Goal: Task Accomplishment & Management: Use online tool/utility

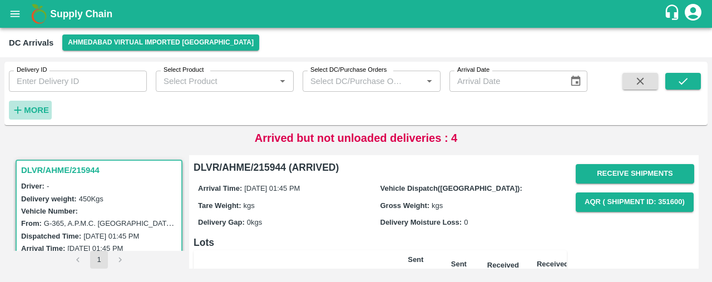
click at [31, 106] on strong "More" at bounding box center [36, 110] width 25 height 9
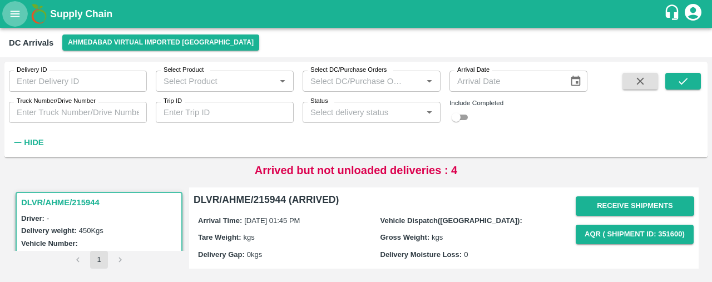
click at [19, 8] on icon "open drawer" at bounding box center [15, 14] width 12 height 12
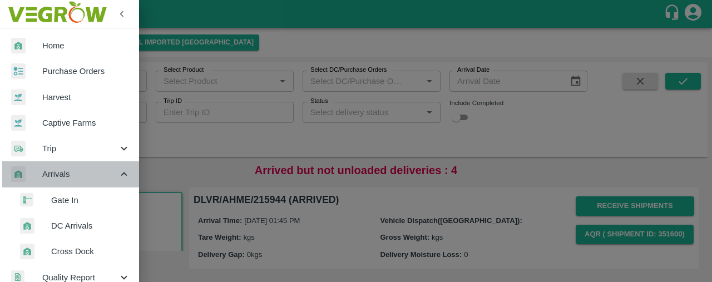
click at [79, 181] on div "Arrivals" at bounding box center [69, 174] width 139 height 26
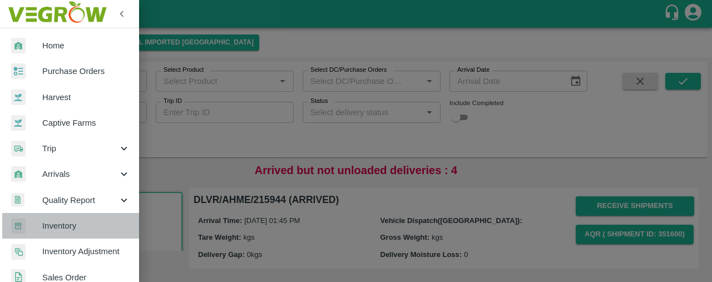
click at [71, 223] on span "Inventory" at bounding box center [86, 226] width 88 height 12
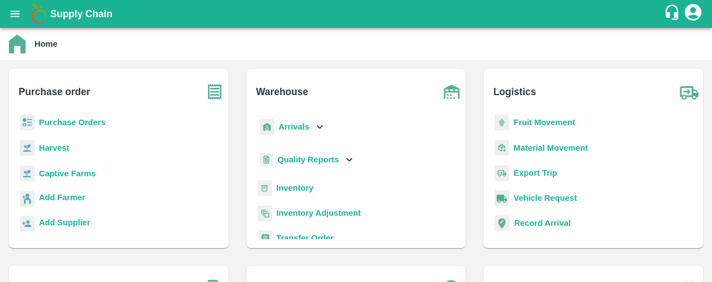
click at [289, 187] on b "Inventory" at bounding box center [295, 188] width 37 height 9
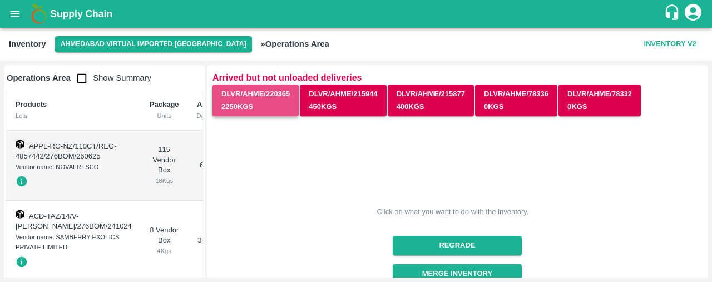
click at [254, 105] on button "DLVR/AHME/220365 2250 Kgs" at bounding box center [256, 101] width 86 height 32
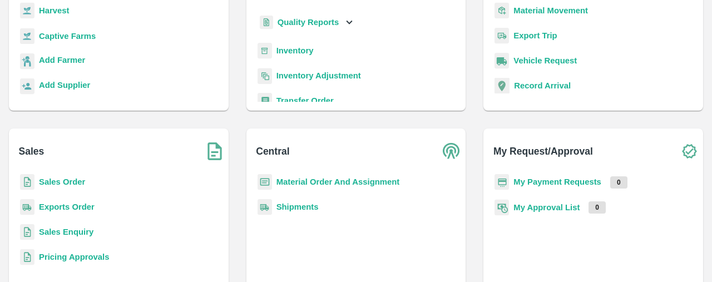
scroll to position [139, 0]
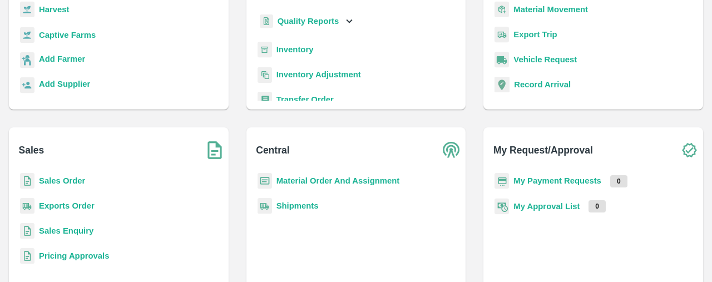
click at [69, 179] on b "Sales Order" at bounding box center [62, 180] width 46 height 9
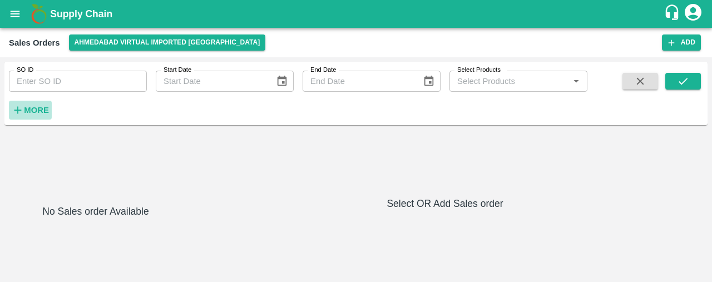
click at [35, 109] on strong "More" at bounding box center [36, 110] width 25 height 9
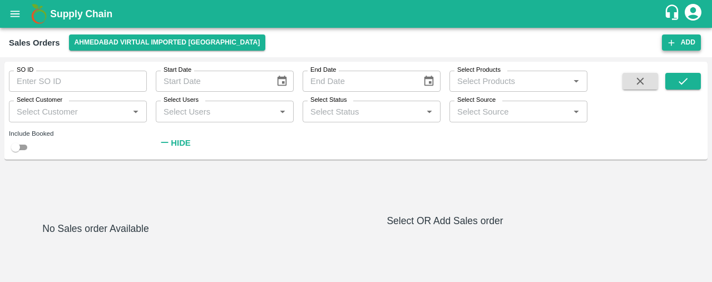
click at [680, 40] on button "Add" at bounding box center [681, 43] width 39 height 16
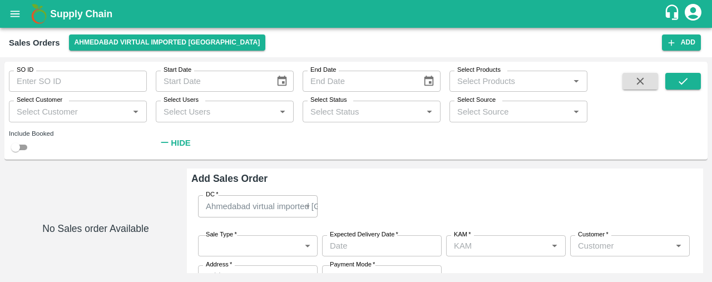
type input "Laxit narottambhai khakhkhar"
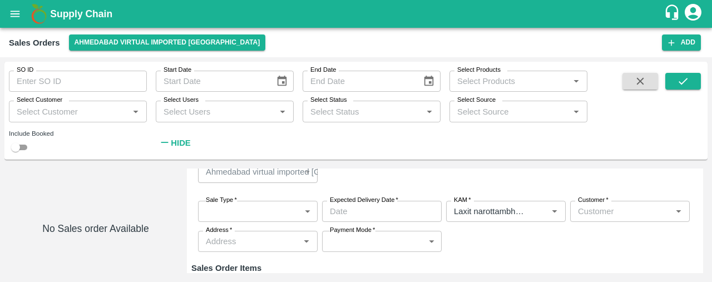
scroll to position [37, 0]
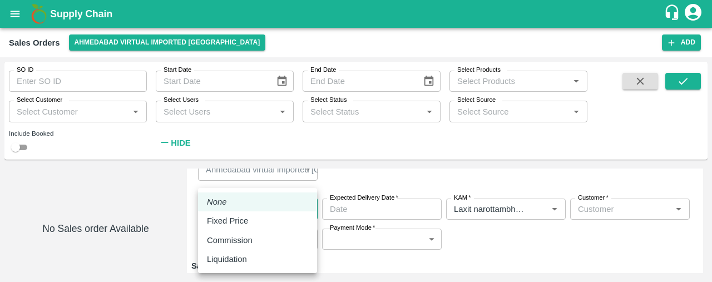
click at [230, 209] on body "Supply Chain Sales Orders Ahmedabad virtual imported DC Add SO ID SO ID Start D…" at bounding box center [356, 141] width 712 height 282
click at [235, 225] on p "Fixed Price" at bounding box center [227, 221] width 41 height 12
type input "1"
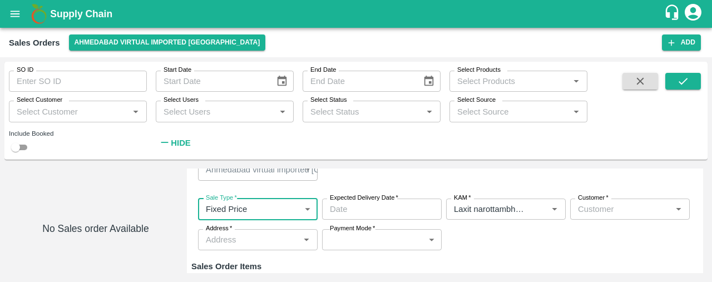
type input "DD/MM/YYYY hh:mm aa"
click at [358, 207] on input "DD/MM/YYYY hh:mm aa" at bounding box center [378, 209] width 112 height 21
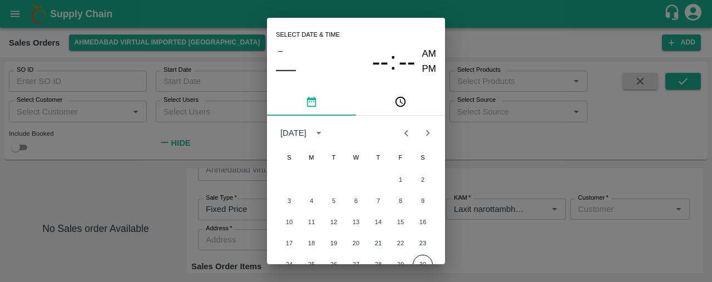
scroll to position [14, 0]
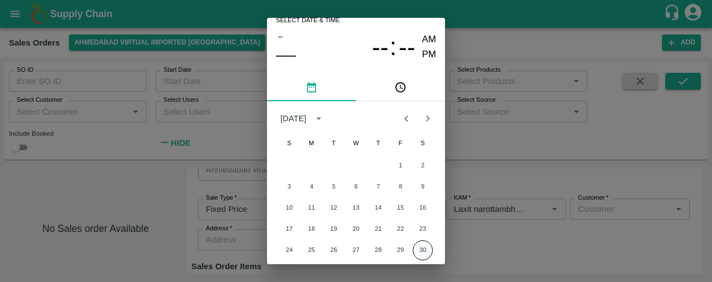
click at [426, 243] on button "30" at bounding box center [423, 250] width 20 height 20
type input "30/08/2025 12:00 AM"
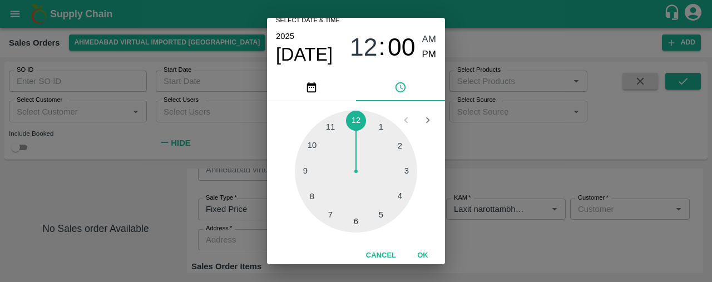
click at [356, 122] on div at bounding box center [356, 171] width 122 height 122
click at [421, 250] on button "OK" at bounding box center [423, 255] width 36 height 19
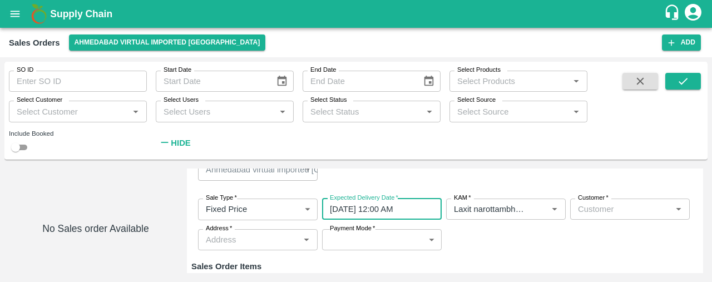
click at [601, 211] on input "Customer   *" at bounding box center [621, 209] width 95 height 14
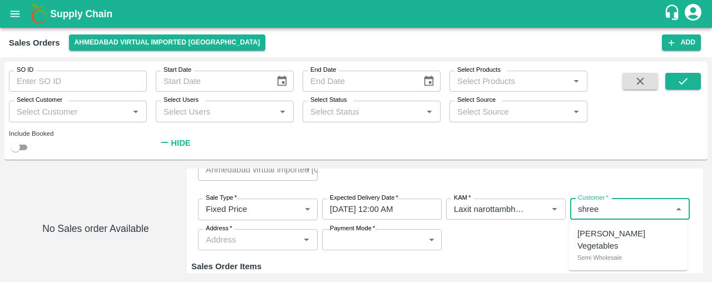
click at [608, 253] on p "Semi Wholesale" at bounding box center [600, 258] width 45 height 10
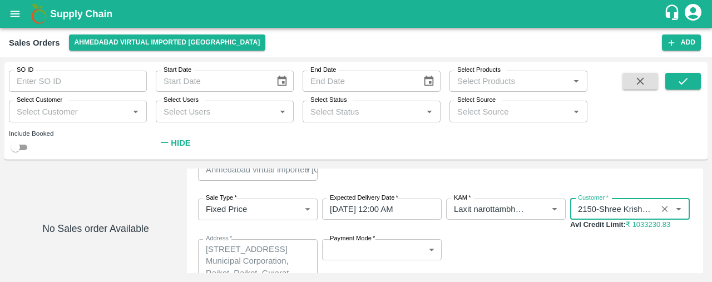
type input "2150-Shree Krishna Vegetables"
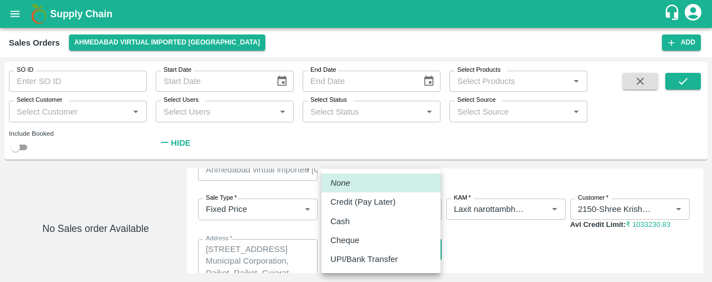
click at [392, 245] on body "Supply Chain Sales Orders Ahmedabad virtual imported DC Add SO ID SO ID Start D…" at bounding box center [356, 141] width 712 height 282
click at [388, 203] on p "Credit (Pay Later)" at bounding box center [363, 202] width 65 height 12
type input "credit"
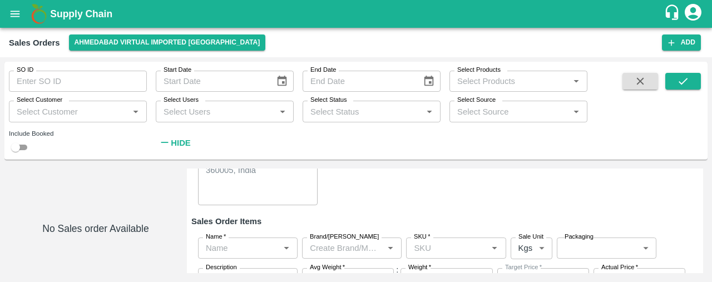
scroll to position [161, 0]
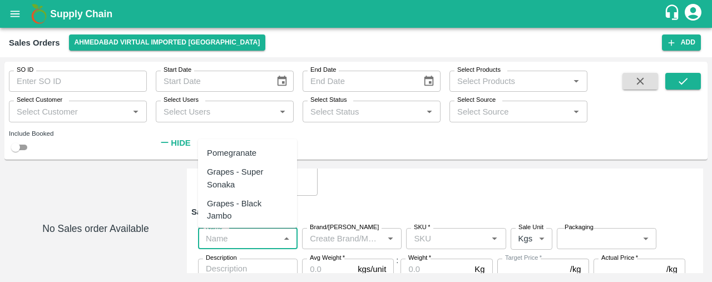
click at [223, 241] on input "Name   *" at bounding box center [238, 238] width 75 height 14
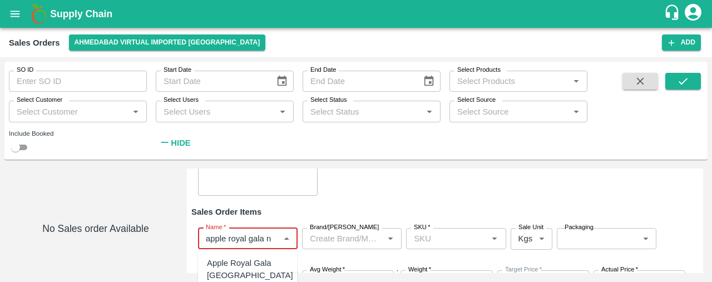
click at [247, 267] on div "Apple Royal Gala NZ" at bounding box center [250, 269] width 86 height 25
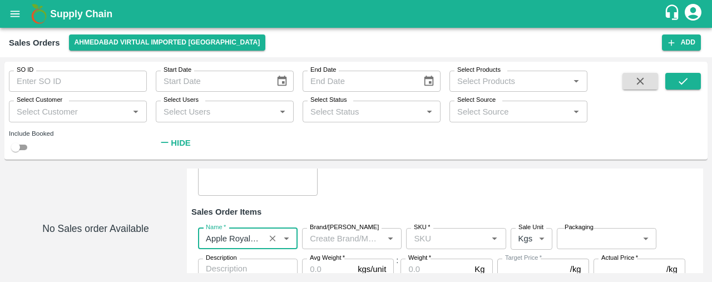
click at [420, 247] on div "SKU   *" at bounding box center [456, 238] width 100 height 21
type input "Apple Royal Gala NZ"
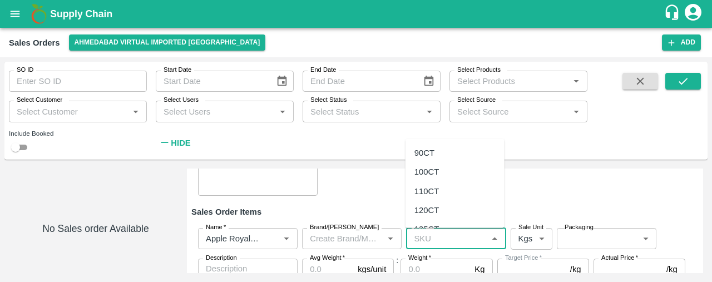
click at [445, 197] on div "110CT" at bounding box center [455, 190] width 99 height 19
type input "110CT"
type input "NA"
click at [543, 233] on body "Supply Chain Sales Orders Ahmedabad virtual imported DC Add SO ID SO ID Start D…" at bounding box center [356, 141] width 712 height 282
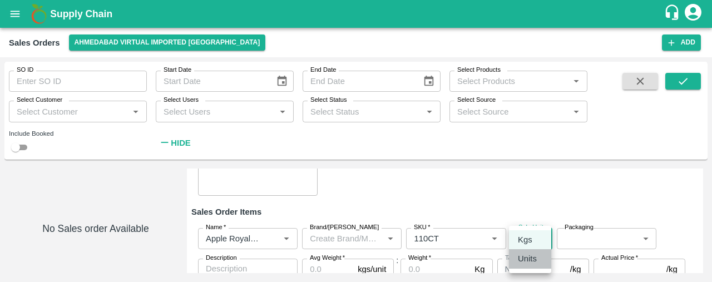
click at [539, 263] on div "Units" at bounding box center [530, 259] width 24 height 12
type input "2"
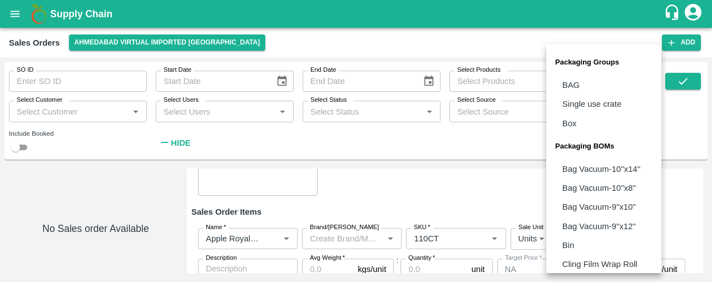
click at [614, 239] on body "Supply Chain Sales Orders Ahmedabad virtual imported DC Add SO ID SO ID Start D…" at bounding box center [356, 141] width 712 height 282
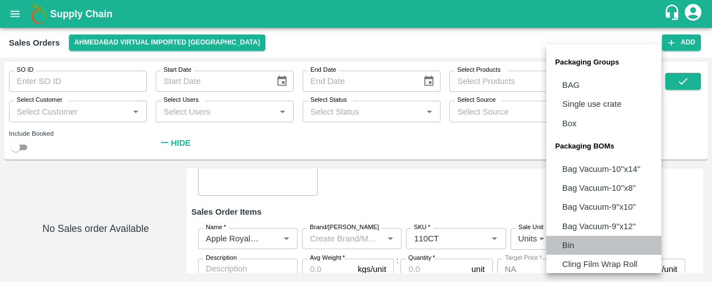
click at [614, 239] on li "Bin" at bounding box center [603, 245] width 115 height 19
type input "BOM/275"
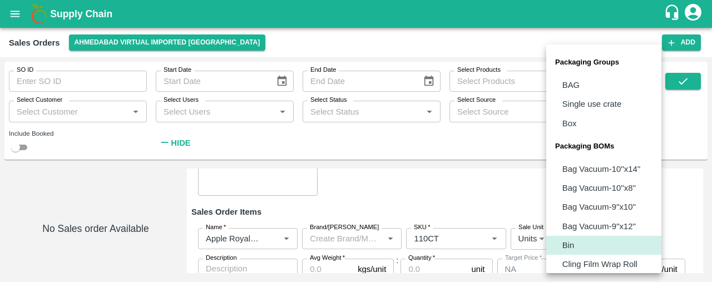
click at [614, 239] on body "Supply Chain Sales Orders Ahmedabad virtual imported DC Add SO ID SO ID Start D…" at bounding box center [356, 141] width 712 height 282
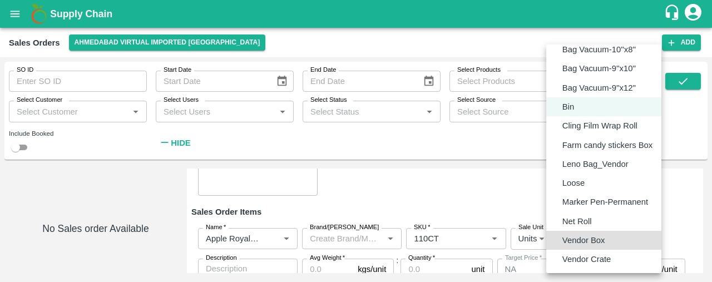
click at [614, 239] on li "Vendor Box" at bounding box center [603, 240] width 115 height 19
type input "BOM/276"
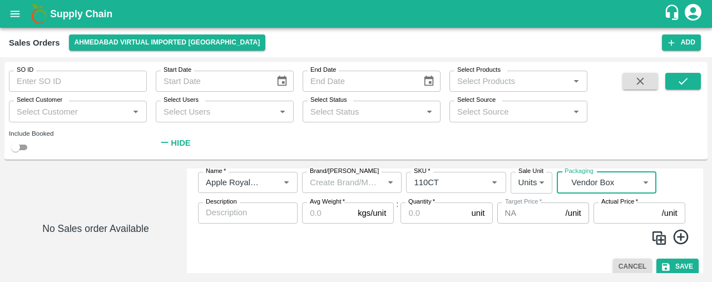
scroll to position [224, 0]
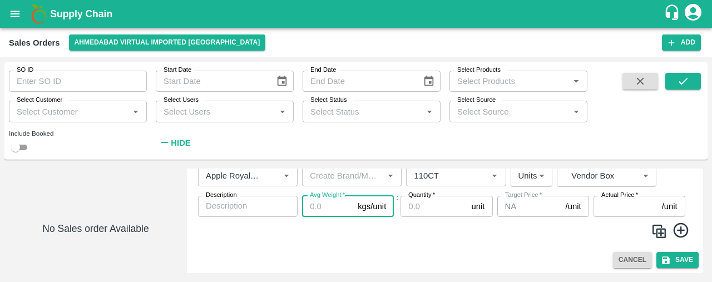
click at [327, 209] on input "Avg Weight   *" at bounding box center [327, 206] width 51 height 21
type input "18"
click at [423, 208] on input "Quantity   *" at bounding box center [434, 206] width 66 height 21
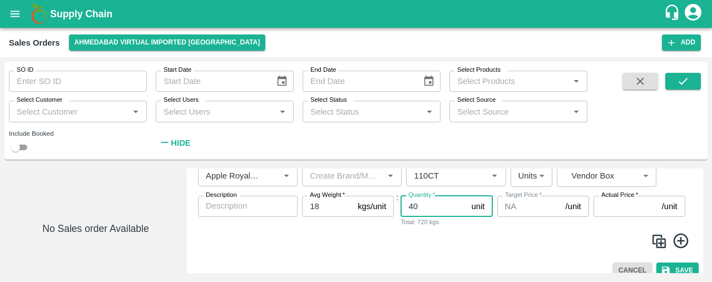
type input "40"
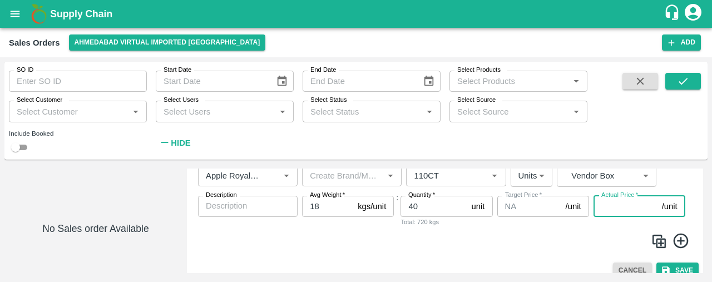
click at [609, 201] on input "Actual Price   *" at bounding box center [626, 206] width 64 height 21
type input "3920"
click at [677, 242] on icon at bounding box center [681, 241] width 18 height 18
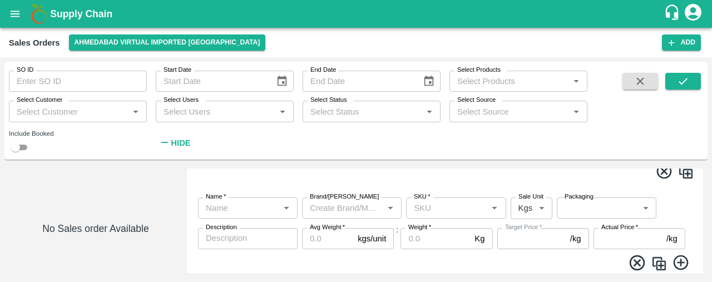
scroll to position [287, 0]
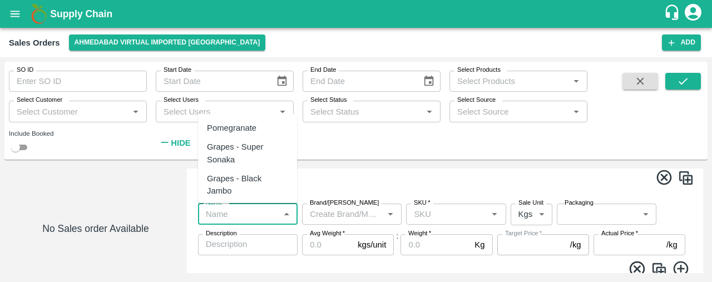
click at [238, 208] on input "Name   *" at bounding box center [238, 214] width 75 height 14
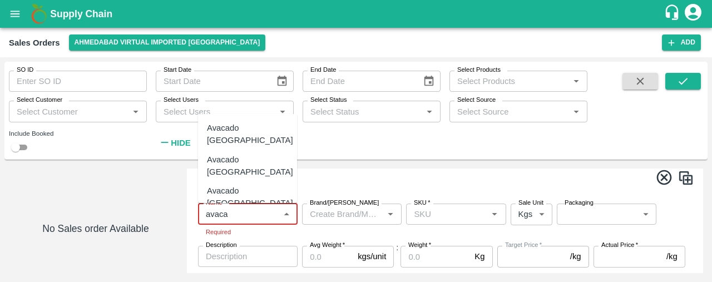
click at [259, 133] on div "Avacado [GEOGRAPHIC_DATA]" at bounding box center [250, 134] width 86 height 25
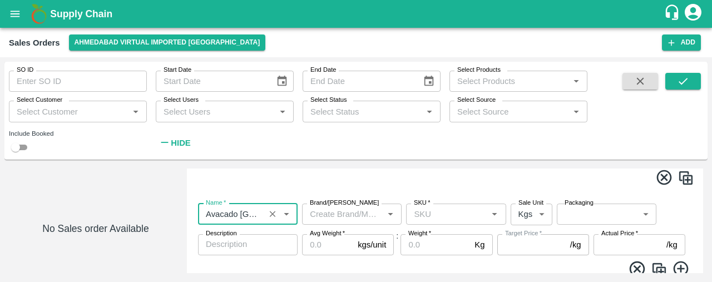
type input "Avacado [GEOGRAPHIC_DATA]"
click at [430, 214] on input "SKU   *" at bounding box center [447, 214] width 75 height 14
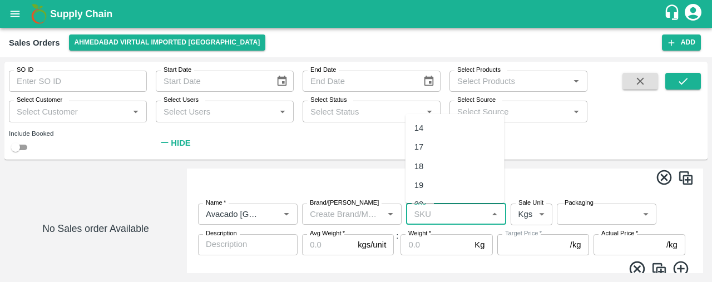
click at [437, 166] on div "18" at bounding box center [455, 166] width 99 height 19
type input "18"
type input "247.5"
click at [526, 212] on body "Supply Chain Sales Orders Ahmedabad virtual imported DC Add SO ID SO ID Start D…" at bounding box center [356, 141] width 712 height 282
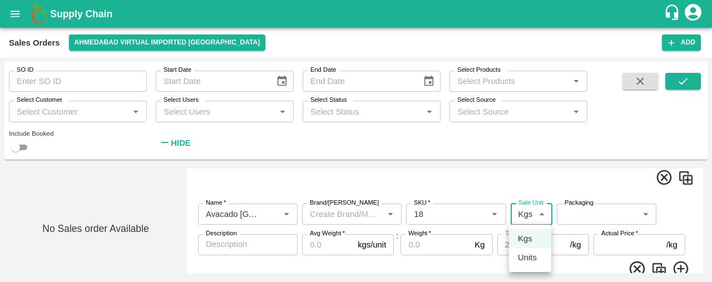
click at [532, 258] on p "Units" at bounding box center [527, 258] width 19 height 12
type input "2"
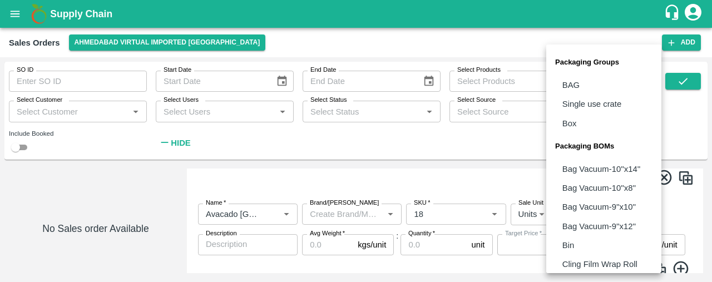
click at [587, 215] on body "Supply Chain Sales Orders Ahmedabad virtual imported DC Add SO ID SO ID Start D…" at bounding box center [356, 141] width 712 height 282
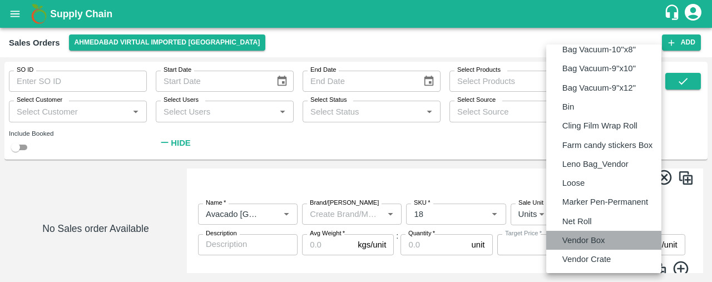
click at [589, 240] on p "Vendor Box" at bounding box center [584, 240] width 43 height 12
type input "BOM/276"
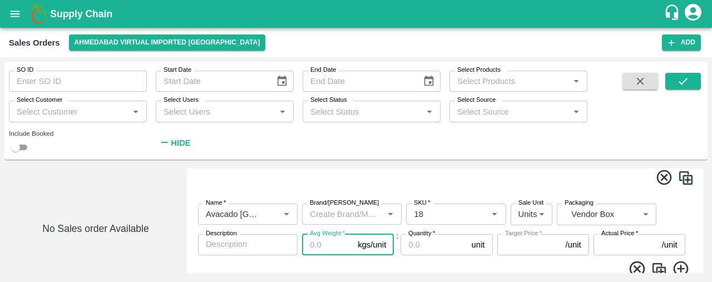
click at [329, 250] on input "Avg Weight   *" at bounding box center [327, 244] width 51 height 21
type input "4"
type input "990"
type input "4"
click at [416, 248] on input "Quantity   *" at bounding box center [434, 244] width 66 height 21
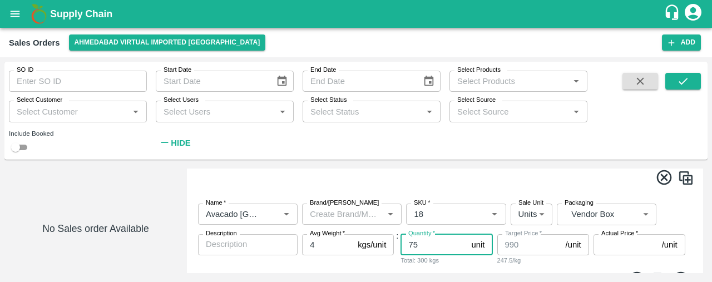
type input "75"
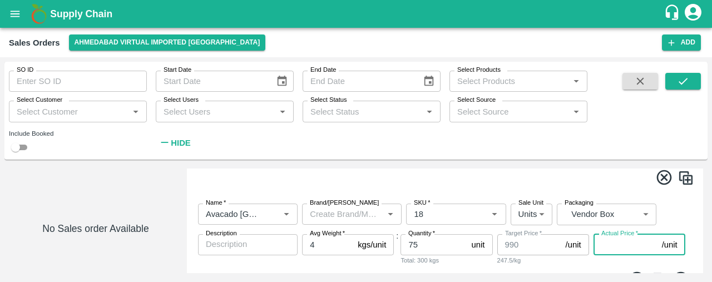
click at [603, 242] on input "Actual Price   *" at bounding box center [626, 244] width 64 height 21
type input "13"
type input "977"
type input "131"
type input "859"
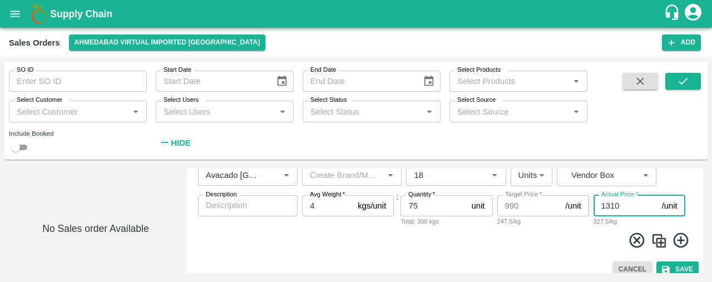
scroll to position [331, 0]
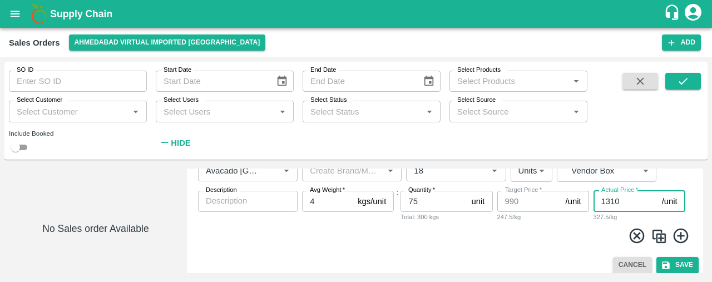
type input "1310"
click at [659, 238] on img at bounding box center [659, 236] width 17 height 17
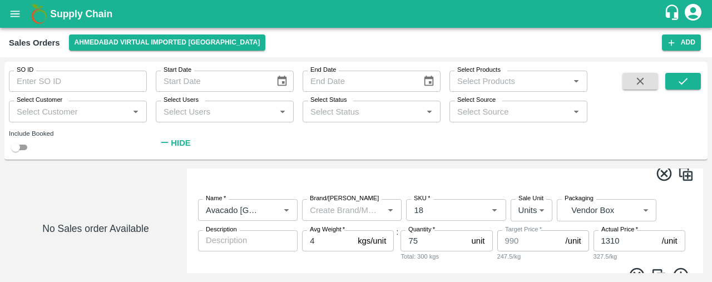
scroll to position [395, 0]
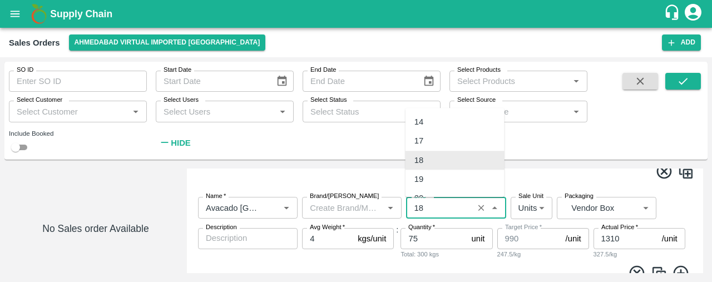
click at [436, 213] on input "SKU   *" at bounding box center [440, 207] width 60 height 14
click at [441, 193] on div "20" at bounding box center [455, 198] width 99 height 19
type input "20"
type input "NA"
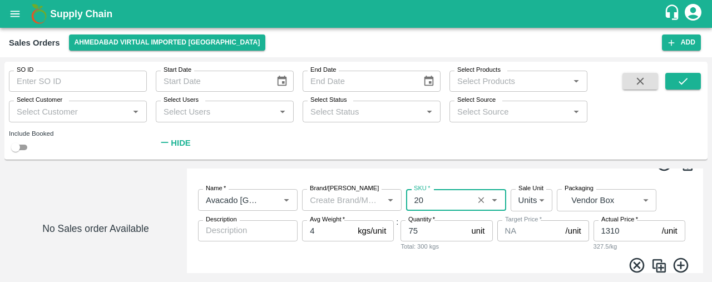
scroll to position [410, 0]
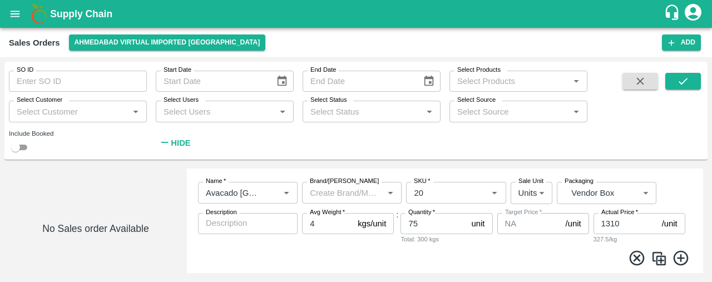
click at [657, 257] on img at bounding box center [659, 258] width 17 height 17
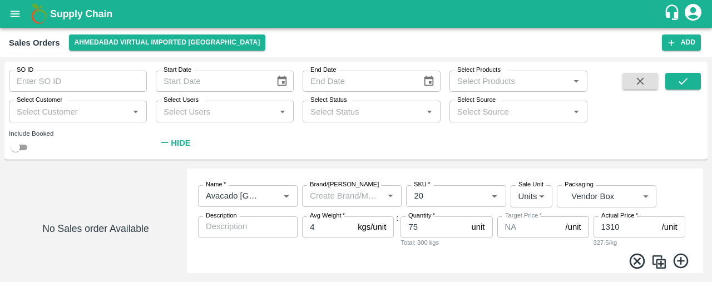
scroll to position [511, 0]
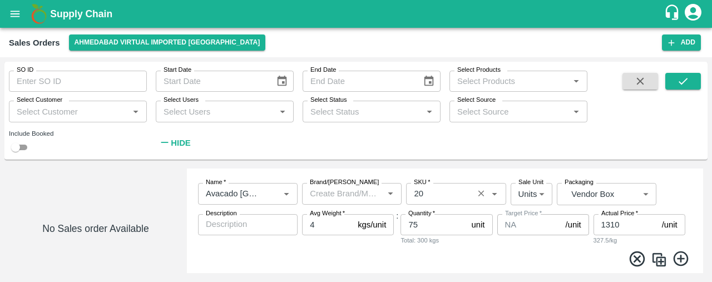
click at [484, 194] on icon "Clear" at bounding box center [481, 194] width 11 height 11
click at [456, 216] on div "16 CT" at bounding box center [455, 218] width 99 height 19
type input "16 CT"
click at [442, 222] on input "75" at bounding box center [434, 224] width 66 height 21
type input "7"
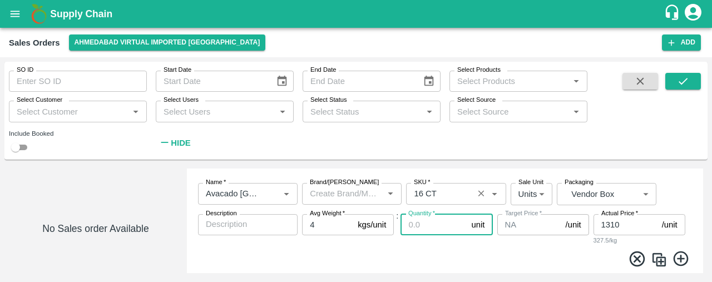
type input "6"
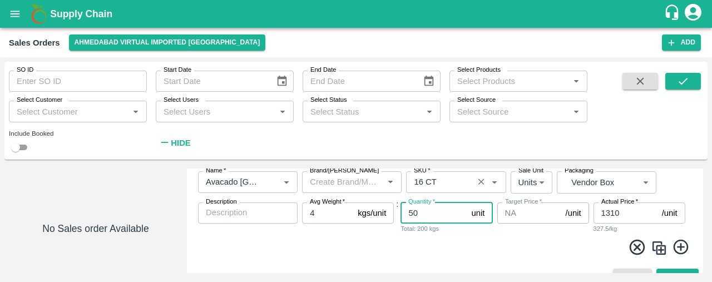
scroll to position [541, 0]
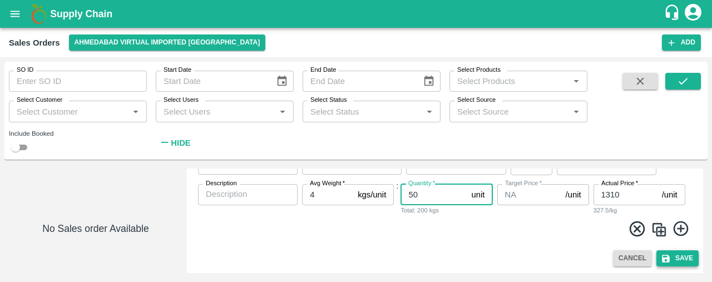
type input "50"
click at [686, 259] on button "Save" at bounding box center [678, 258] width 42 height 16
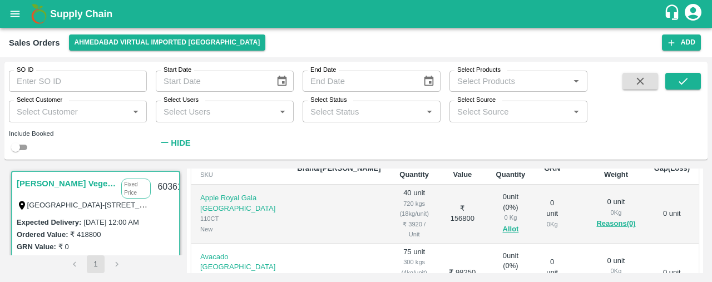
scroll to position [233, 0]
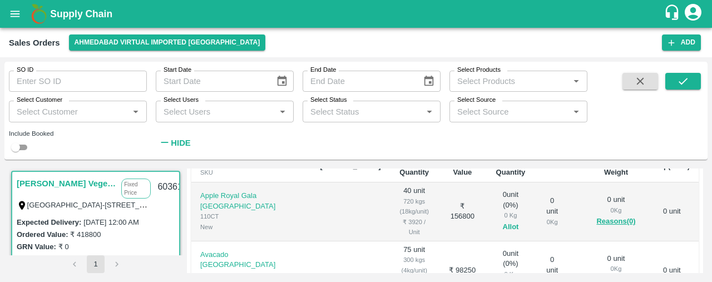
click at [503, 221] on button "Allot" at bounding box center [511, 227] width 16 height 13
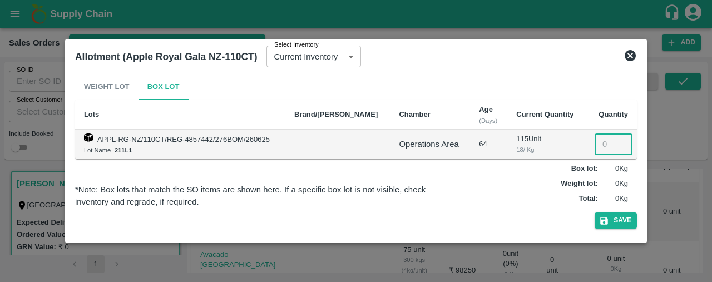
click at [598, 145] on input "number" at bounding box center [614, 144] width 38 height 21
type input "40"
click at [621, 221] on button "Save" at bounding box center [616, 221] width 42 height 16
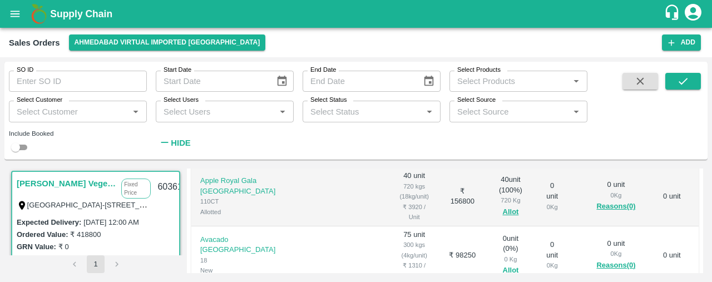
scroll to position [250, 0]
click at [503, 262] on button "Allot" at bounding box center [511, 268] width 16 height 13
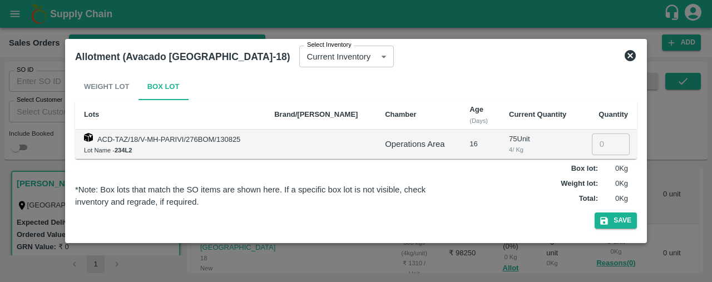
click at [597, 149] on input "number" at bounding box center [611, 144] width 38 height 21
type input "75"
click at [619, 219] on button "Save" at bounding box center [616, 221] width 42 height 16
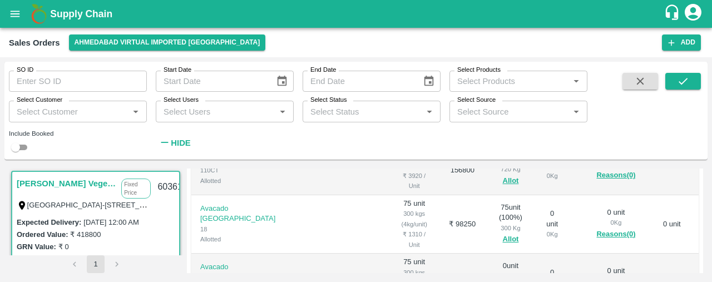
scroll to position [331, 0]
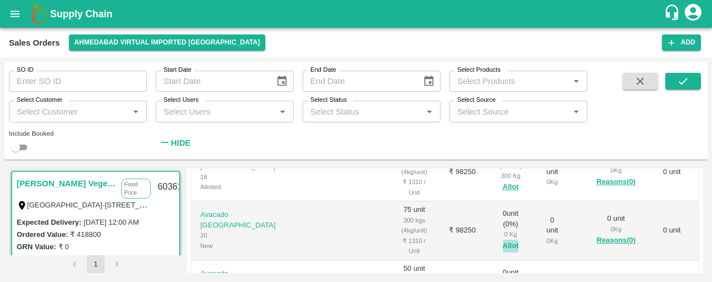
click at [503, 240] on button "Allot" at bounding box center [511, 246] width 16 height 13
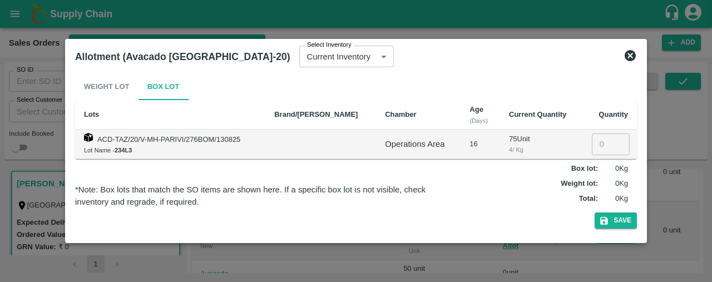
click at [608, 144] on input "number" at bounding box center [611, 144] width 38 height 21
type input "75"
click at [615, 221] on button "Save" at bounding box center [616, 221] width 42 height 16
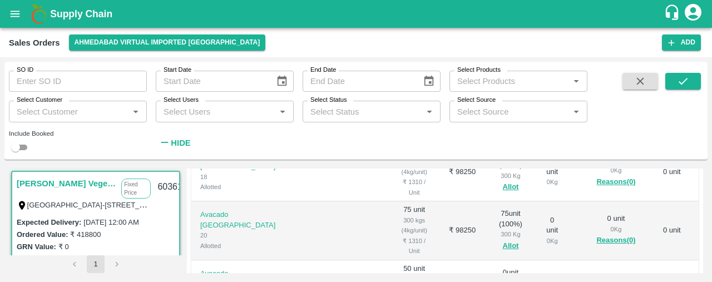
scroll to position [333, 0]
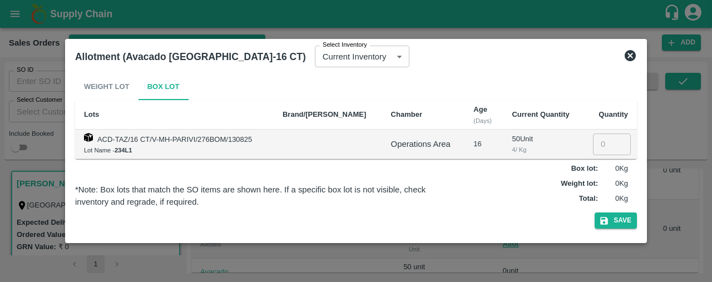
click at [611, 147] on input "number" at bounding box center [612, 144] width 38 height 21
type input "50"
click at [625, 214] on button "Save" at bounding box center [616, 221] width 42 height 16
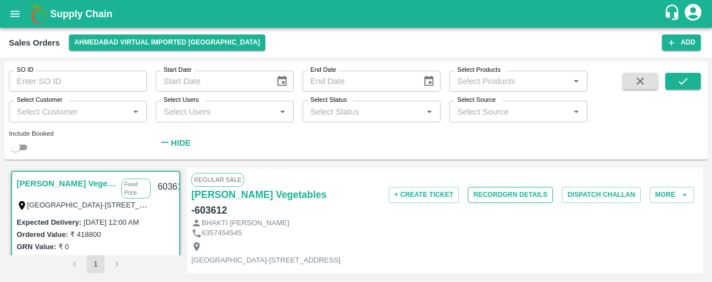
click at [519, 190] on button "Record GRN Details" at bounding box center [510, 195] width 85 height 16
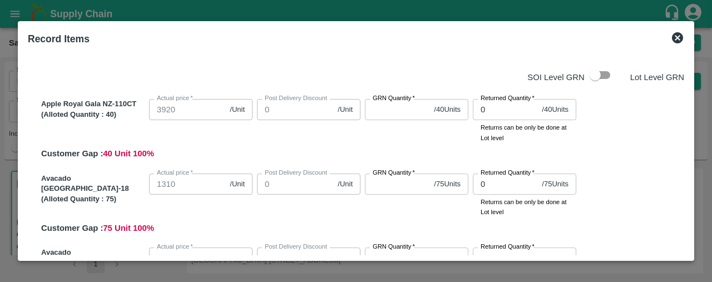
click at [380, 110] on input "GRN Quantity   *" at bounding box center [397, 109] width 65 height 21
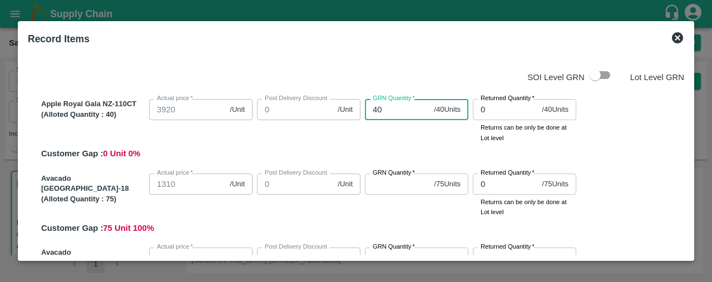
type input "40"
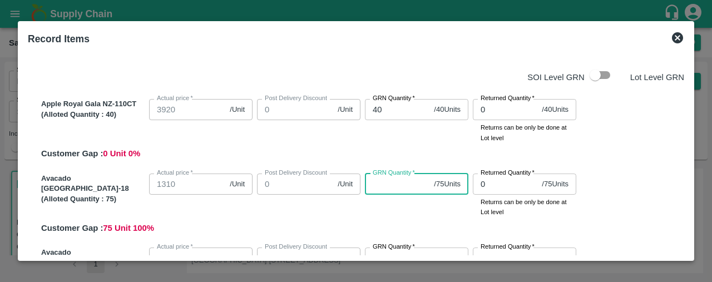
click at [375, 189] on input "GRN Quantity   *" at bounding box center [397, 184] width 65 height 21
type input "75"
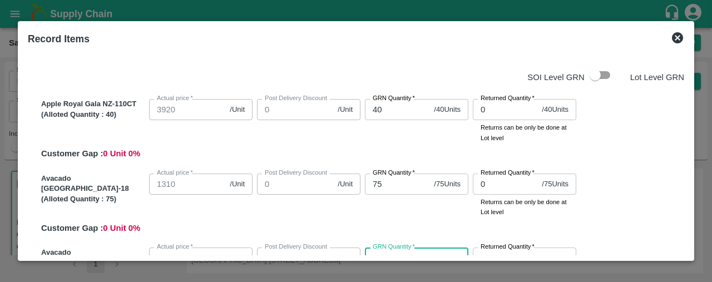
scroll to position [13, 0]
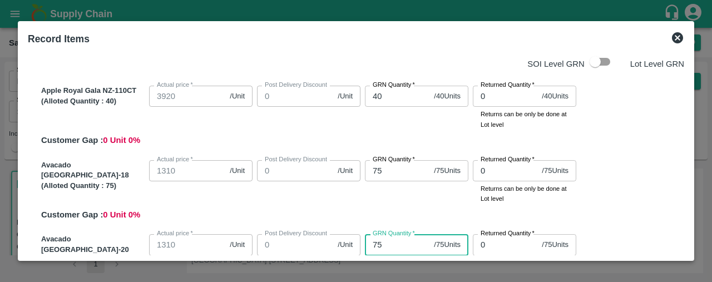
type input "75"
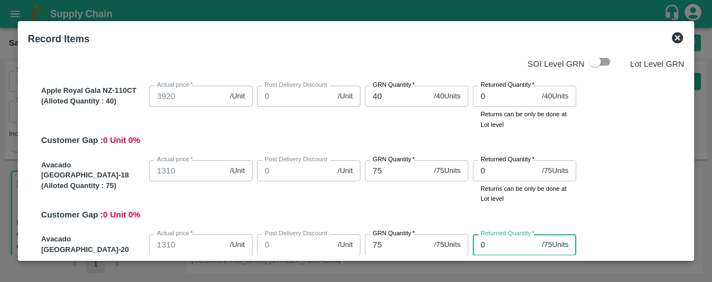
scroll to position [179, 0]
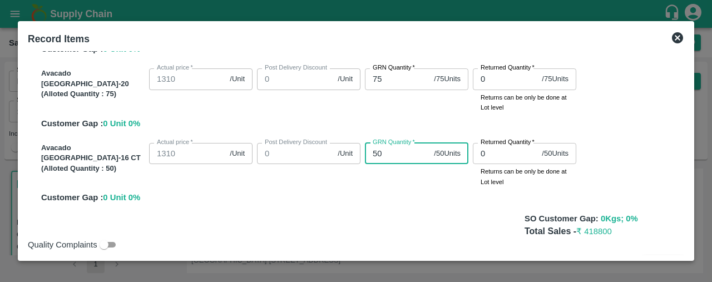
type input "50"
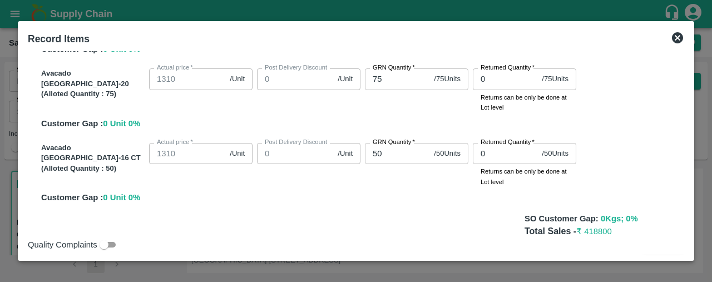
scroll to position [205, 0]
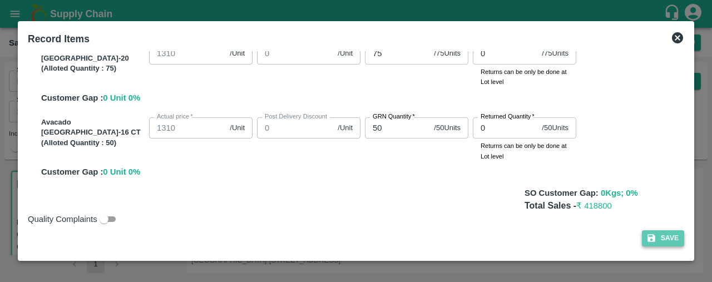
click at [650, 233] on icon "button" at bounding box center [652, 238] width 10 height 10
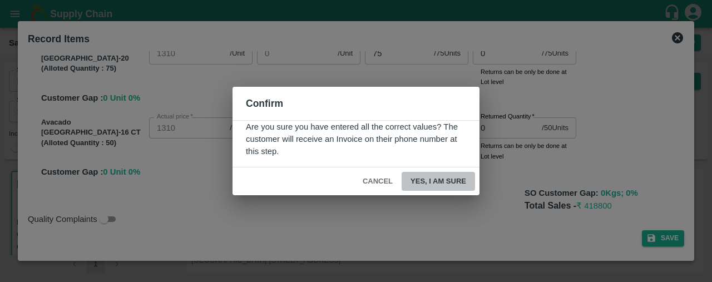
click at [450, 178] on button "Yes, I am sure" at bounding box center [438, 181] width 73 height 19
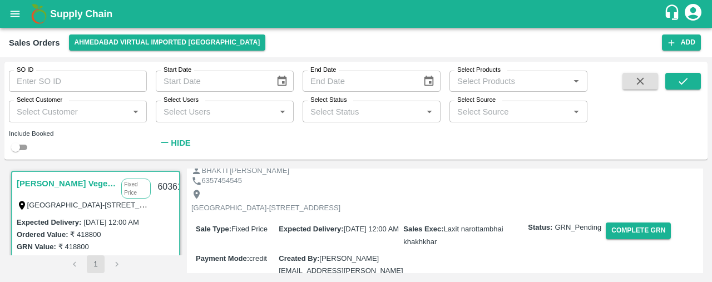
scroll to position [0, 0]
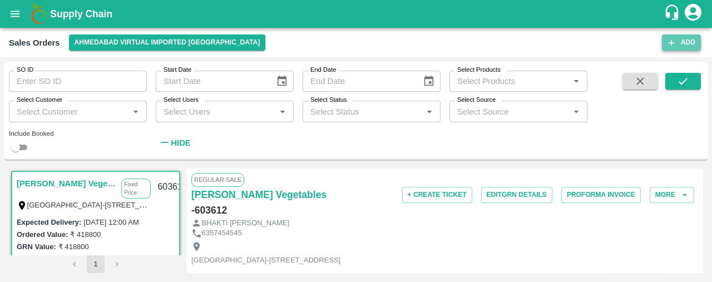
click at [683, 42] on button "Add" at bounding box center [681, 43] width 39 height 16
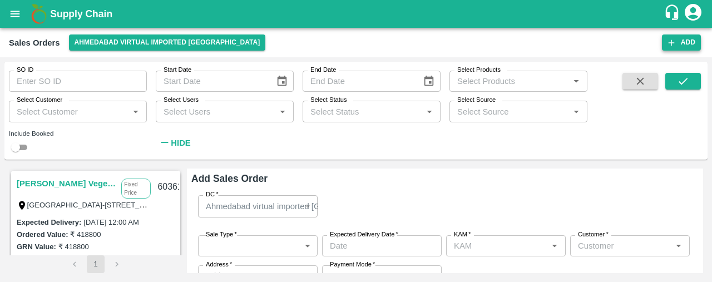
type input "Laxit narottambhai khakhkhar"
click at [268, 244] on body "Supply Chain Sales Orders Ahmedabad virtual imported DC Add SO ID SO ID Start D…" at bounding box center [356, 141] width 712 height 282
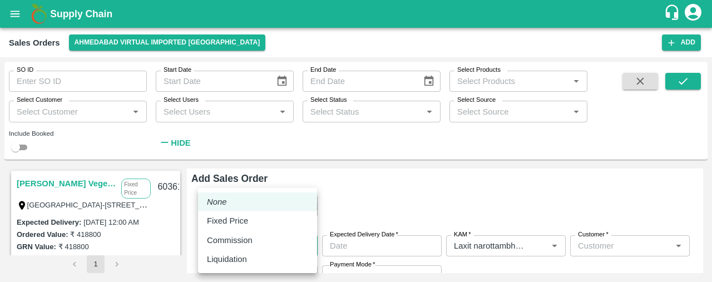
click at [264, 228] on li "Fixed Price" at bounding box center [257, 220] width 119 height 19
type input "1"
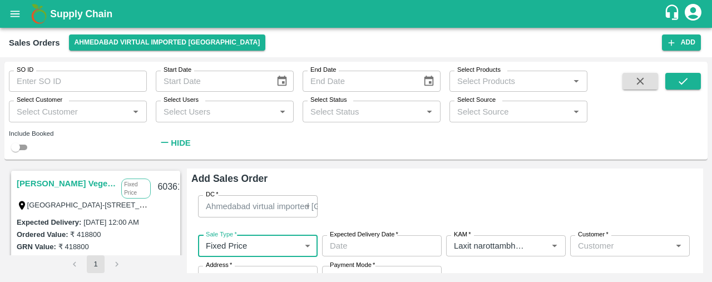
type input "DD/MM/YYYY hh:mm aa"
click at [357, 243] on input "DD/MM/YYYY hh:mm aa" at bounding box center [378, 245] width 112 height 21
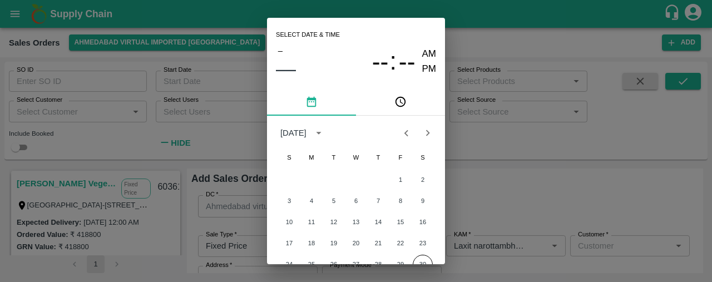
scroll to position [14, 0]
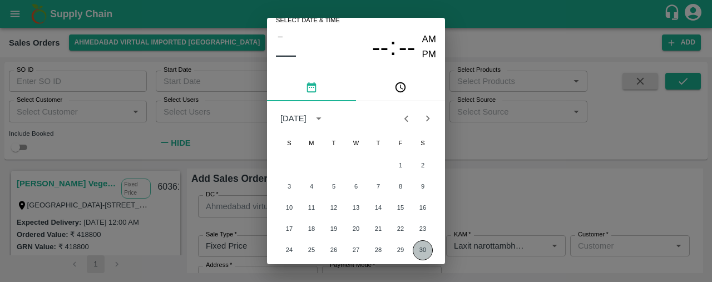
click at [422, 245] on button "30" at bounding box center [423, 250] width 20 height 20
type input "30/08/2025 12:00 AM"
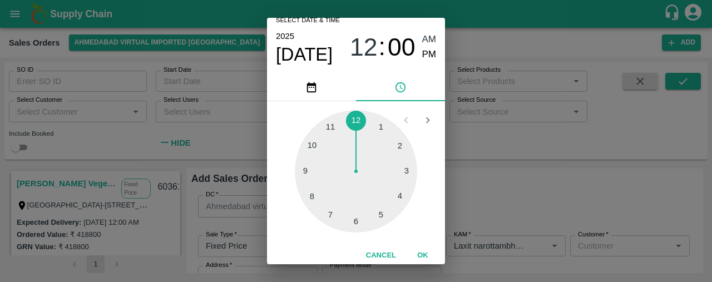
click at [356, 121] on div at bounding box center [356, 171] width 122 height 122
click at [423, 250] on button "OK" at bounding box center [423, 255] width 36 height 19
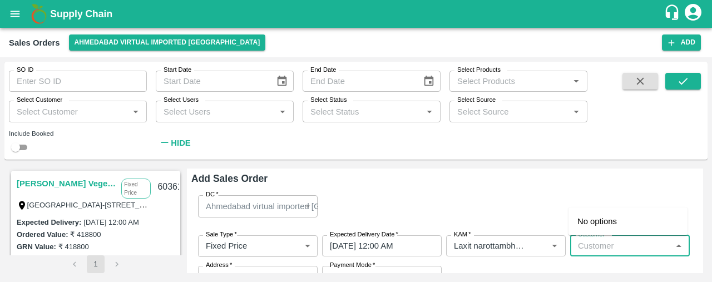
click at [593, 247] on input "Customer   *" at bounding box center [621, 246] width 95 height 14
click at [610, 215] on p "Shree Krishna Vegetables" at bounding box center [628, 205] width 101 height 25
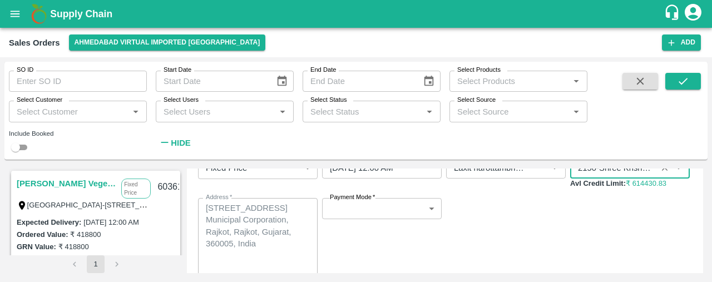
scroll to position [85, 0]
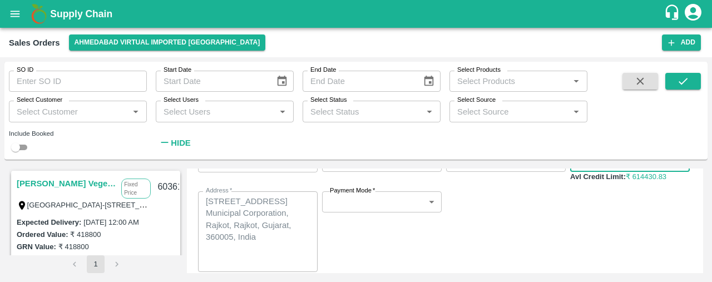
type input "2150-Shree Krishna Vegetables"
click at [385, 205] on body "Supply Chain Sales Orders Ahmedabad virtual imported DC Add SO ID SO ID Start D…" at bounding box center [356, 141] width 712 height 282
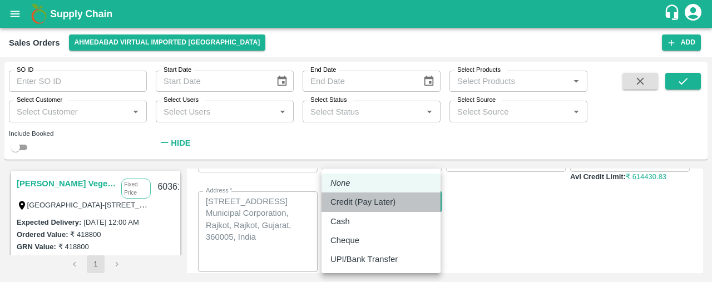
click at [385, 205] on p "Credit (Pay Later)" at bounding box center [363, 202] width 65 height 12
type input "credit"
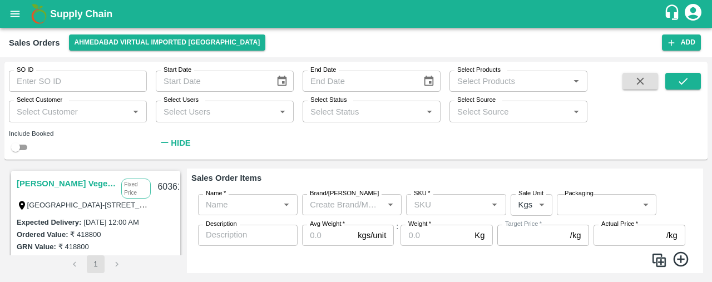
scroll to position [196, 0]
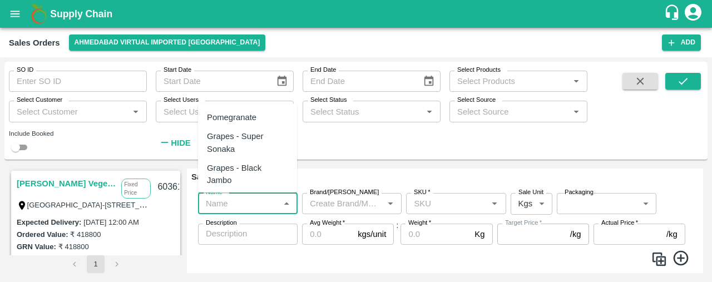
click at [242, 205] on input "Name   *" at bounding box center [238, 203] width 75 height 14
click at [244, 206] on div "Avacado Tanzania" at bounding box center [250, 218] width 86 height 25
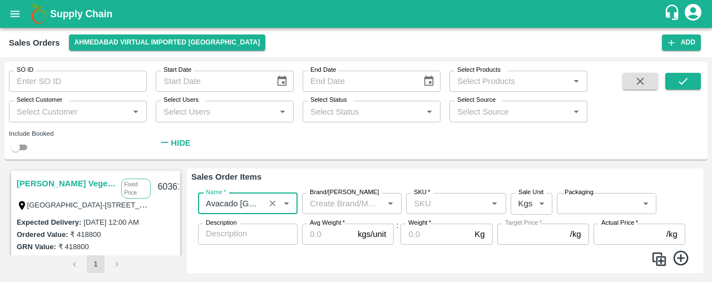
type input "Avacado Tanzania"
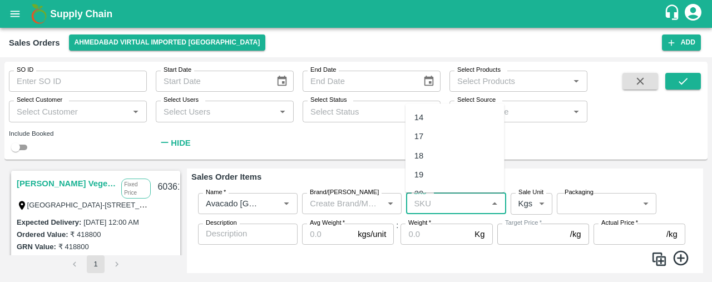
click at [427, 204] on input "SKU   *" at bounding box center [447, 203] width 75 height 14
click at [430, 230] on div "22 CT" at bounding box center [426, 228] width 22 height 12
type input "22 CT"
type input "NA"
type input "22 CT"
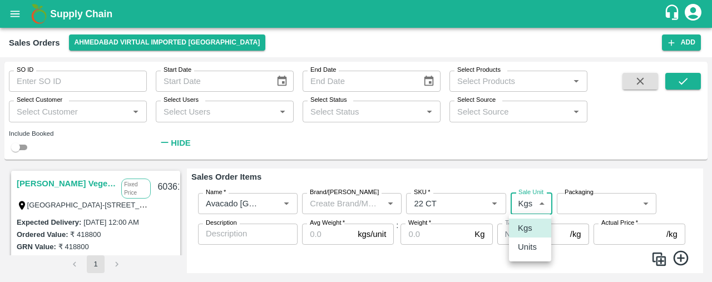
click at [538, 205] on body "Supply Chain Sales Orders Ahmedabad virtual imported DC Add SO ID SO ID Start D…" at bounding box center [356, 141] width 712 height 282
click at [535, 242] on p "Units" at bounding box center [527, 247] width 19 height 12
type input "2"
click at [590, 199] on body "Supply Chain Sales Orders Ahmedabad virtual imported DC Add SO ID SO ID Start D…" at bounding box center [356, 141] width 712 height 282
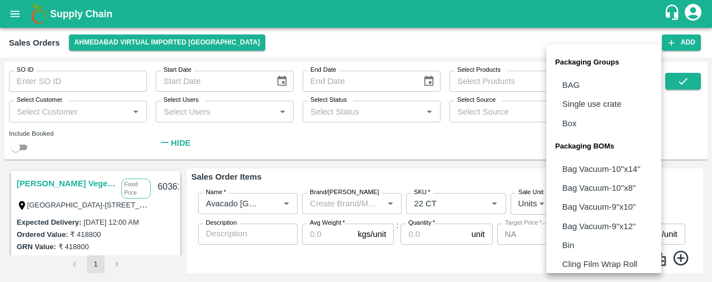
scroll to position [139, 0]
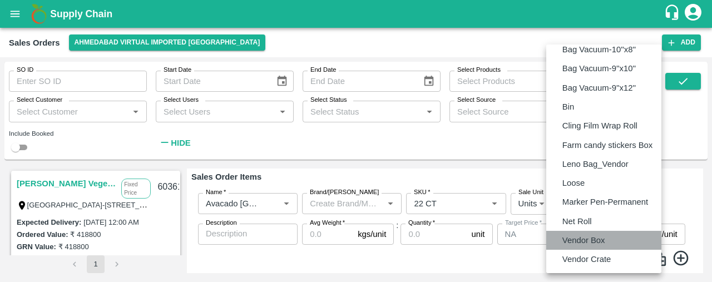
click at [588, 240] on p "Vendor Box" at bounding box center [584, 240] width 43 height 12
type input "BOM/276"
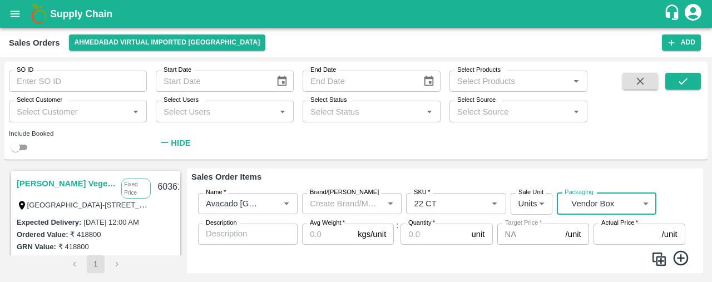
click at [313, 235] on input "Avg Weight   *" at bounding box center [327, 234] width 51 height 21
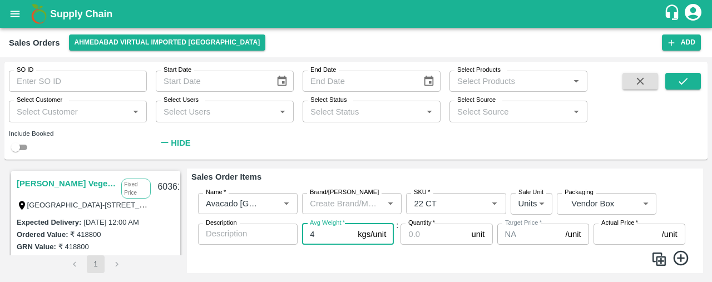
type input "4"
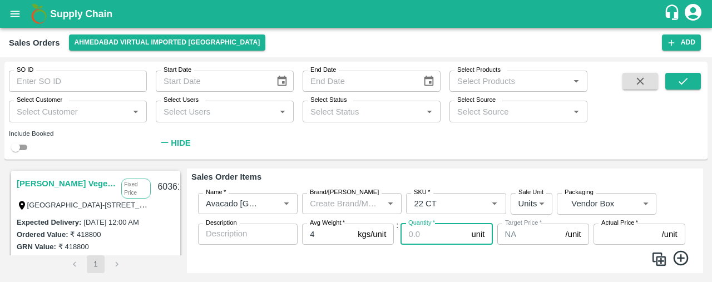
click at [423, 242] on input "Quantity   *" at bounding box center [434, 234] width 66 height 21
type input "50"
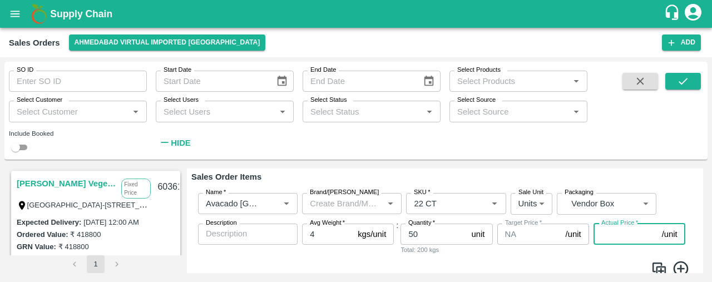
click at [602, 229] on input "Actual Price   *" at bounding box center [626, 234] width 64 height 21
type input "1360"
click at [680, 265] on icon at bounding box center [681, 269] width 18 height 18
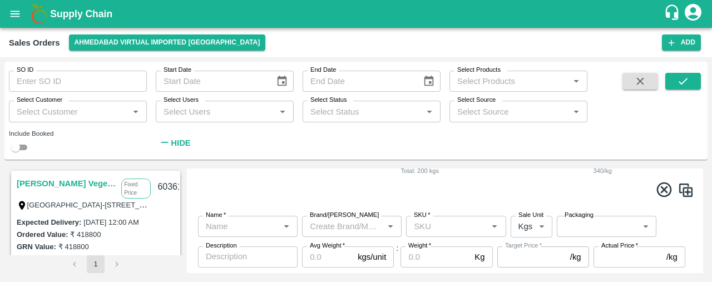
scroll to position [278, 0]
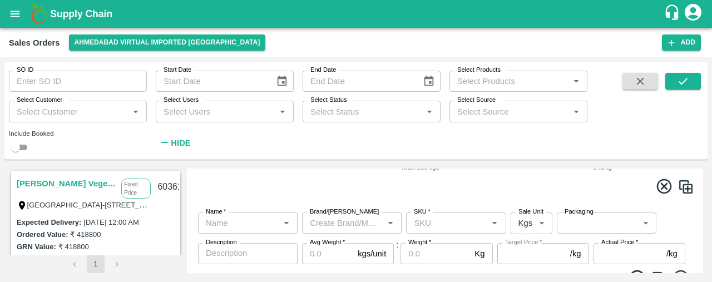
click at [209, 220] on input "Name   *" at bounding box center [238, 223] width 75 height 14
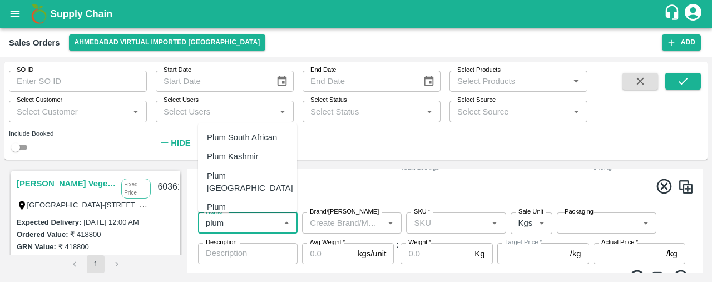
scroll to position [29, 0]
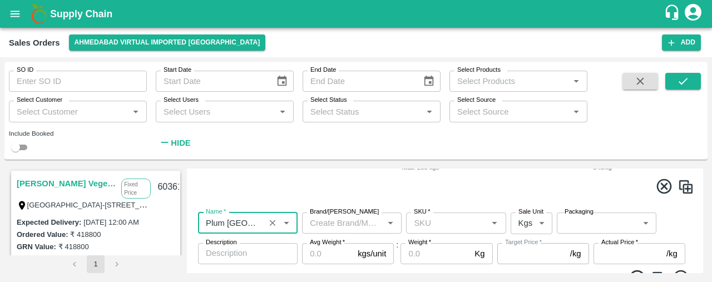
type input "Plum China"
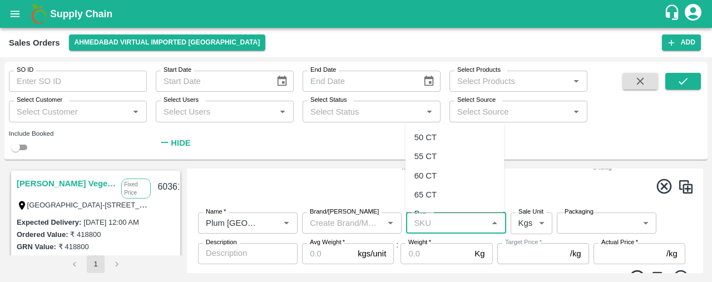
click at [440, 221] on input "SKU   *" at bounding box center [447, 223] width 75 height 14
click at [452, 132] on div "50 CT" at bounding box center [455, 137] width 99 height 19
type input "50 CT"
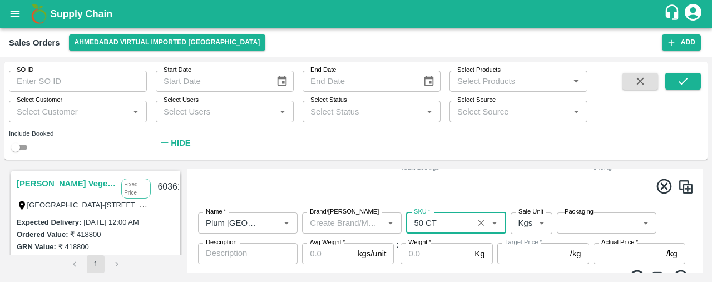
type input "NA"
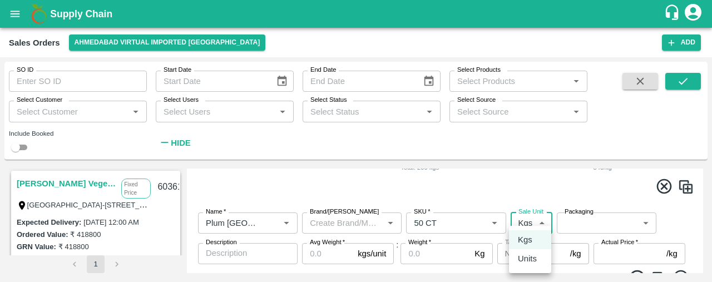
click at [538, 219] on body "Supply Chain Sales Orders Ahmedabad virtual imported DC Add SO ID SO ID Start D…" at bounding box center [356, 141] width 712 height 282
click at [530, 254] on p "Units" at bounding box center [527, 259] width 19 height 12
type input "2"
click at [577, 209] on label "Packaging" at bounding box center [579, 212] width 29 height 9
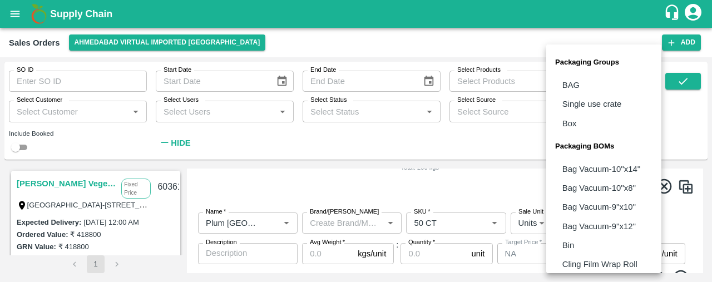
click at [579, 228] on body "Supply Chain Sales Orders Ahmedabad virtual imported DC Add SO ID SO ID Start D…" at bounding box center [356, 141] width 712 height 282
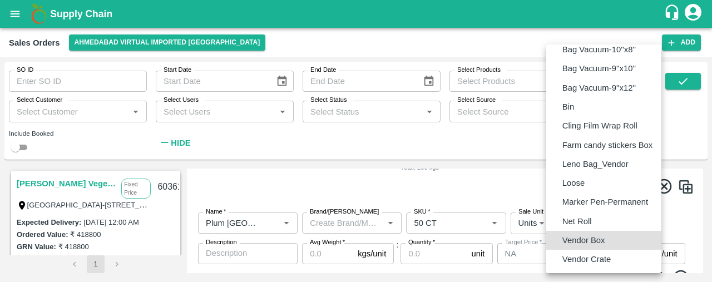
click at [588, 242] on p "Vendor Box" at bounding box center [584, 240] width 43 height 12
type input "BOM/276"
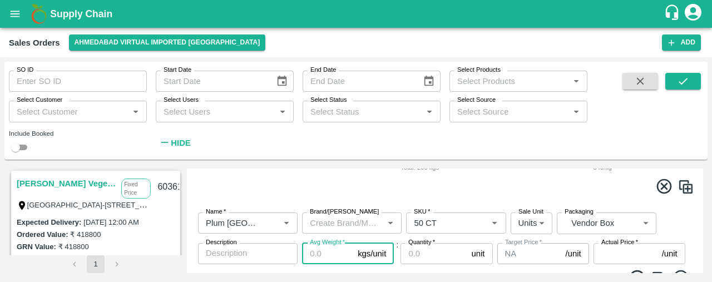
click at [319, 251] on input "Avg Weight   *" at bounding box center [327, 253] width 51 height 21
type input "8"
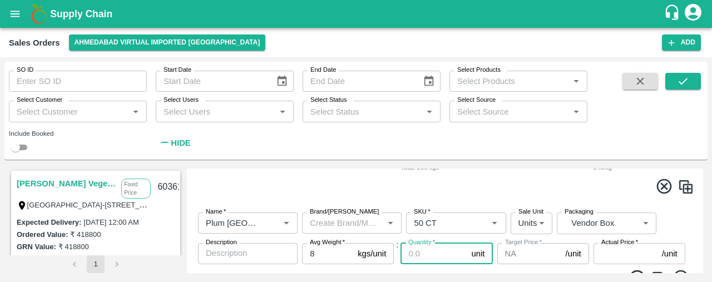
click at [420, 255] on input "Quantity   *" at bounding box center [434, 253] width 66 height 21
type input "50"
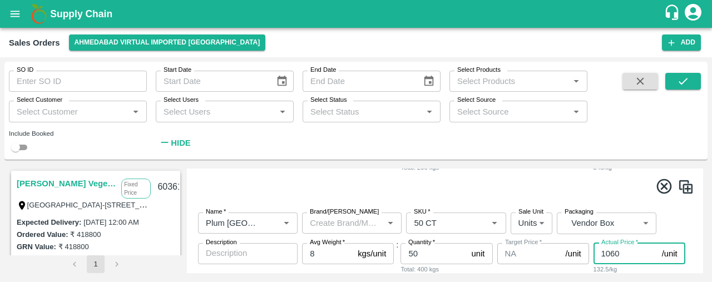
scroll to position [337, 0]
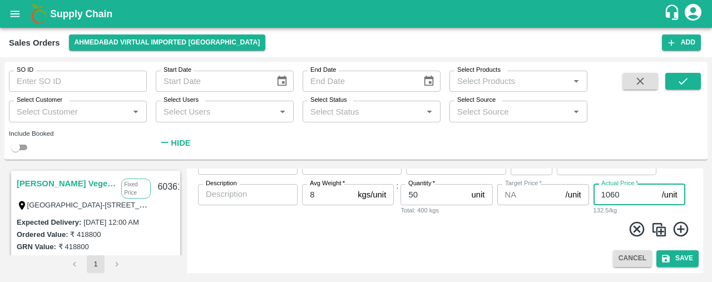
type input "1060"
click at [677, 228] on icon at bounding box center [681, 229] width 18 height 18
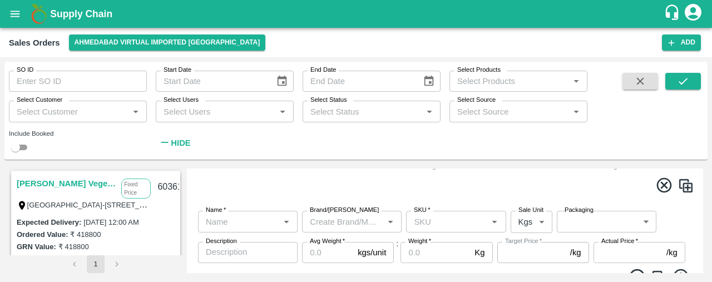
scroll to position [387, 0]
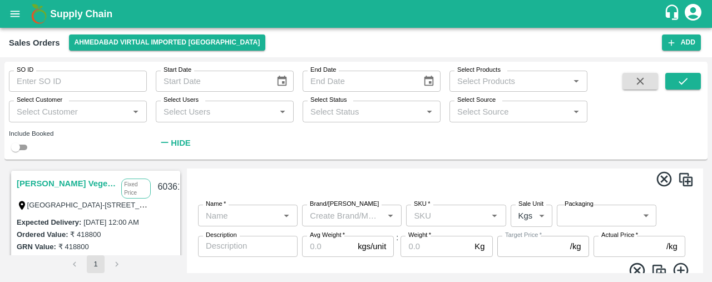
click at [211, 210] on input "Name   *" at bounding box center [238, 215] width 75 height 14
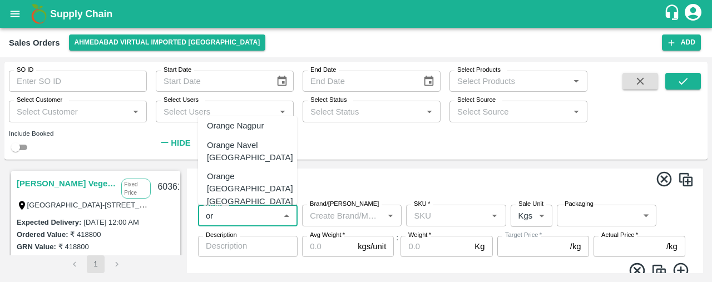
scroll to position [42, 0]
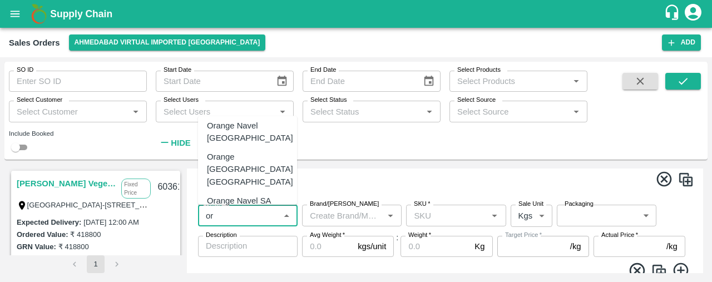
click at [234, 214] on div "Orange Valencia SA" at bounding box center [244, 220] width 74 height 12
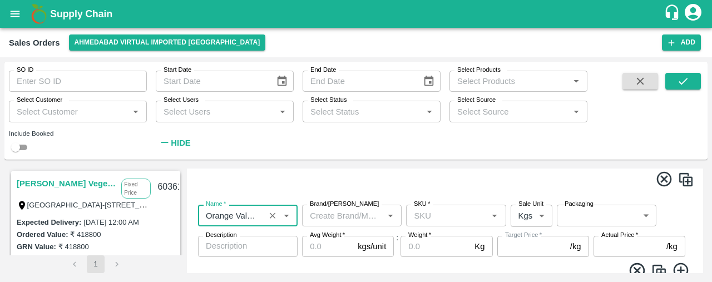
click at [431, 225] on div "SKU   *" at bounding box center [456, 215] width 100 height 21
type input "Orange Valencia SA"
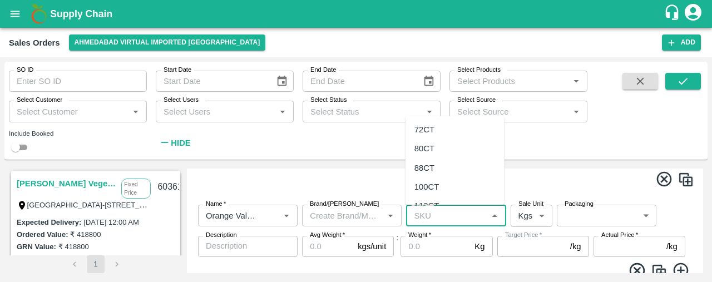
click at [464, 167] on div "88CT" at bounding box center [455, 168] width 99 height 19
type input "88CT"
type input "NA"
click at [534, 225] on body "Supply Chain Sales Orders Ahmedabad virtual imported DC Add SO ID SO ID Start D…" at bounding box center [356, 141] width 712 height 282
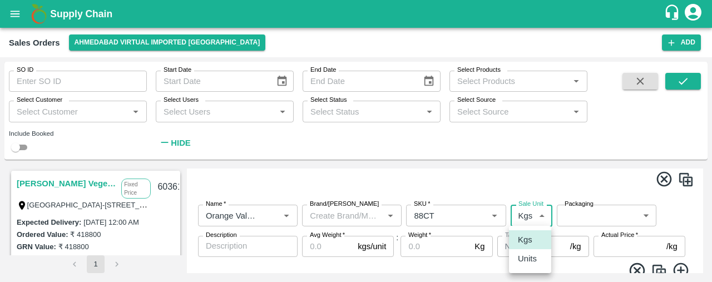
click at [530, 260] on p "Units" at bounding box center [527, 259] width 19 height 12
type input "2"
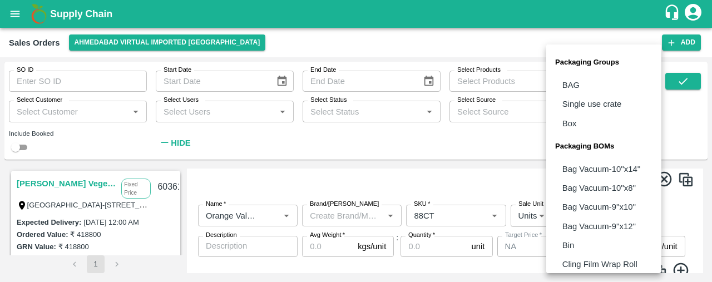
click at [577, 216] on body "Supply Chain Sales Orders Ahmedabad virtual imported DC Add SO ID SO ID Start D…" at bounding box center [356, 141] width 712 height 282
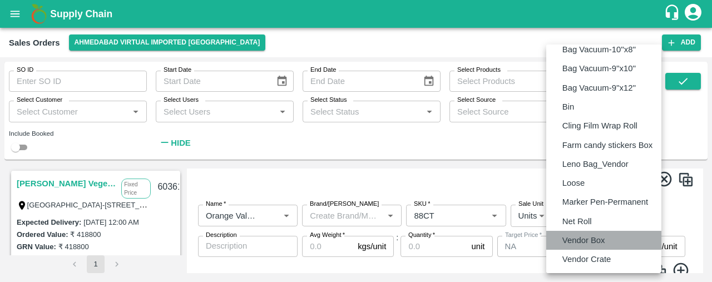
click at [581, 239] on p "Vendor Box" at bounding box center [584, 240] width 43 height 12
type input "BOM/276"
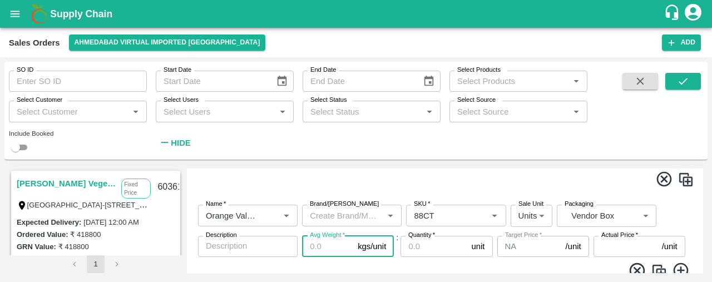
click at [312, 242] on input "Avg Weight   *" at bounding box center [327, 246] width 51 height 21
type input "15"
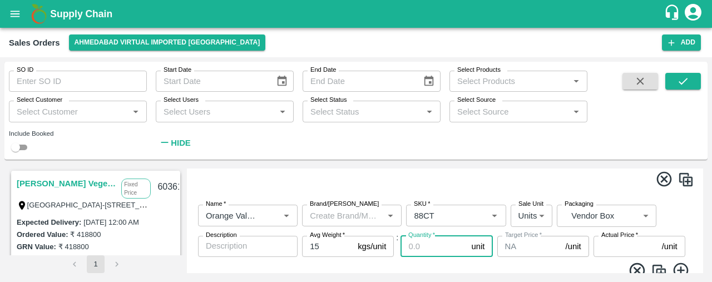
click at [418, 245] on input "Quantity   *" at bounding box center [434, 246] width 66 height 21
type input "40"
click at [613, 236] on label "Actual Price   *" at bounding box center [620, 235] width 37 height 9
click at [613, 236] on input "Actual Price   *" at bounding box center [626, 246] width 64 height 21
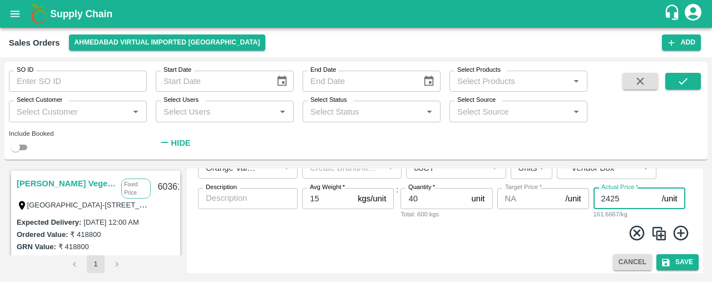
scroll to position [439, 0]
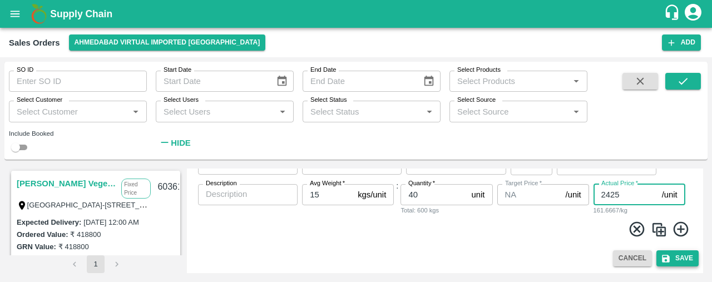
type input "2425"
click at [686, 254] on button "Save" at bounding box center [678, 258] width 42 height 16
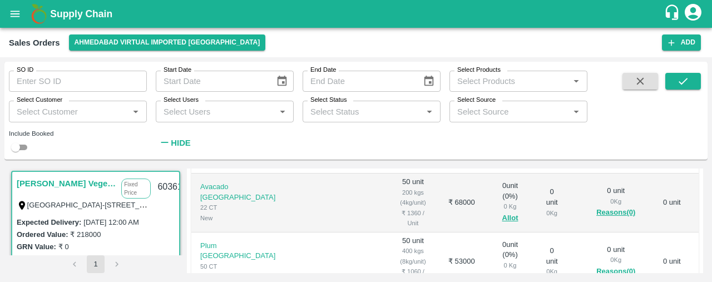
scroll to position [234, 0]
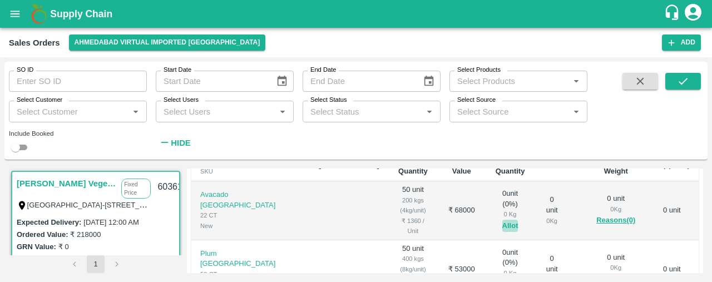
click at [503, 220] on button "Allot" at bounding box center [511, 226] width 16 height 13
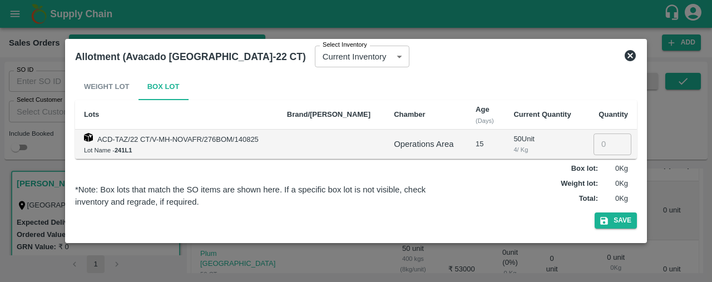
click at [604, 145] on input "number" at bounding box center [613, 144] width 38 height 21
type input "50"
click at [618, 224] on button "Save" at bounding box center [616, 221] width 42 height 16
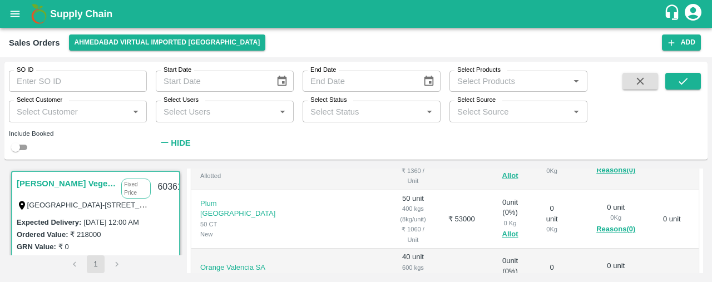
scroll to position [284, 0]
click at [503, 228] on button "Allot" at bounding box center [511, 234] width 16 height 13
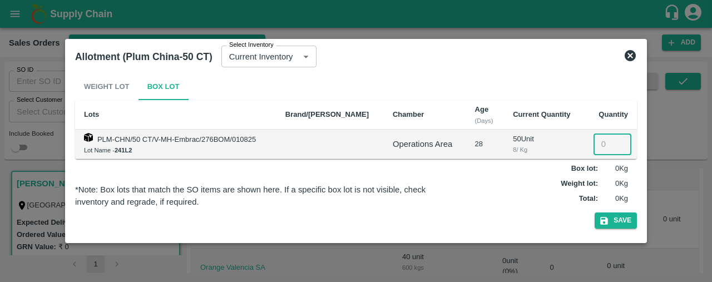
click at [595, 147] on input "number" at bounding box center [613, 144] width 38 height 21
type input "50"
click at [614, 214] on button "Save" at bounding box center [616, 221] width 42 height 16
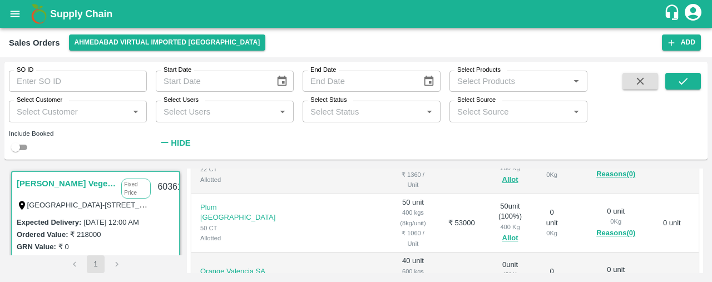
scroll to position [282, 0]
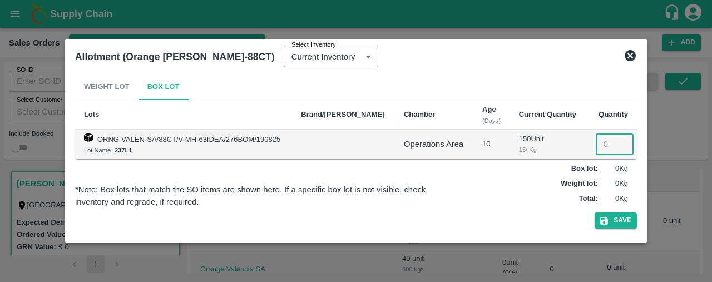
click at [600, 139] on input "number" at bounding box center [615, 144] width 38 height 21
type input "40"
click at [627, 223] on button "Save" at bounding box center [616, 221] width 42 height 16
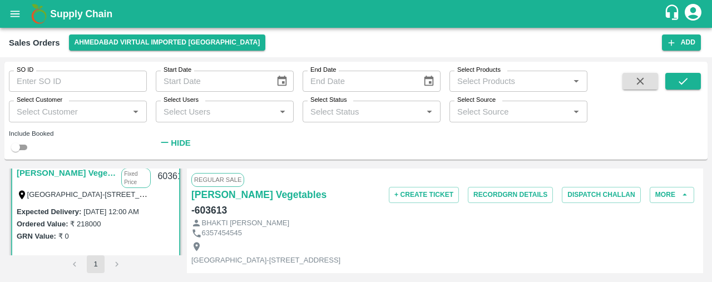
scroll to position [0, 0]
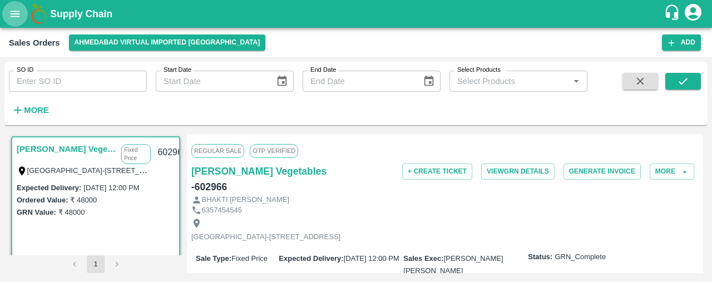
click at [19, 13] on icon "open drawer" at bounding box center [15, 14] width 12 height 12
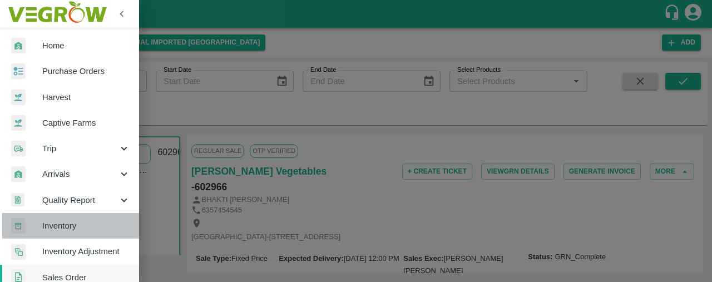
click at [70, 220] on span "Inventory" at bounding box center [86, 226] width 88 height 12
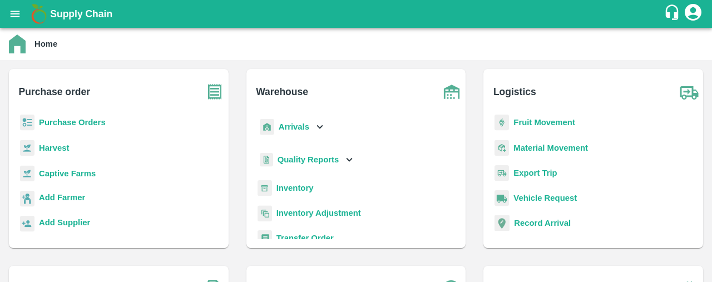
click at [291, 188] on b "Inventory" at bounding box center [295, 188] width 37 height 9
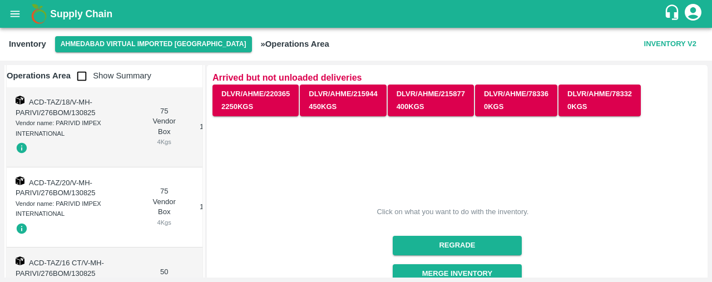
scroll to position [196, 0]
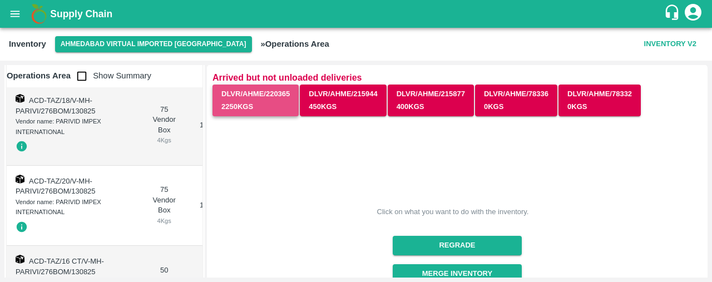
click at [245, 100] on button "DLVR/AHME/220365 2250 Kgs" at bounding box center [256, 101] width 86 height 32
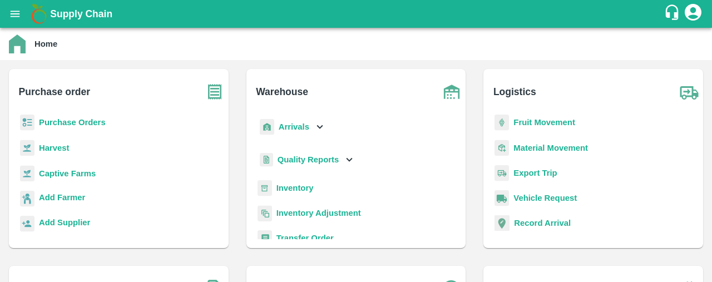
click at [304, 127] on b "Arrivals" at bounding box center [294, 126] width 31 height 9
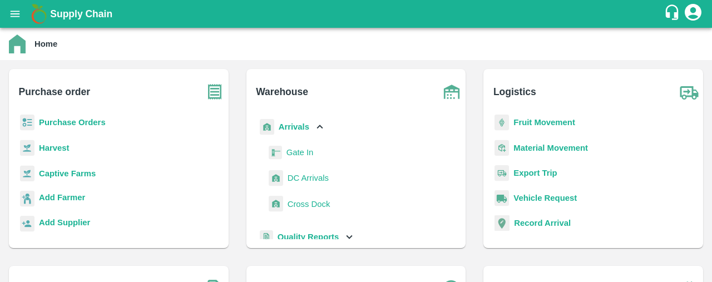
click at [295, 181] on span "DC Arrivals" at bounding box center [308, 178] width 41 height 12
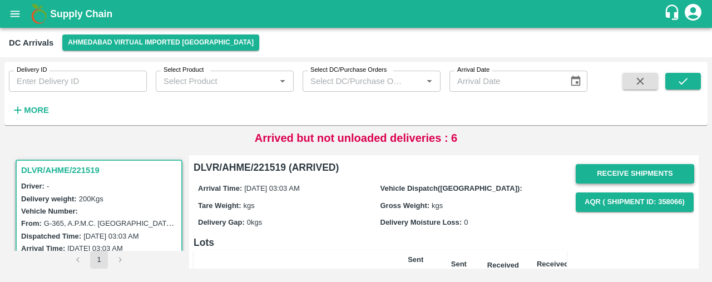
click at [664, 170] on button "Receive Shipments" at bounding box center [635, 173] width 119 height 19
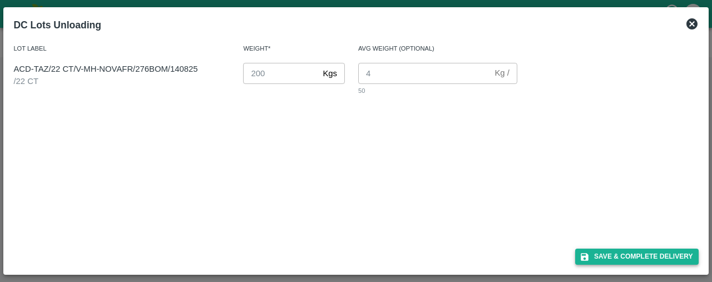
click at [652, 254] on button "Save & Complete Delivery" at bounding box center [637, 257] width 124 height 16
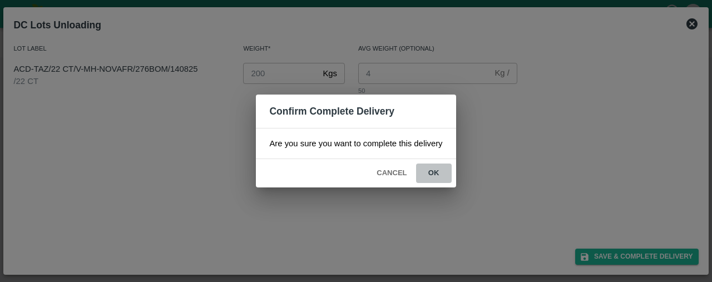
click at [432, 170] on button "ok" at bounding box center [434, 173] width 36 height 19
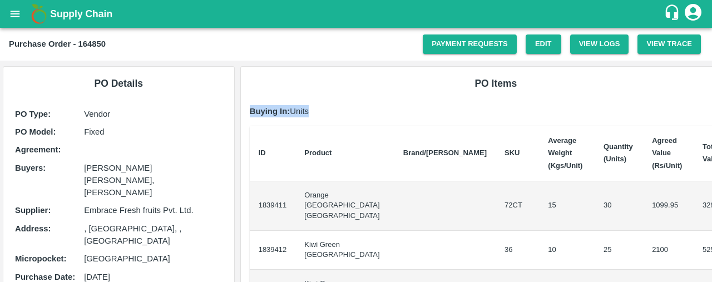
drag, startPoint x: 709, startPoint y: 76, endPoint x: 712, endPoint y: 111, distance: 34.6
click at [712, 111] on div "Supply Chain Purchase Order - 164850 Payment Requests Edit View Logs View Trace…" at bounding box center [356, 141] width 712 height 282
click at [644, 84] on h6 "PO Items" at bounding box center [496, 84] width 492 height 16
click at [19, 15] on icon "open drawer" at bounding box center [15, 14] width 12 height 12
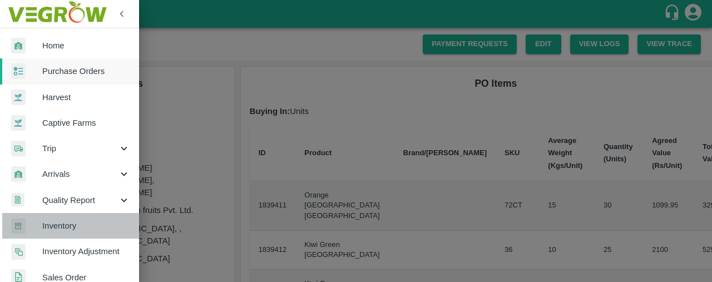
click at [95, 231] on span "Inventory" at bounding box center [86, 226] width 88 height 12
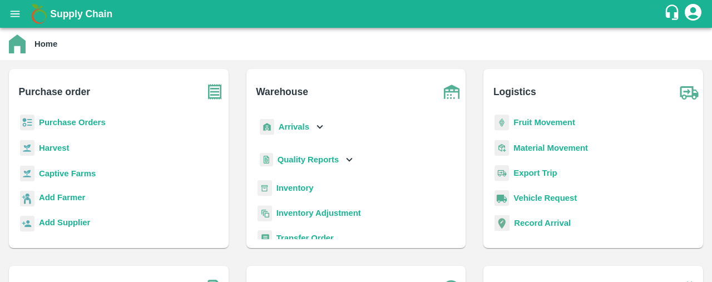
click at [296, 185] on b "Inventory" at bounding box center [295, 188] width 37 height 9
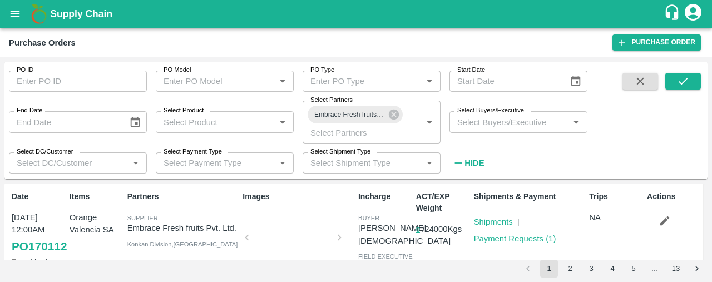
scroll to position [328, 0]
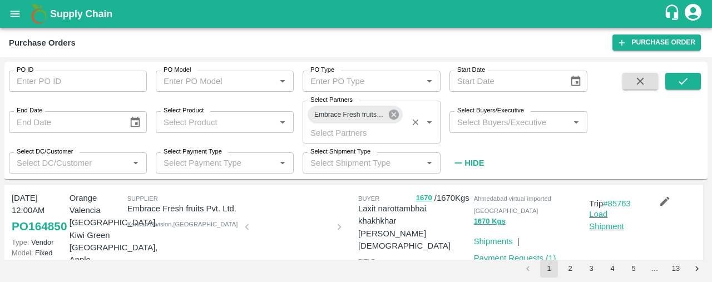
click at [396, 113] on icon at bounding box center [394, 115] width 12 height 12
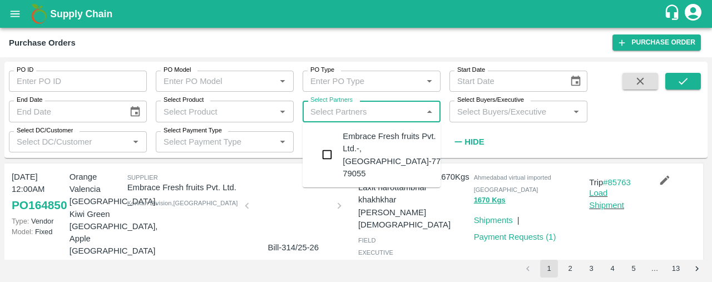
click at [396, 113] on input "Select Partners" at bounding box center [362, 111] width 113 height 14
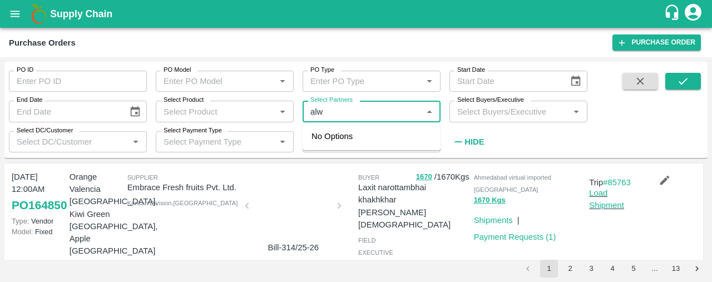
type input "alws"
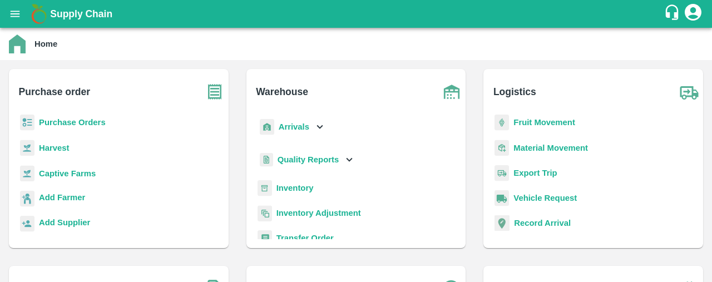
click at [88, 121] on b "Purchase Orders" at bounding box center [72, 122] width 67 height 9
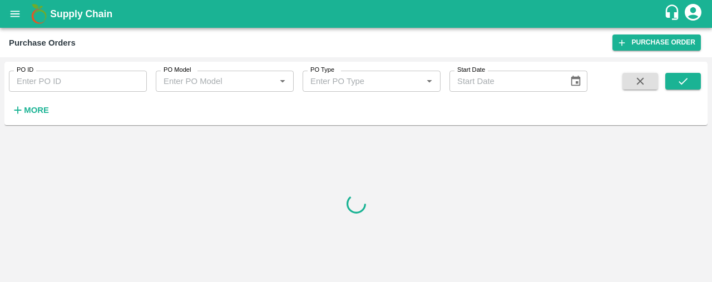
click at [23, 98] on div "More" at bounding box center [26, 106] width 52 height 28
click at [24, 104] on h6 "More" at bounding box center [36, 110] width 25 height 14
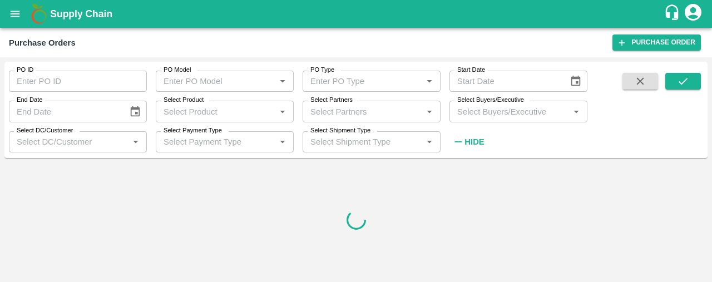
click at [319, 105] on label "Select Partners" at bounding box center [332, 100] width 42 height 9
click at [319, 105] on input "Select Partners" at bounding box center [362, 111] width 113 height 14
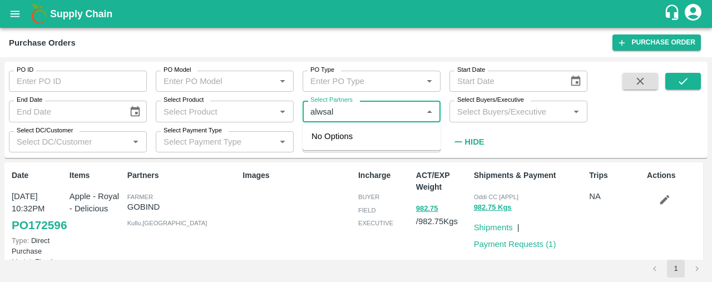
click at [345, 112] on input "Select Partners" at bounding box center [362, 111] width 113 height 14
type input "alwasl"
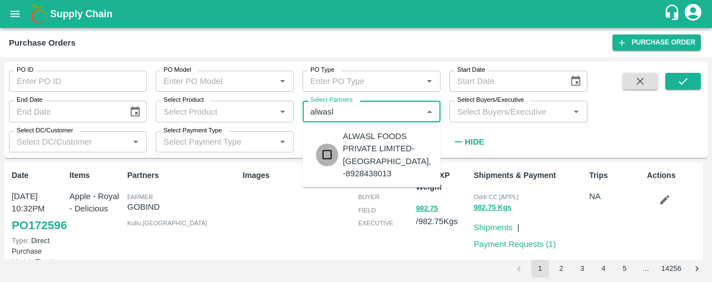
click at [326, 147] on input "checkbox" at bounding box center [327, 155] width 22 height 22
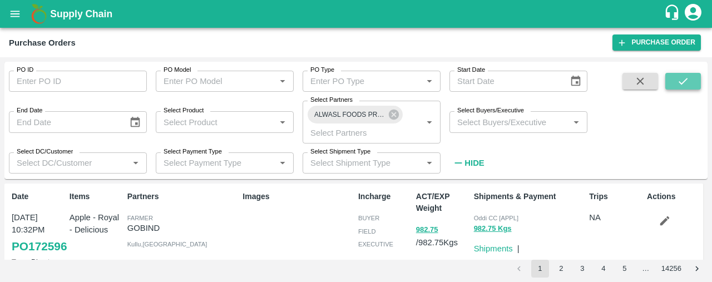
click at [676, 76] on button "submit" at bounding box center [684, 81] width 36 height 17
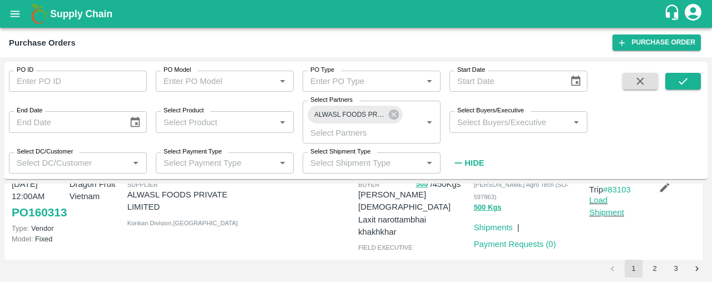
scroll to position [255, 0]
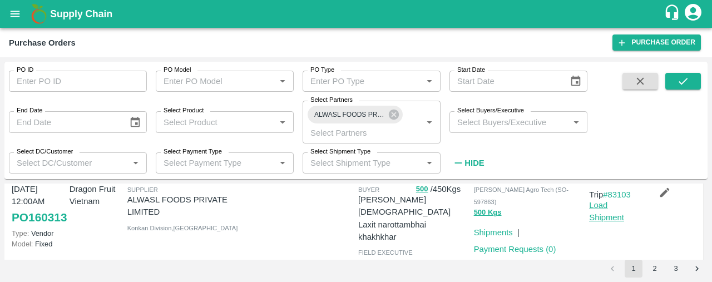
click at [595, 213] on link "Load Shipment" at bounding box center [606, 211] width 35 height 21
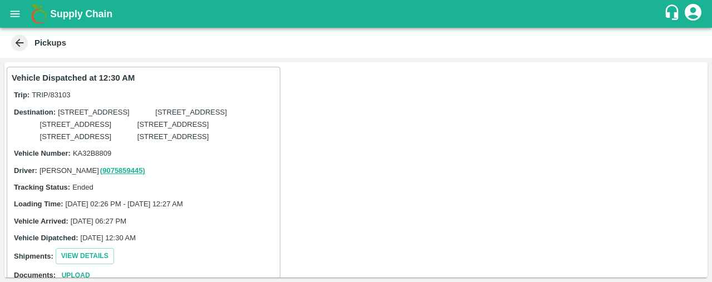
click at [18, 44] on icon at bounding box center [20, 43] width 8 height 8
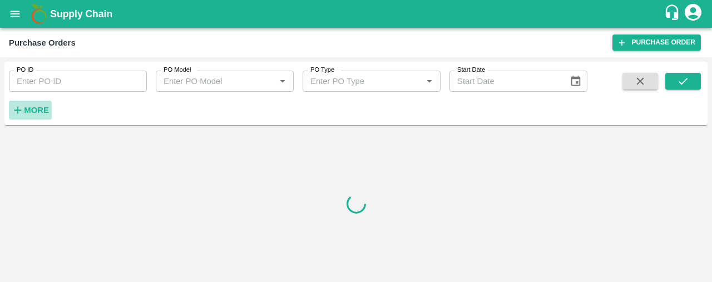
click at [32, 110] on strong "More" at bounding box center [36, 110] width 25 height 9
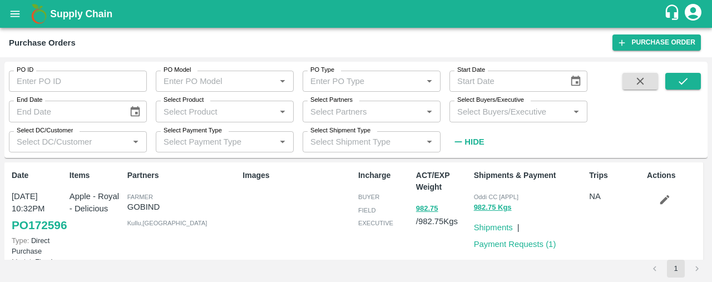
click at [368, 118] on input "Select Partners" at bounding box center [362, 111] width 113 height 14
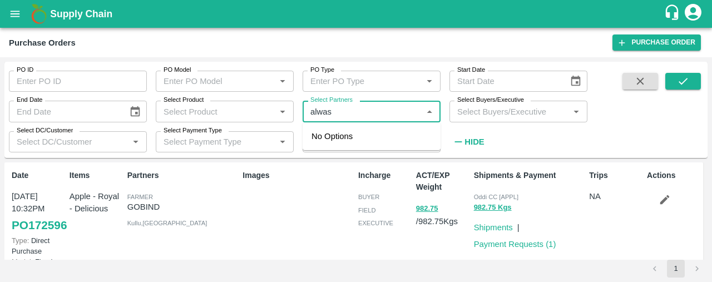
type input "alwasl"
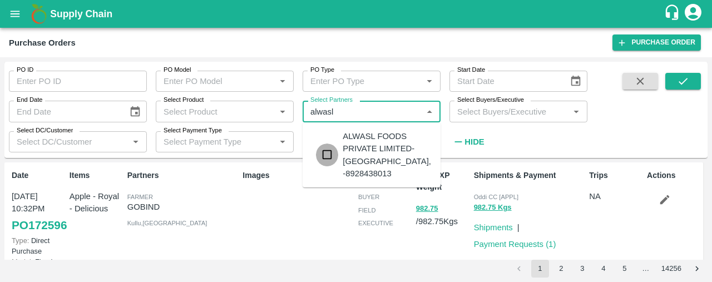
click at [324, 146] on input "checkbox" at bounding box center [327, 155] width 22 height 22
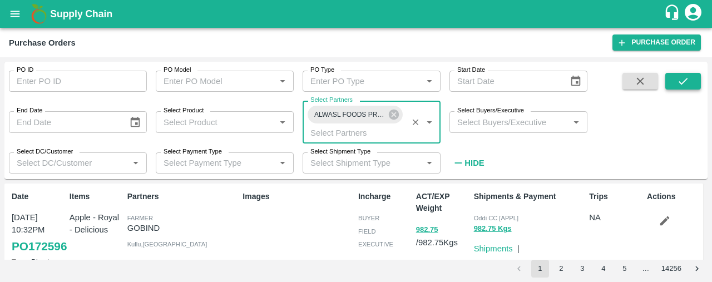
click at [681, 79] on icon "submit" at bounding box center [683, 81] width 12 height 12
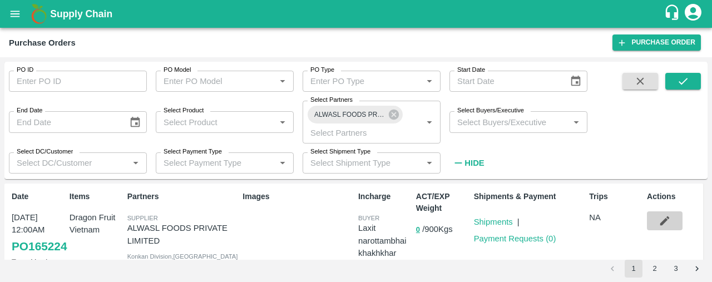
click at [664, 227] on icon "button" at bounding box center [665, 221] width 12 height 12
click at [492, 222] on link "Shipments" at bounding box center [493, 222] width 39 height 9
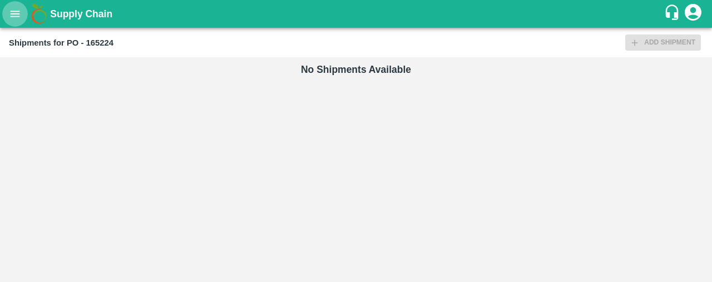
click at [17, 13] on icon "open drawer" at bounding box center [15, 14] width 12 height 12
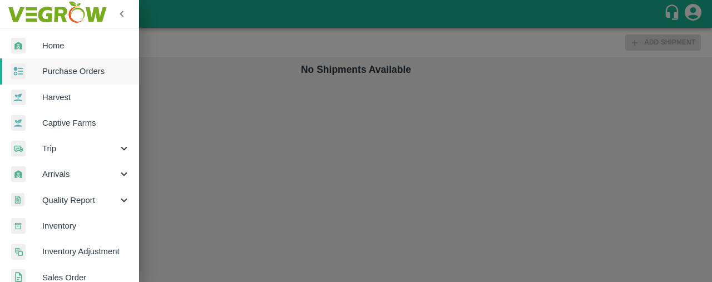
click at [198, 83] on div at bounding box center [356, 141] width 712 height 282
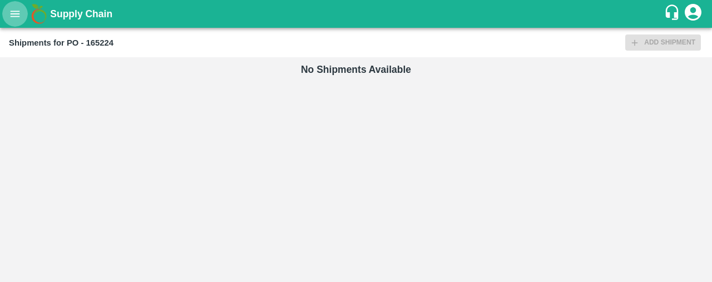
click at [17, 6] on button "open drawer" at bounding box center [15, 14] width 26 height 26
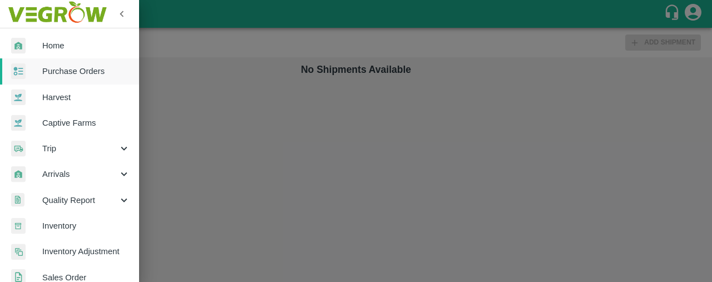
click at [71, 66] on span "Purchase Orders" at bounding box center [86, 71] width 88 height 12
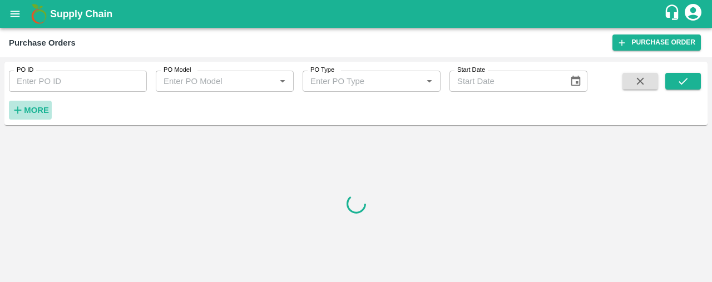
click at [29, 109] on strong "More" at bounding box center [36, 110] width 25 height 9
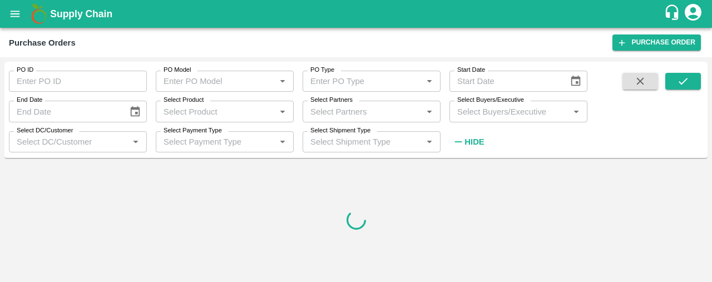
click at [348, 110] on input "Select Partners" at bounding box center [362, 111] width 113 height 14
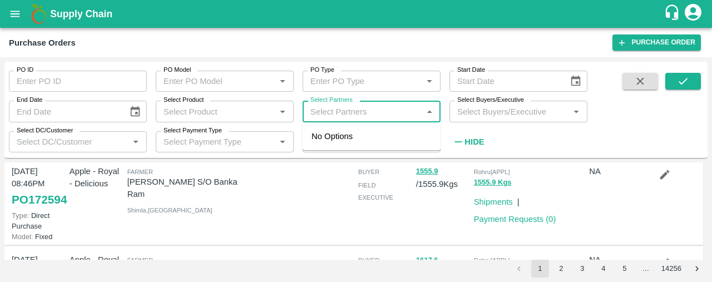
scroll to position [124, 0]
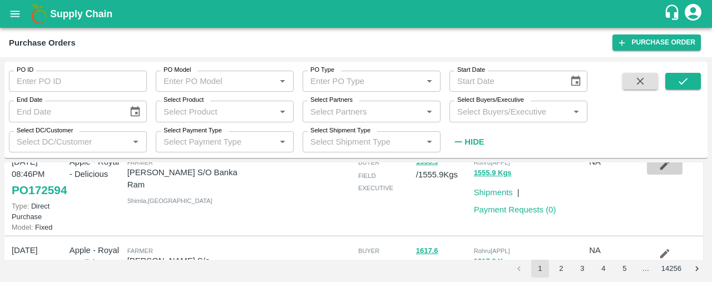
click at [676, 175] on button "button" at bounding box center [665, 165] width 36 height 19
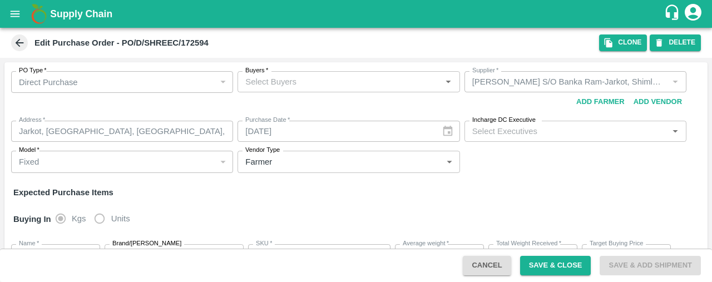
click at [21, 38] on icon at bounding box center [19, 43] width 12 height 12
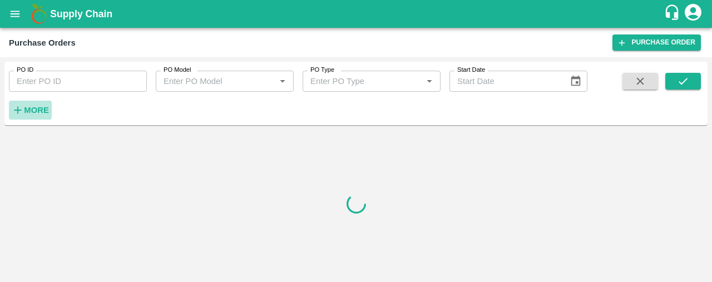
click at [26, 111] on strong "More" at bounding box center [36, 110] width 25 height 9
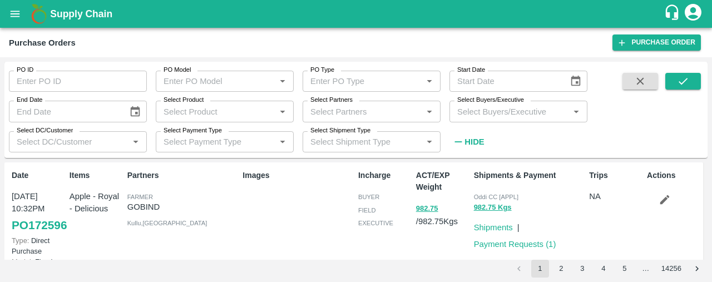
click at [221, 120] on div "Select Product   *" at bounding box center [225, 111] width 138 height 21
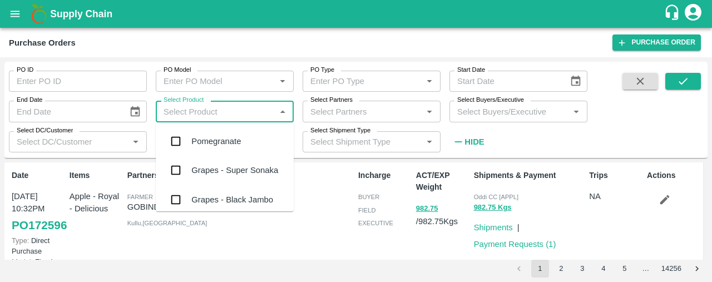
click at [221, 120] on div "Select Product   *" at bounding box center [225, 111] width 138 height 21
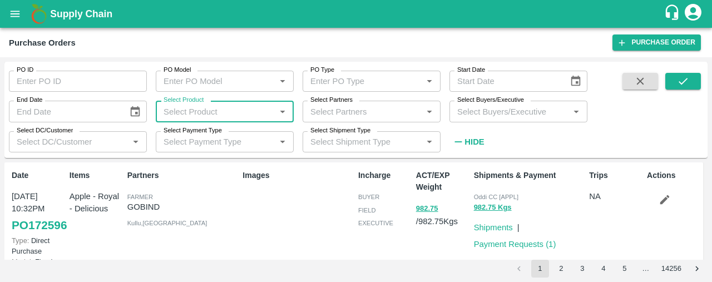
click at [224, 112] on input "Select Product" at bounding box center [215, 111] width 113 height 14
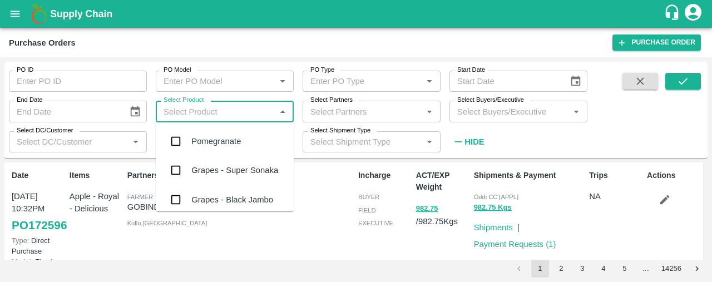
click at [319, 117] on input "Select Partners" at bounding box center [362, 111] width 113 height 14
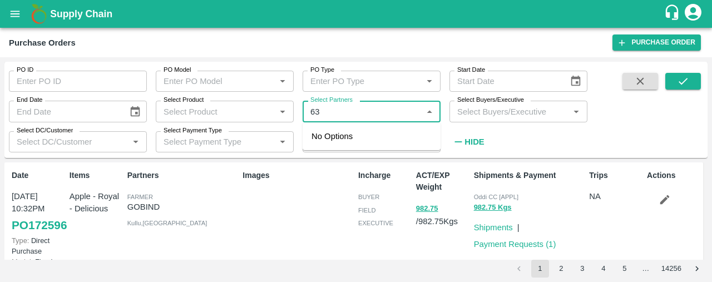
type input "6"
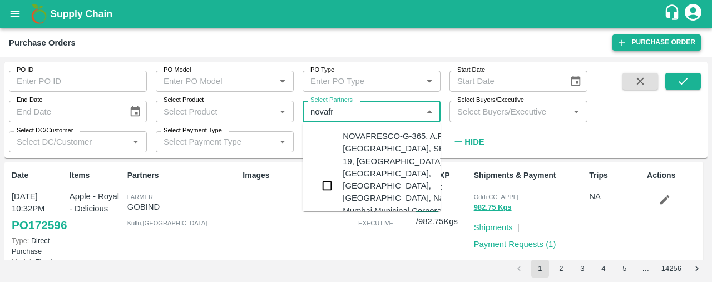
type input "novafre"
click at [329, 179] on input "checkbox" at bounding box center [327, 186] width 22 height 22
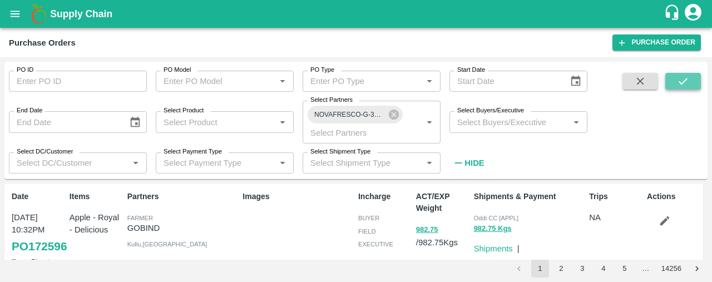
click at [682, 81] on icon "submit" at bounding box center [683, 81] width 12 height 12
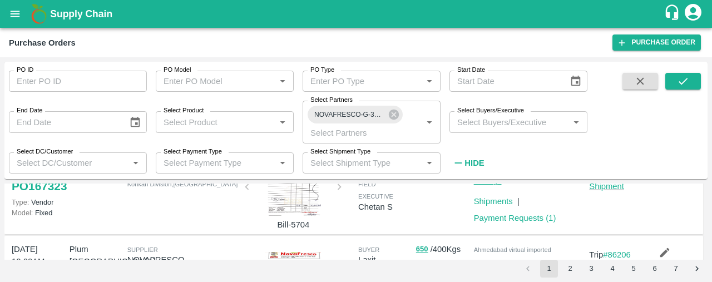
scroll to position [459, 0]
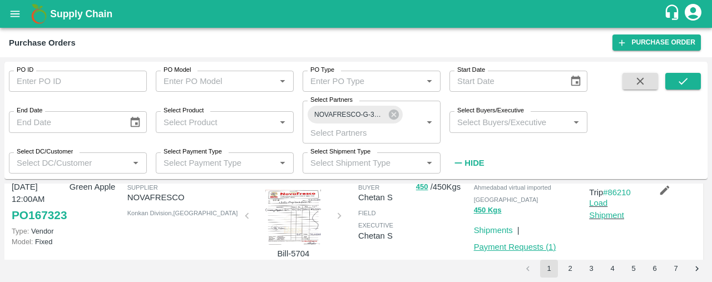
click at [534, 243] on link "Payment Requests ( 1 )" at bounding box center [515, 247] width 82 height 9
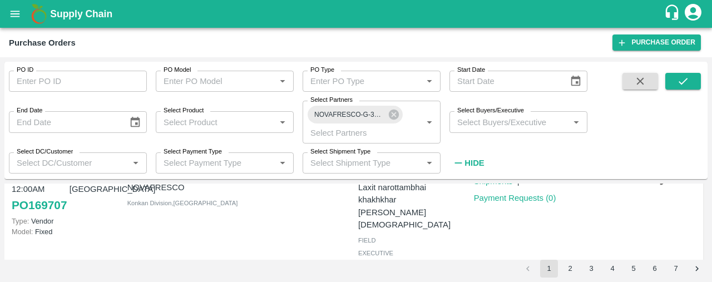
scroll to position [135, 0]
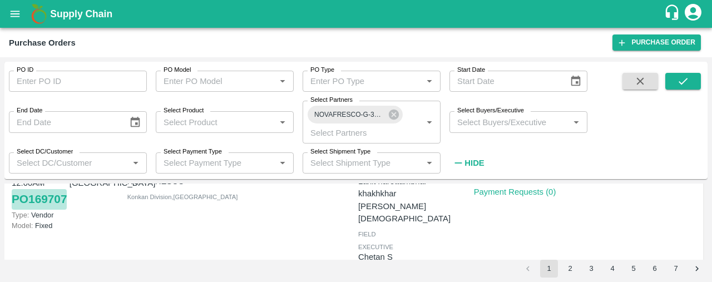
click at [23, 209] on link "PO 169707" at bounding box center [39, 199] width 55 height 20
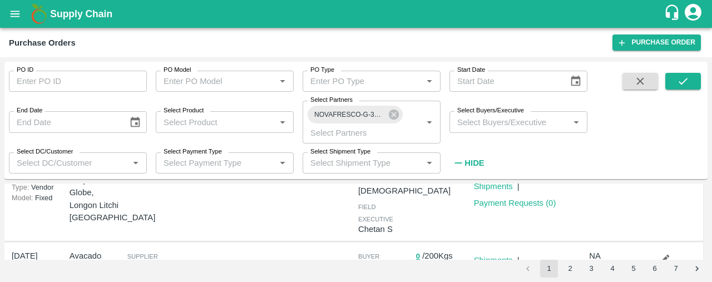
scroll to position [0, 0]
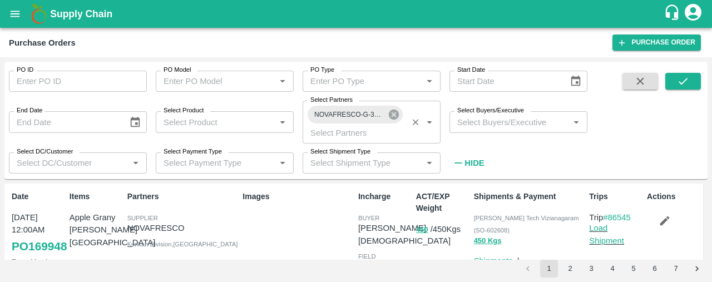
click at [396, 115] on icon at bounding box center [394, 115] width 10 height 10
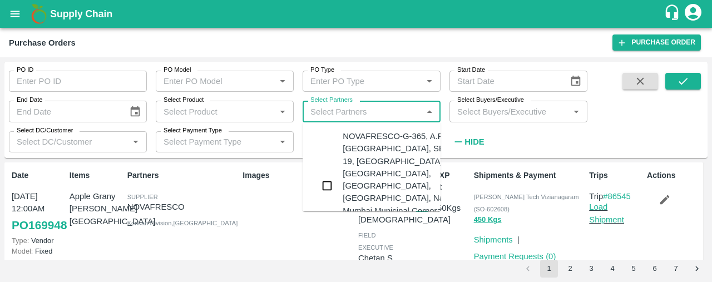
click at [396, 115] on input "Select Partners" at bounding box center [362, 111] width 113 height 14
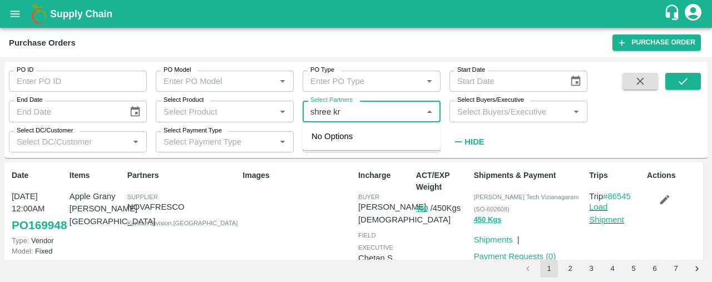
type input "shree kri"
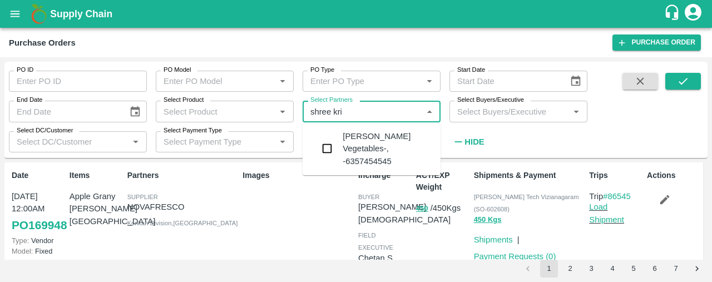
click at [327, 146] on input "checkbox" at bounding box center [327, 148] width 22 height 22
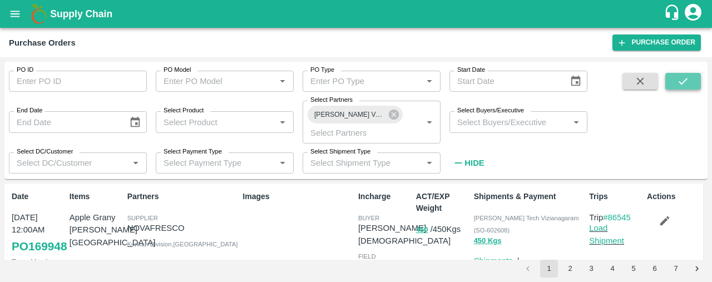
click at [691, 77] on button "submit" at bounding box center [684, 81] width 36 height 17
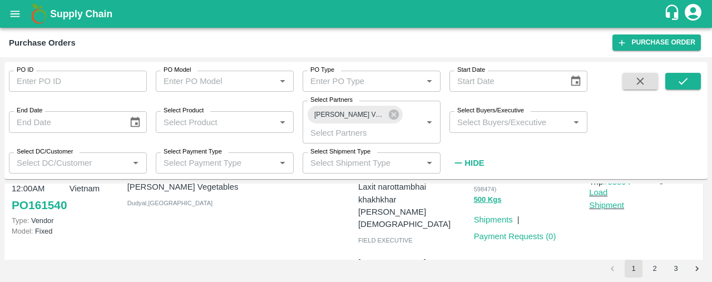
scroll to position [370, 0]
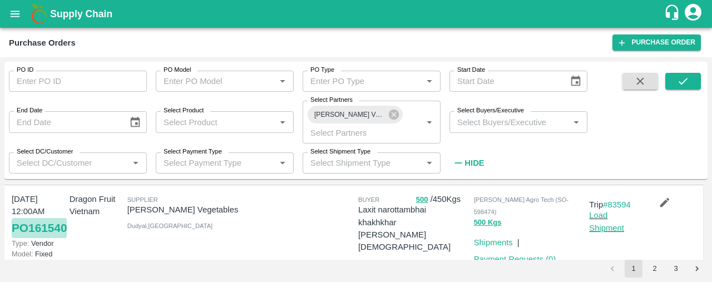
click at [26, 230] on link "PO 161540" at bounding box center [39, 228] width 55 height 20
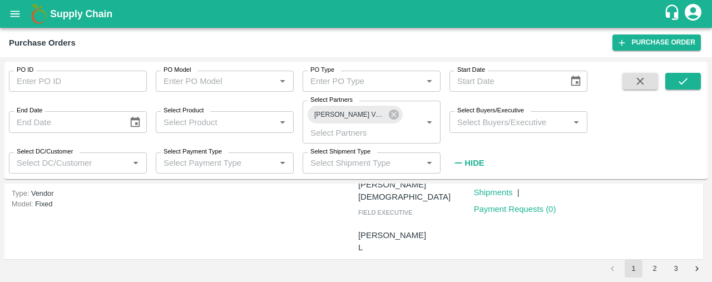
scroll to position [248, 0]
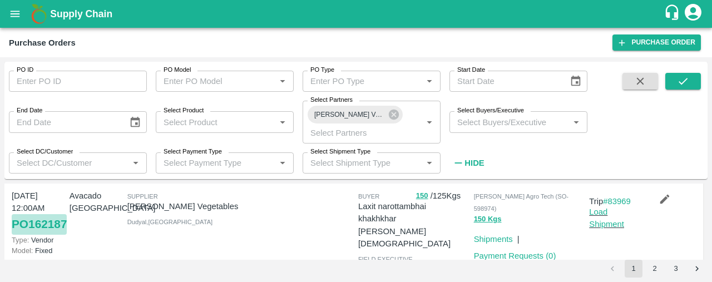
click at [31, 228] on link "PO 162187" at bounding box center [39, 224] width 55 height 20
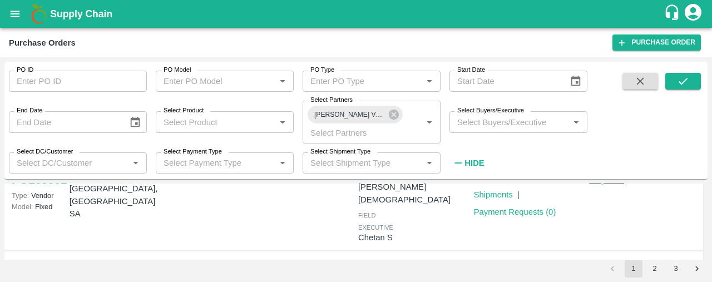
scroll to position [139, 0]
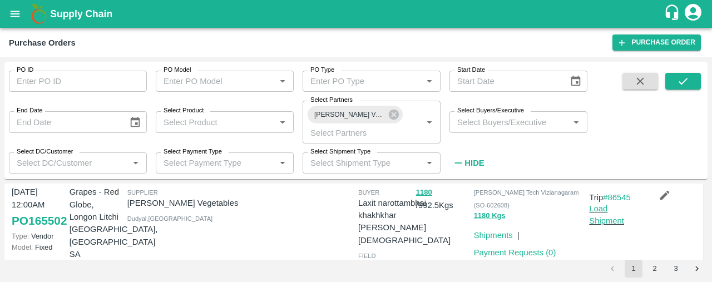
click at [22, 223] on link "PO 165502" at bounding box center [39, 221] width 55 height 20
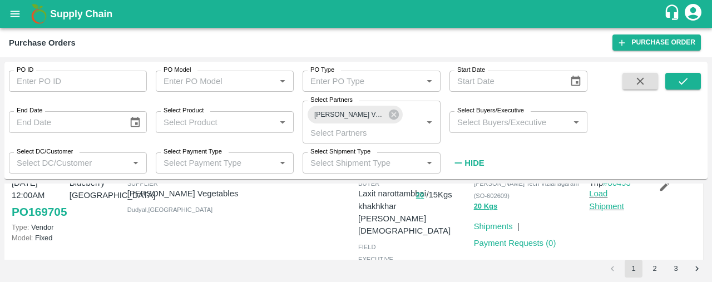
scroll to position [0, 0]
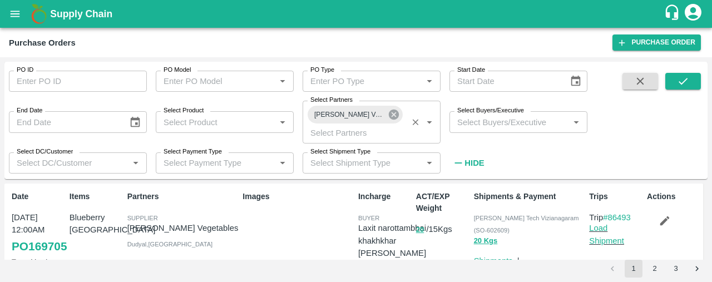
click at [397, 113] on icon at bounding box center [394, 115] width 10 height 10
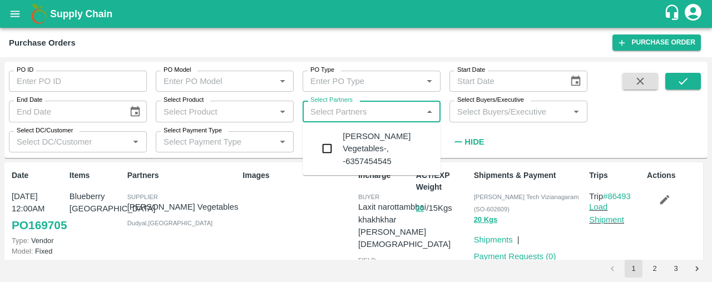
click at [397, 113] on input "Select Partners" at bounding box center [362, 111] width 113 height 14
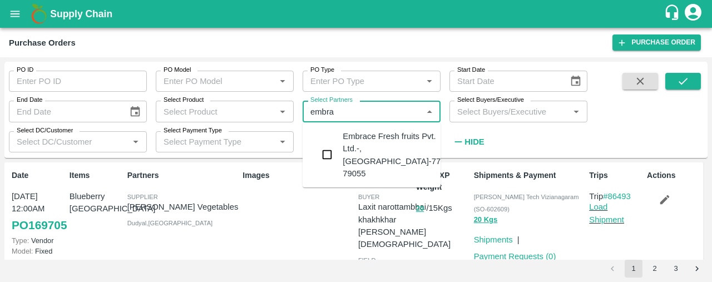
type input "embrac"
click at [325, 147] on input "checkbox" at bounding box center [327, 155] width 22 height 22
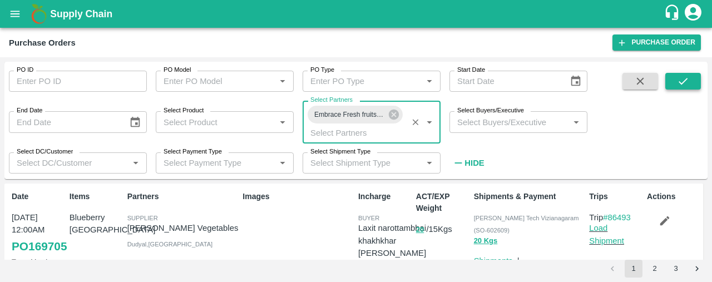
click at [680, 82] on icon "submit" at bounding box center [683, 81] width 9 height 7
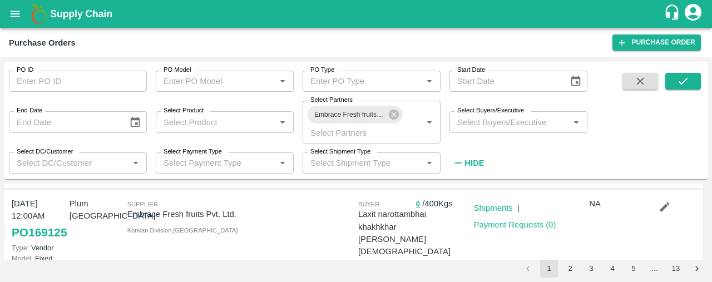
scroll to position [96, 0]
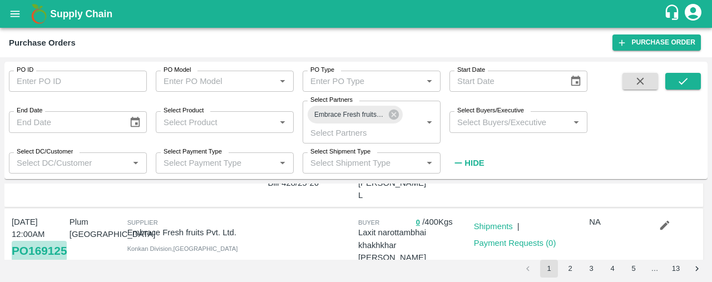
click at [15, 251] on link "PO 169125" at bounding box center [39, 251] width 55 height 20
click at [487, 222] on link "Shipments" at bounding box center [493, 226] width 39 height 9
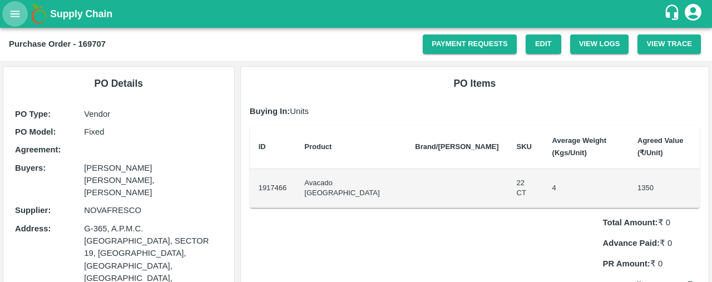
click at [18, 12] on icon "open drawer" at bounding box center [15, 14] width 9 height 6
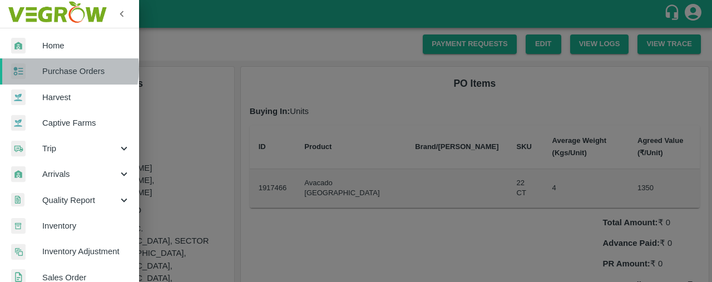
click at [62, 69] on span "Purchase Orders" at bounding box center [86, 71] width 88 height 12
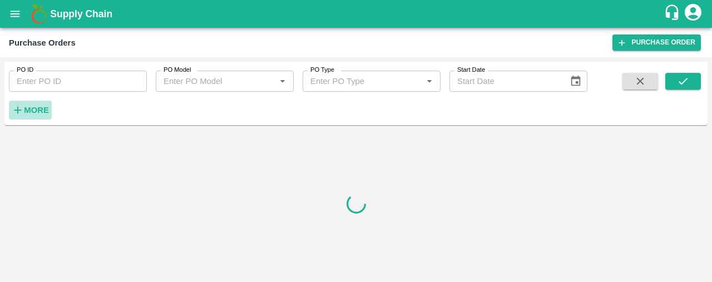
click at [31, 109] on strong "More" at bounding box center [36, 110] width 25 height 9
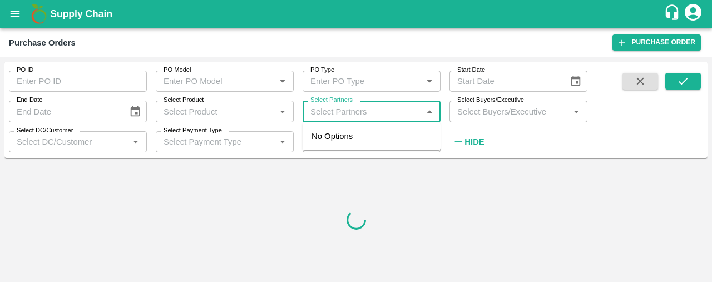
click at [321, 109] on input "Select Partners" at bounding box center [362, 111] width 113 height 14
type input "novafre"
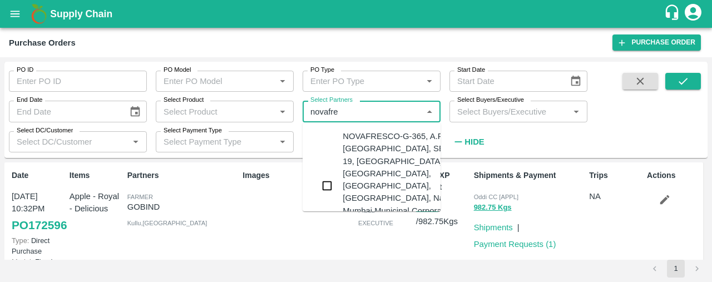
click at [331, 179] on input "checkbox" at bounding box center [327, 186] width 22 height 22
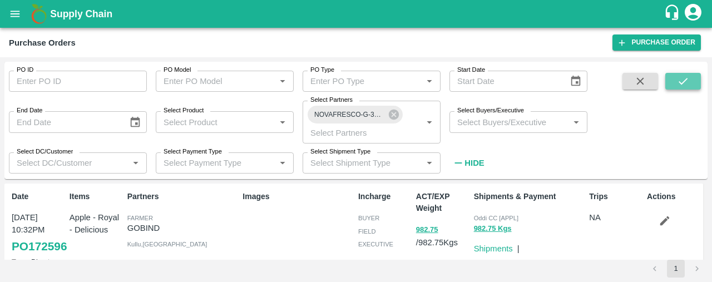
click at [676, 82] on button "submit" at bounding box center [684, 81] width 36 height 17
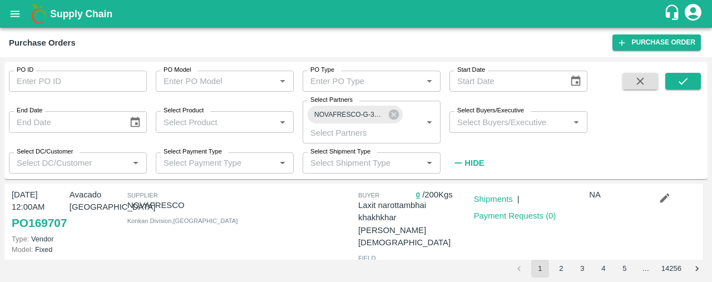
scroll to position [106, 0]
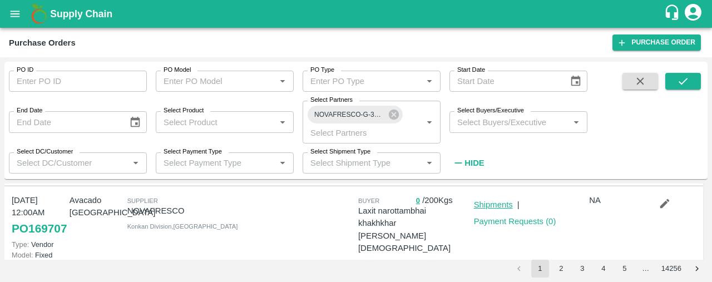
click at [483, 209] on link "Shipments" at bounding box center [493, 204] width 39 height 9
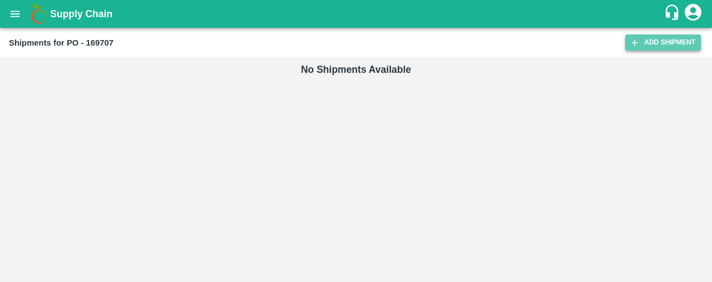
click at [652, 41] on link "Add Shipment" at bounding box center [663, 43] width 76 height 16
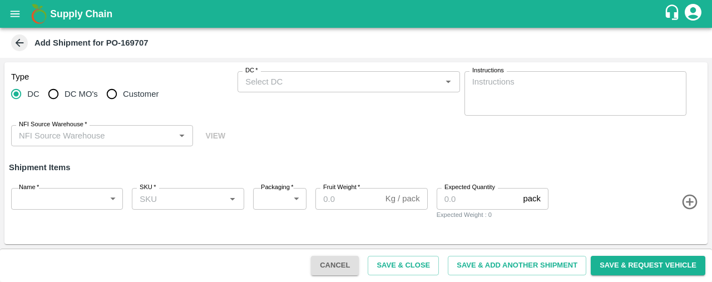
click at [62, 132] on input "NFI Source Warehouse   *" at bounding box center [92, 136] width 157 height 14
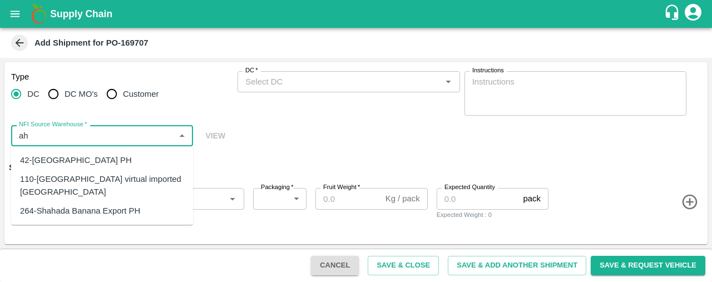
click at [85, 174] on div "110-[GEOGRAPHIC_DATA] virtual imported [GEOGRAPHIC_DATA]" at bounding box center [102, 186] width 164 height 25
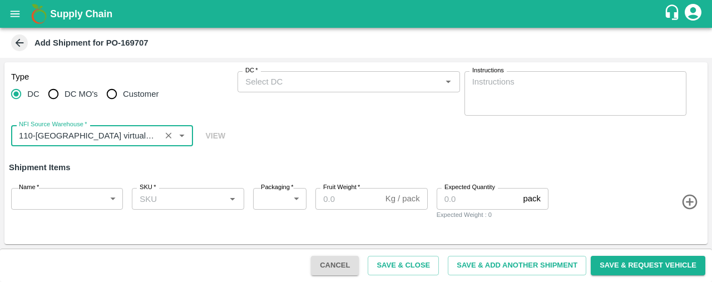
type input "110-[GEOGRAPHIC_DATA] virtual imported [GEOGRAPHIC_DATA]"
click at [278, 88] on input "DC   *" at bounding box center [339, 82] width 197 height 14
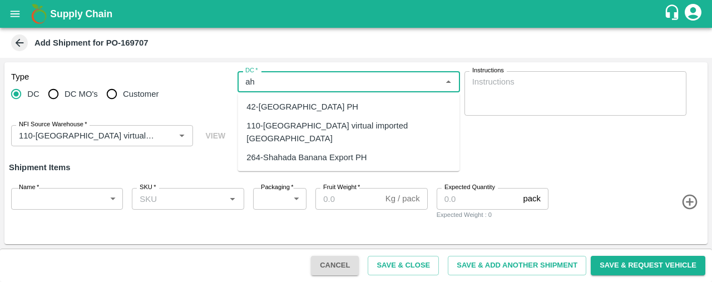
click at [323, 126] on div "110-[GEOGRAPHIC_DATA] virtual imported [GEOGRAPHIC_DATA]" at bounding box center [349, 132] width 204 height 25
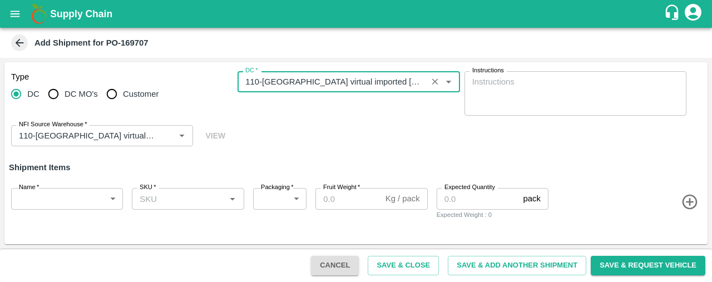
type input "110-[GEOGRAPHIC_DATA] virtual imported [GEOGRAPHIC_DATA]"
click at [75, 195] on body "Supply Chain Add Shipment for PO-169707 Type [GEOGRAPHIC_DATA] DC MO's Customer…" at bounding box center [356, 141] width 712 height 282
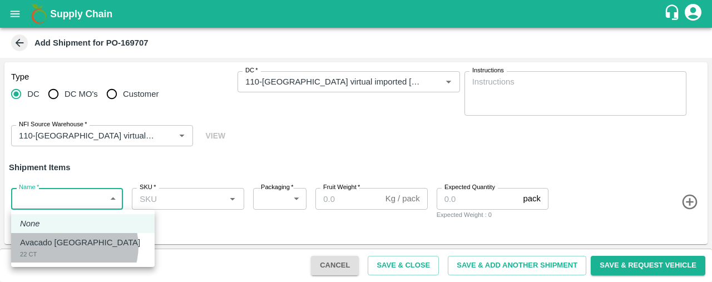
click at [73, 247] on p "Avacado [GEOGRAPHIC_DATA]" at bounding box center [80, 243] width 120 height 12
type input "1917466"
type input "276"
type input "4"
type input "50"
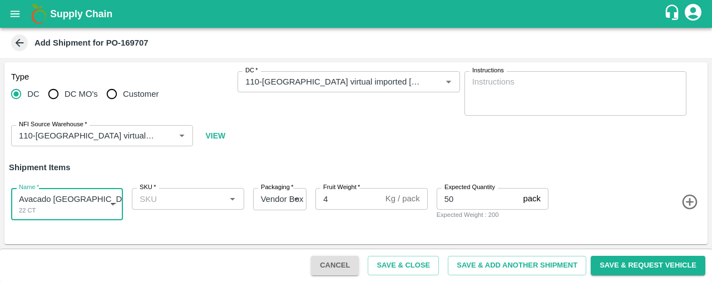
click at [158, 202] on input "SKU   *" at bounding box center [178, 198] width 87 height 14
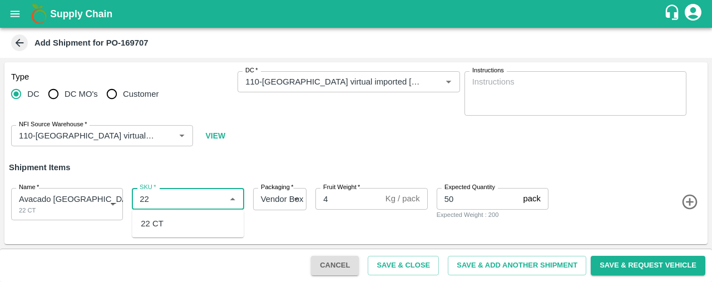
click at [162, 221] on div "22 CT" at bounding box center [152, 224] width 22 height 12
type input "22 CT"
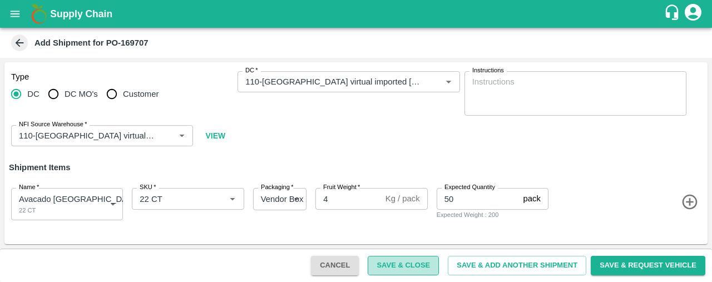
click at [418, 268] on button "Save & Close" at bounding box center [403, 265] width 71 height 19
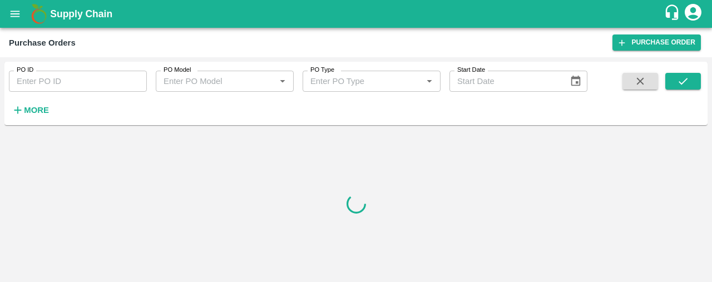
click at [31, 110] on strong "More" at bounding box center [36, 110] width 25 height 9
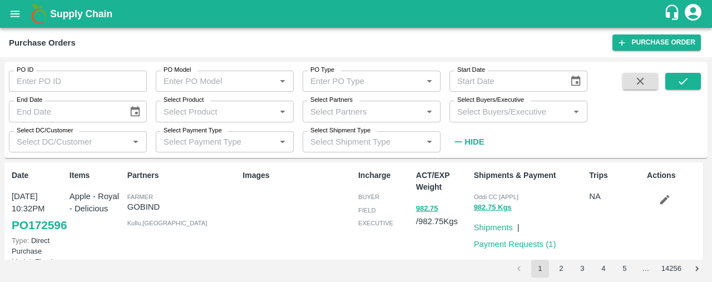
click at [333, 110] on input "Select Partners" at bounding box center [362, 111] width 113 height 14
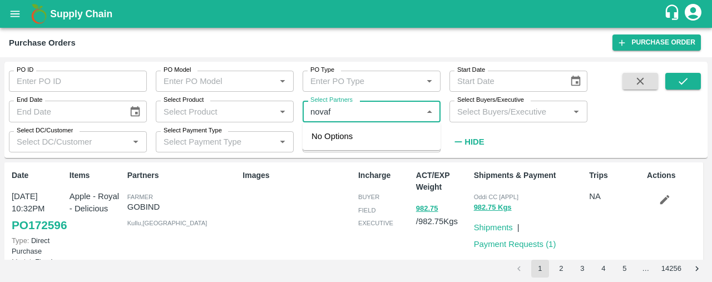
type input "novafr"
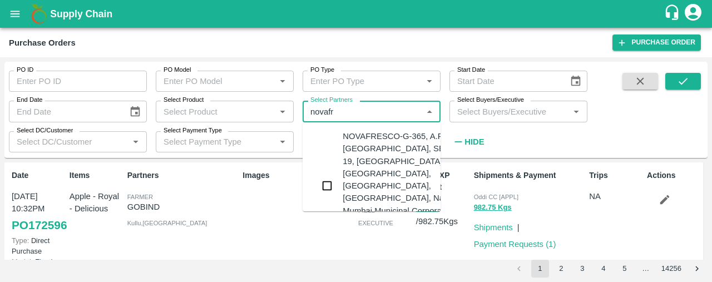
click at [328, 175] on input "checkbox" at bounding box center [327, 186] width 22 height 22
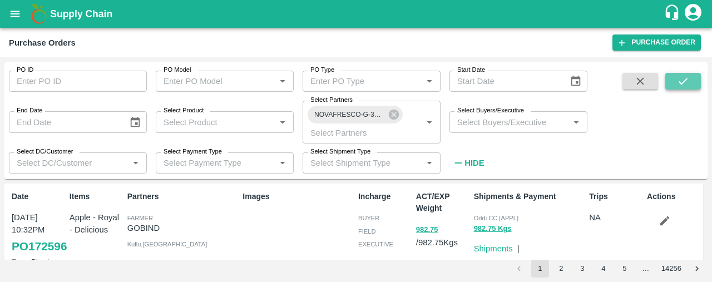
click at [691, 82] on button "submit" at bounding box center [684, 81] width 36 height 17
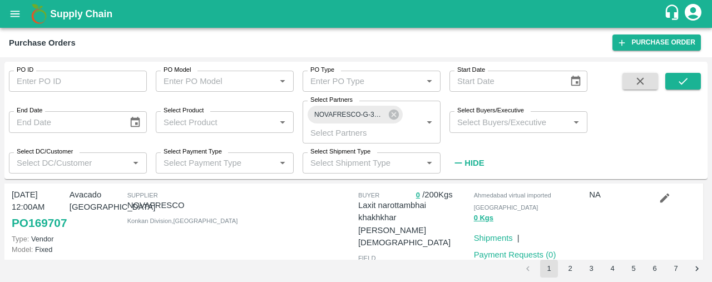
scroll to position [124, 0]
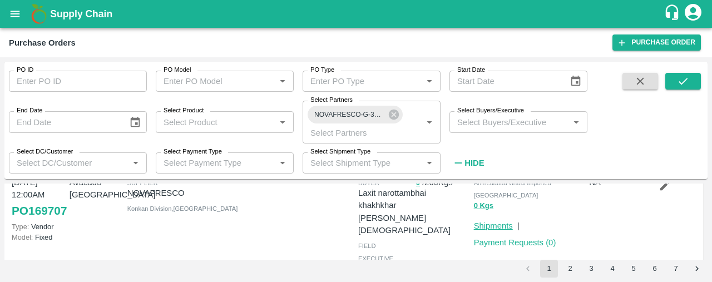
click at [492, 221] on link "Shipments" at bounding box center [493, 225] width 39 height 9
click at [13, 15] on icon "open drawer" at bounding box center [15, 14] width 12 height 12
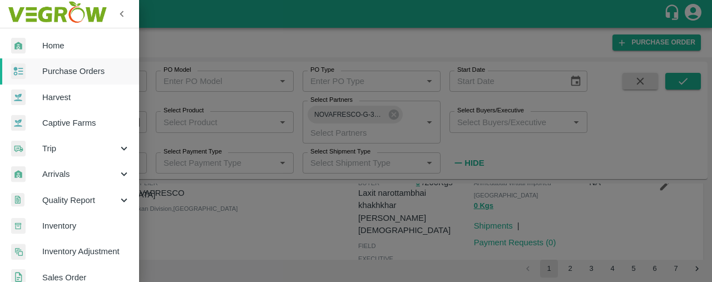
click at [107, 156] on div "Trip" at bounding box center [69, 149] width 139 height 26
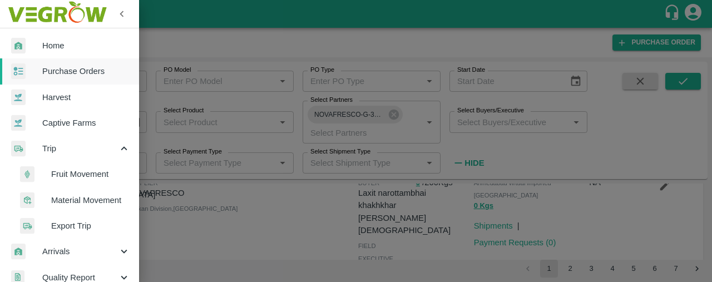
click at [101, 171] on span "Fruit Movement" at bounding box center [90, 174] width 79 height 12
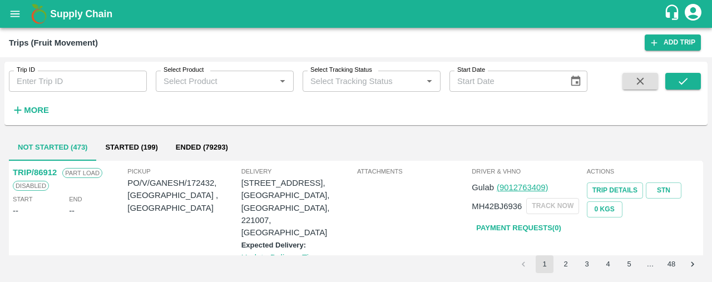
click at [135, 145] on button "Started (199)" at bounding box center [131, 147] width 70 height 27
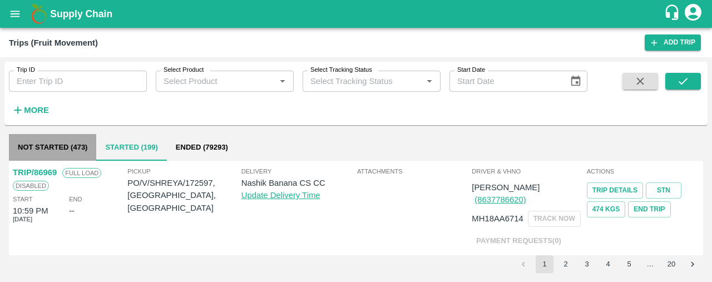
click at [61, 147] on button "Not Started (473)" at bounding box center [52, 147] width 87 height 27
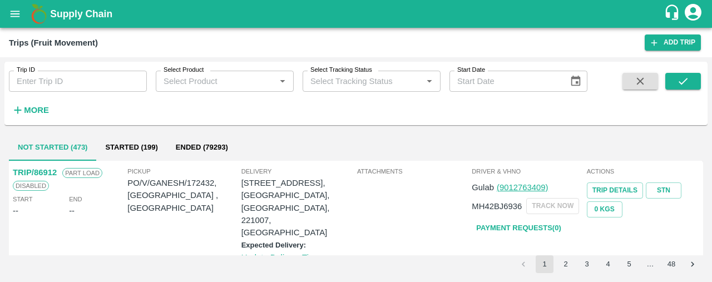
click at [43, 106] on strong "More" at bounding box center [36, 110] width 25 height 9
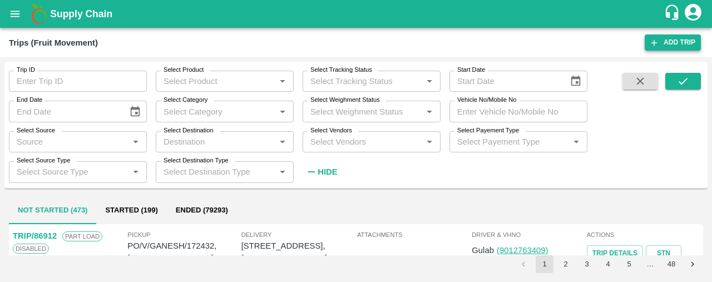
click at [656, 46] on icon at bounding box center [654, 43] width 10 height 10
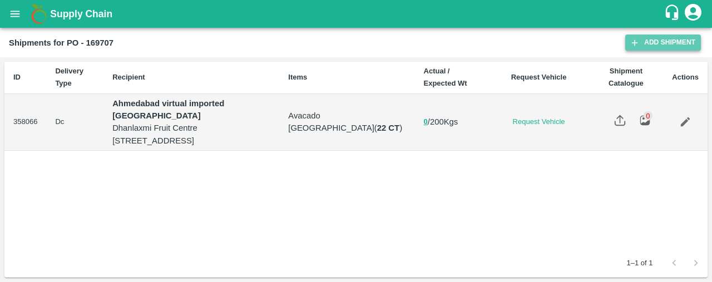
click at [642, 39] on link "Add Shipment" at bounding box center [663, 43] width 76 height 16
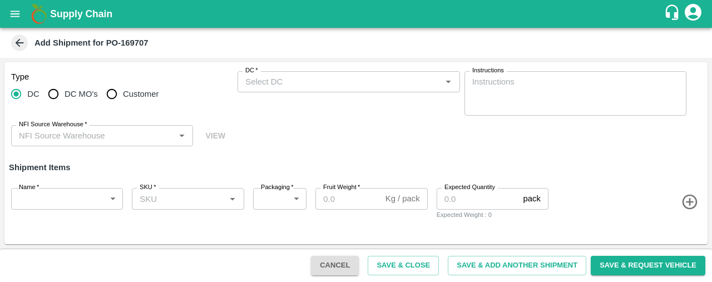
click at [17, 42] on icon at bounding box center [20, 43] width 8 height 8
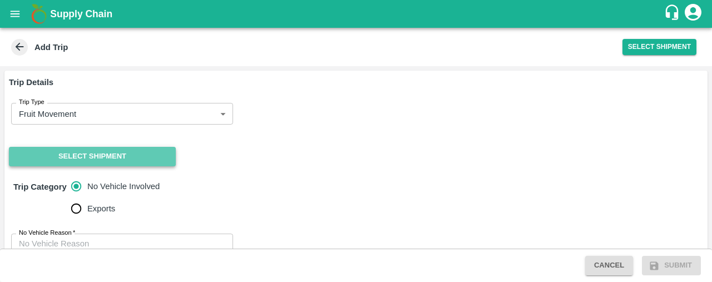
click at [144, 153] on button "Select Shipment" at bounding box center [92, 156] width 167 height 19
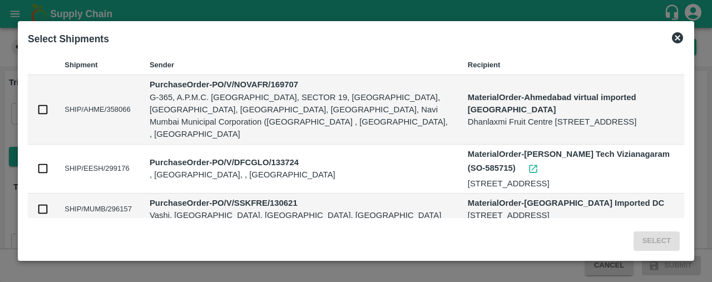
click at [41, 105] on input "checkbox" at bounding box center [43, 110] width 12 height 12
checkbox input "true"
click at [658, 243] on button "Select" at bounding box center [657, 240] width 46 height 19
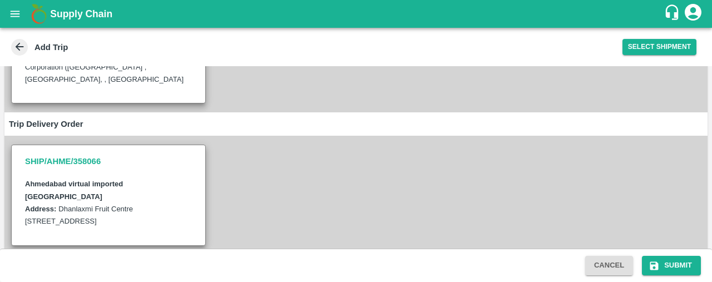
scroll to position [332, 0]
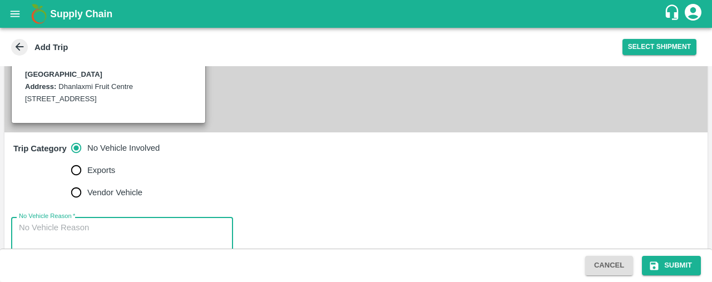
click at [136, 222] on textarea "No Vehicle Reason   *" at bounding box center [122, 239] width 206 height 35
type textarea "na"
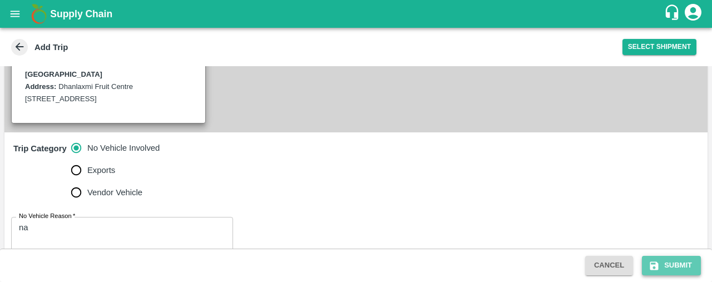
click at [684, 263] on button "Submit" at bounding box center [671, 265] width 59 height 19
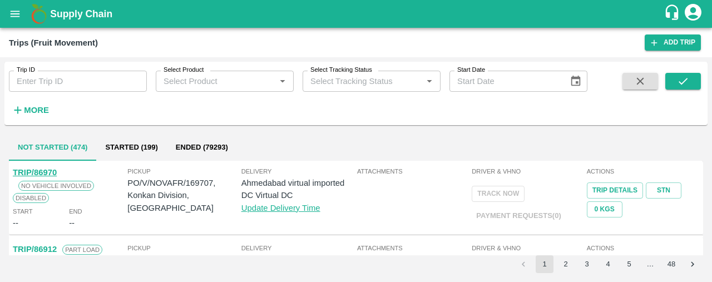
click at [29, 169] on link "TRIP/86970" at bounding box center [35, 172] width 44 height 9
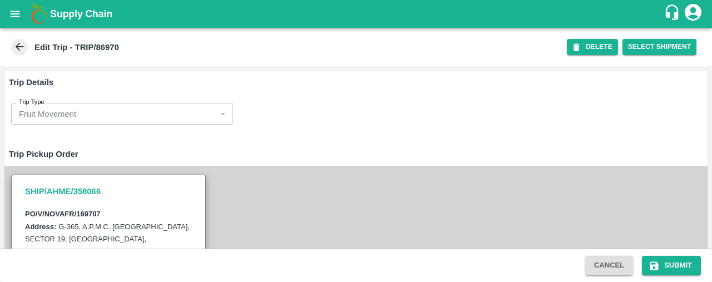
click at [12, 7] on button "open drawer" at bounding box center [15, 14] width 26 height 26
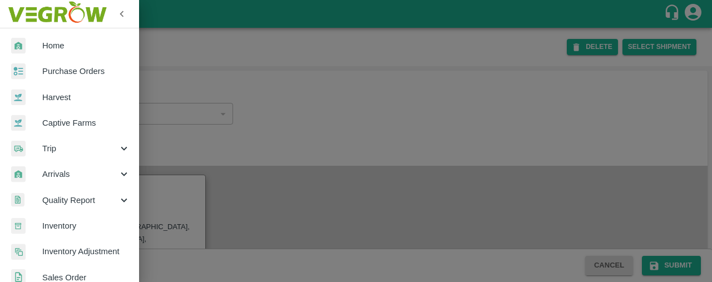
click at [88, 166] on div "Arrivals" at bounding box center [69, 174] width 139 height 26
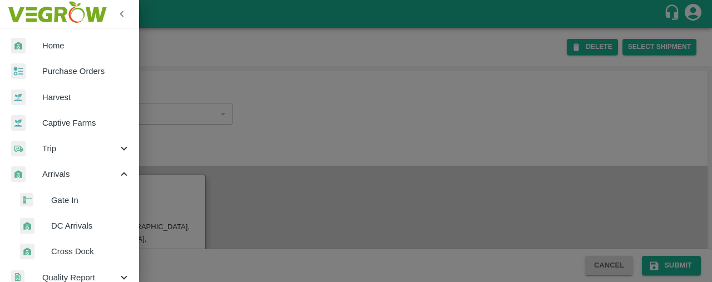
click at [106, 228] on span "DC Arrivals" at bounding box center [90, 226] width 79 height 12
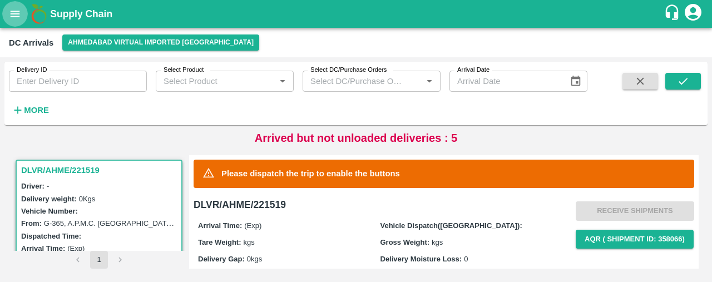
click at [11, 22] on button "open drawer" at bounding box center [15, 14] width 26 height 26
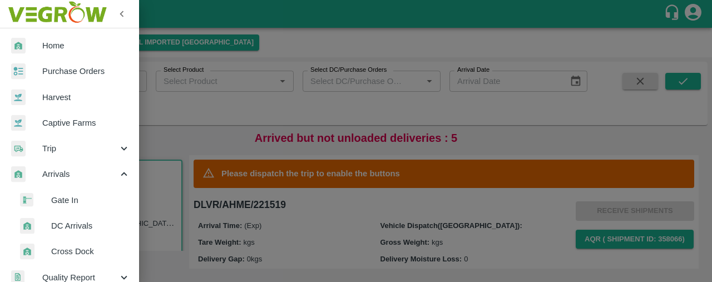
click at [75, 156] on div "Trip" at bounding box center [69, 149] width 139 height 26
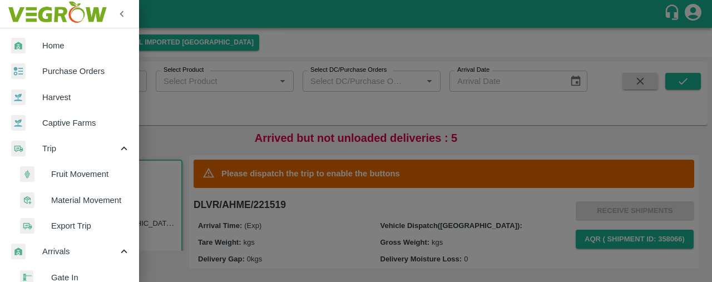
click at [80, 170] on span "Fruit Movement" at bounding box center [90, 174] width 79 height 12
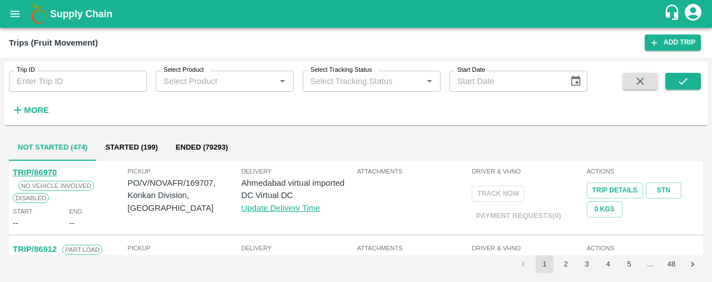
click at [45, 170] on link "TRIP/86970" at bounding box center [35, 172] width 44 height 9
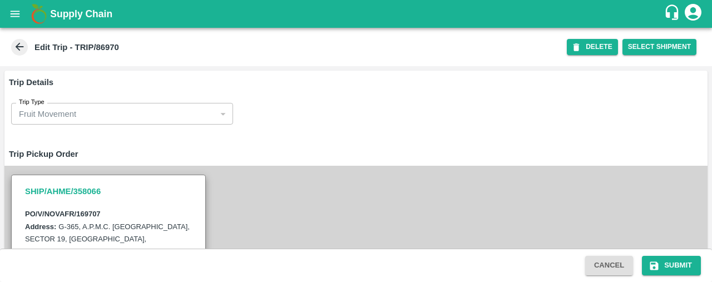
click at [184, 109] on div "Fruit Movement" at bounding box center [117, 114] width 196 height 12
click at [11, 13] on icon "open drawer" at bounding box center [15, 14] width 12 height 12
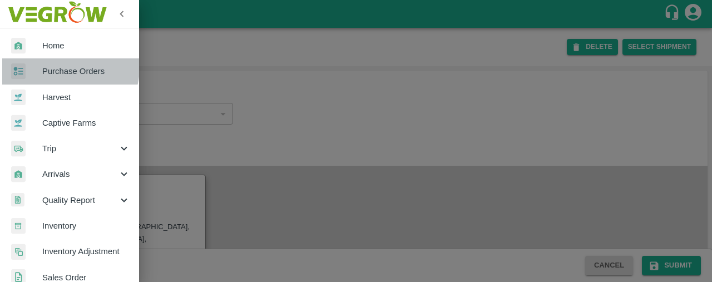
click at [65, 67] on span "Purchase Orders" at bounding box center [86, 71] width 88 height 12
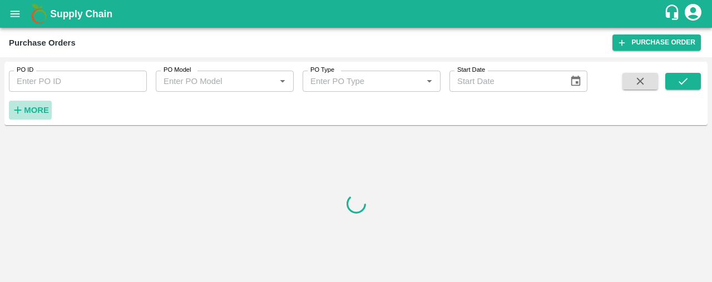
click at [25, 118] on button "More" at bounding box center [30, 110] width 43 height 19
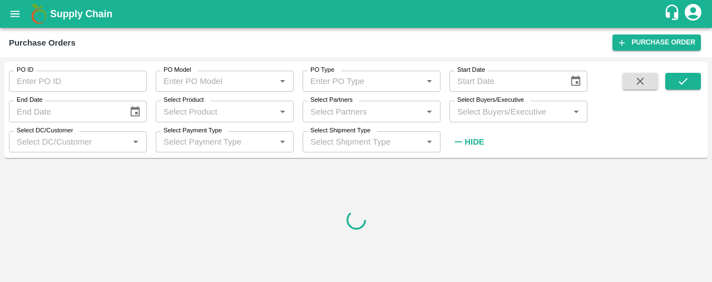
click at [319, 112] on input "Select Partners" at bounding box center [362, 111] width 113 height 14
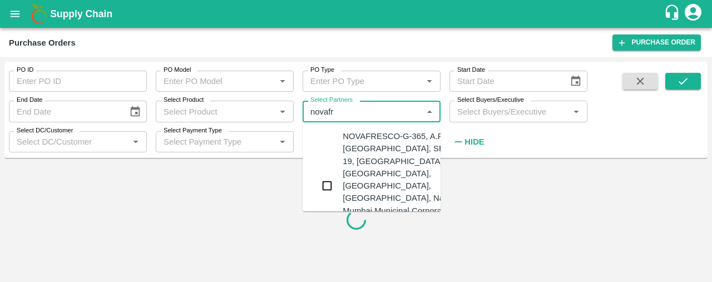
type input "novafre"
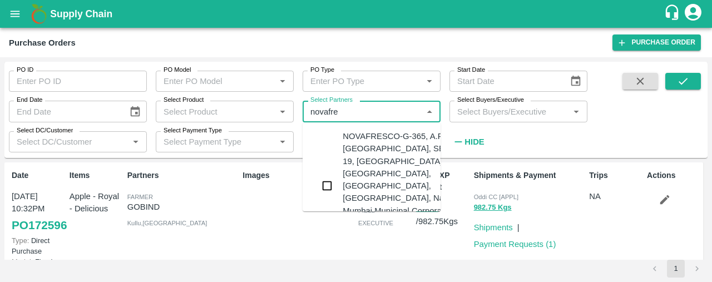
click at [331, 175] on input "checkbox" at bounding box center [327, 186] width 22 height 22
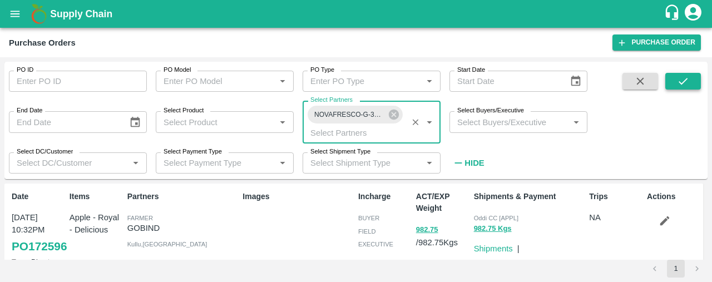
click at [687, 74] on button "submit" at bounding box center [684, 81] width 36 height 17
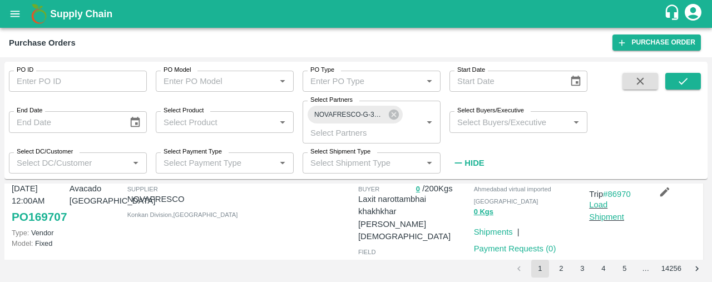
scroll to position [124, 0]
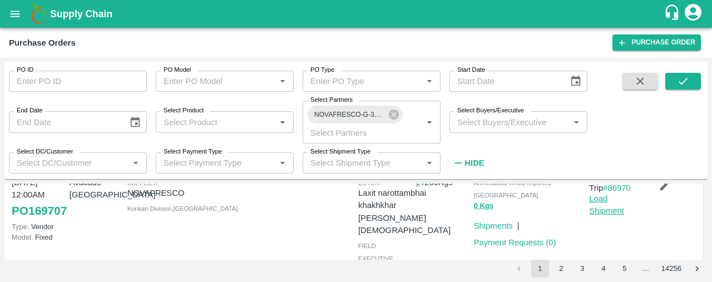
click at [593, 211] on link "Load Shipment" at bounding box center [606, 204] width 35 height 21
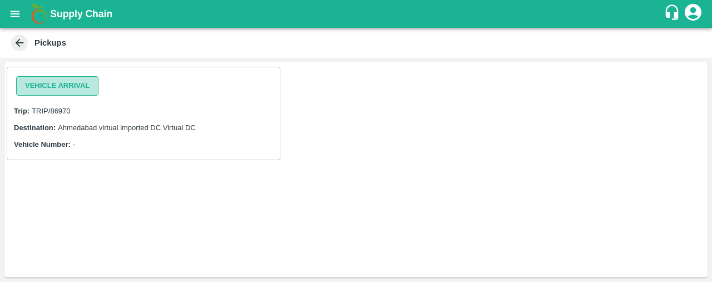
click at [81, 83] on button "Vehicle Arrival" at bounding box center [57, 85] width 82 height 19
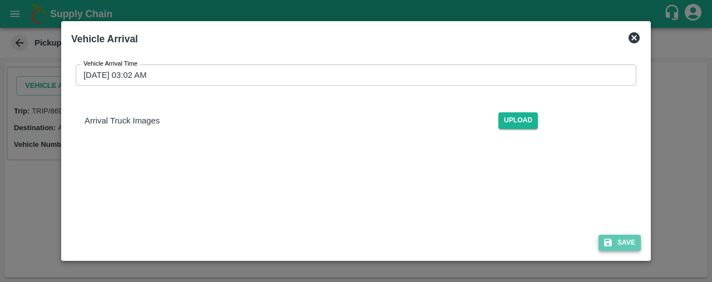
click at [620, 241] on button "Save" at bounding box center [620, 243] width 42 height 16
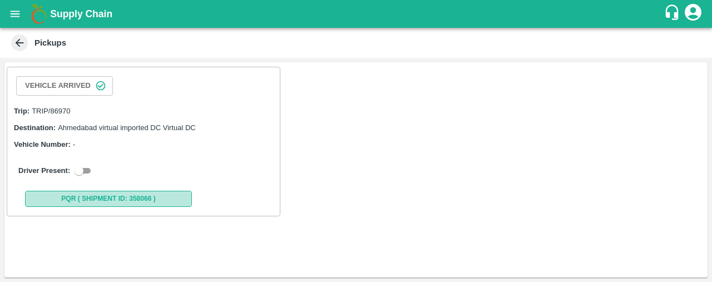
click at [124, 197] on button "PQR ( Shipment Id: 358066 )" at bounding box center [108, 199] width 167 height 16
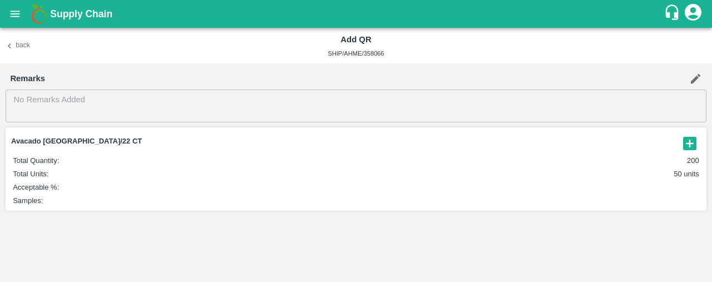
click at [9, 46] on icon "button" at bounding box center [9, 45] width 3 height 5
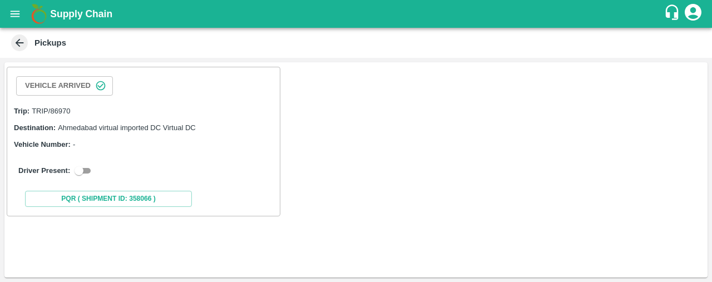
click at [84, 168] on input "checkbox" at bounding box center [79, 170] width 40 height 13
checkbox input "true"
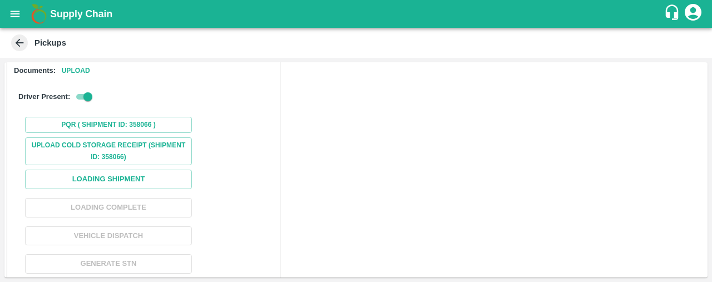
scroll to position [135, 0]
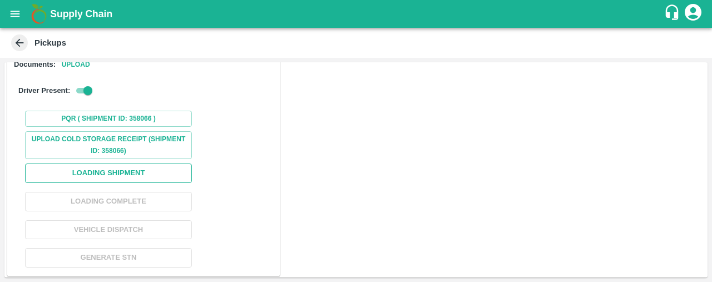
click at [166, 171] on button "Loading Shipment" at bounding box center [108, 173] width 167 height 19
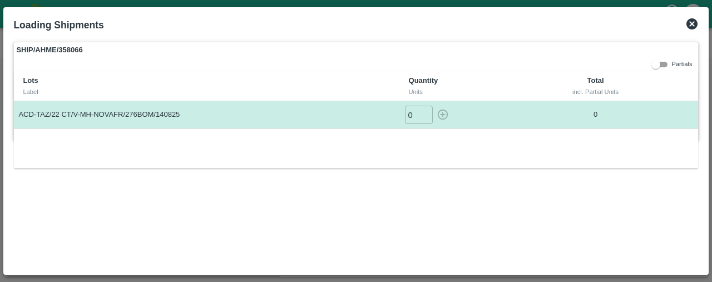
click at [420, 109] on input "0" at bounding box center [419, 115] width 28 height 18
click at [442, 112] on icon "button" at bounding box center [442, 115] width 11 height 11
type input "0"
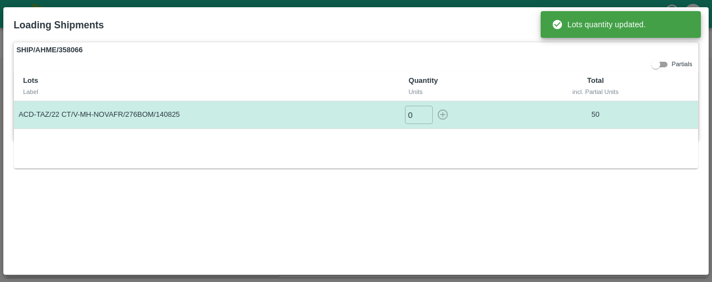
click at [538, 184] on div "SHIP/AHME/358066 Partials Lots Label Quantity Units Total incl. Partial Units A…" at bounding box center [356, 153] width 694 height 233
click at [676, 154] on div "Lots Label Quantity Units Total incl. Partial Units ACD-TAZ/22 CT/V-MH-NOVAFR/2…" at bounding box center [356, 119] width 684 height 97
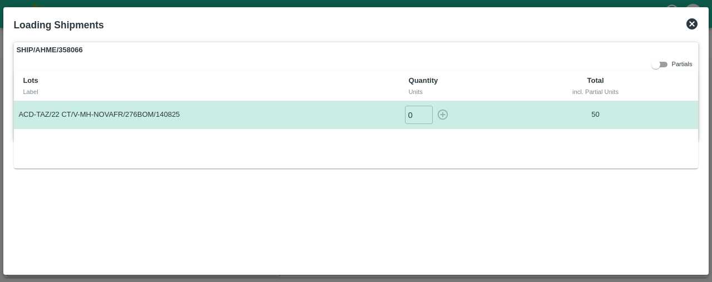
click at [692, 22] on icon at bounding box center [692, 23] width 11 height 11
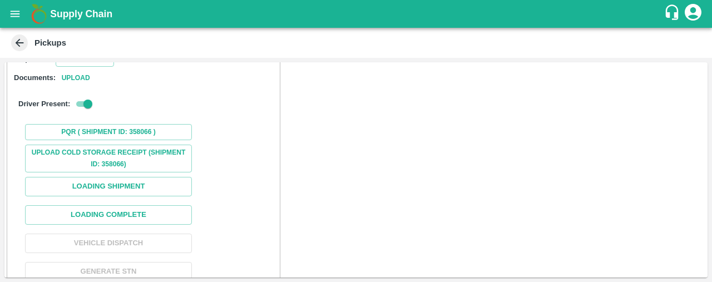
scroll to position [142, 0]
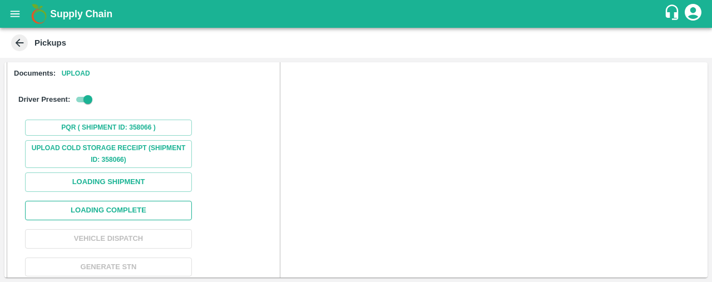
click at [152, 214] on button "Loading Complete" at bounding box center [108, 210] width 167 height 19
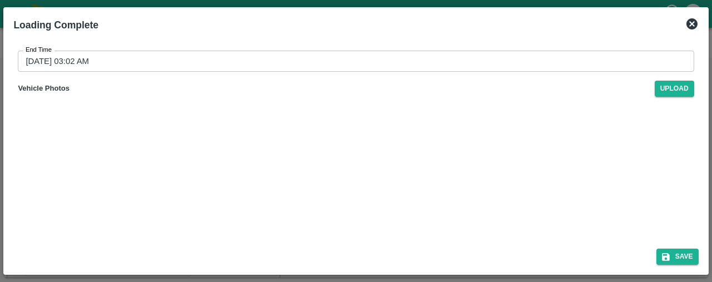
type input "[DATE] 03:03 AM"
click at [671, 252] on icon "submit" at bounding box center [666, 257] width 10 height 10
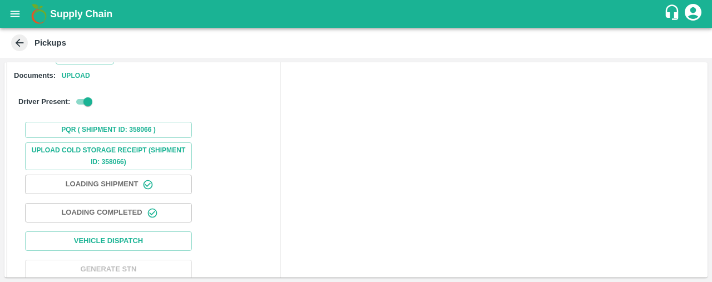
scroll to position [152, 0]
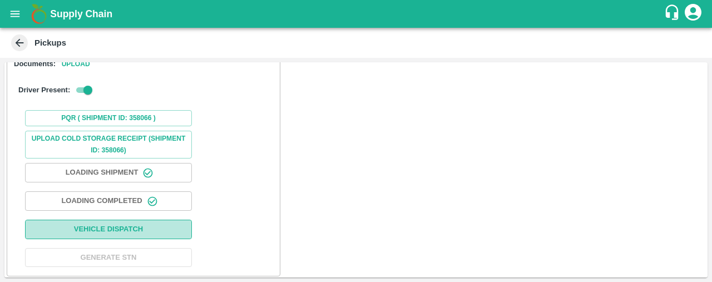
click at [117, 223] on button "Vehicle Dispatch" at bounding box center [108, 229] width 167 height 19
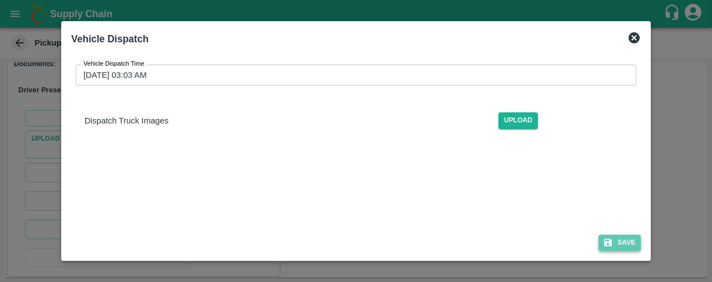
click at [613, 243] on icon "submit" at bounding box center [608, 243] width 10 height 10
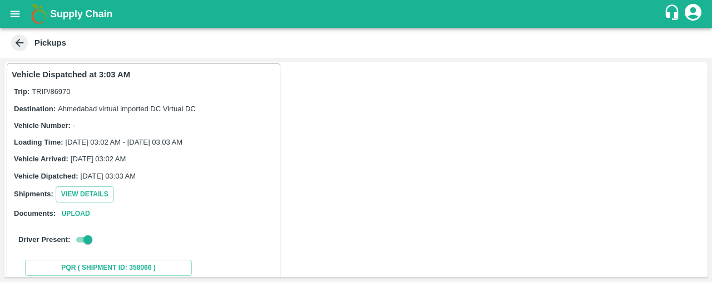
scroll to position [0, 0]
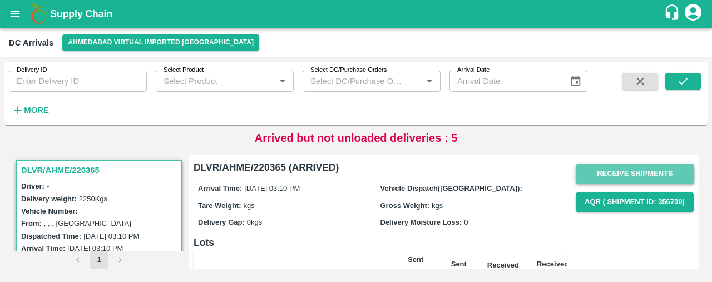
click at [648, 173] on button "Receive Shipments" at bounding box center [635, 173] width 119 height 19
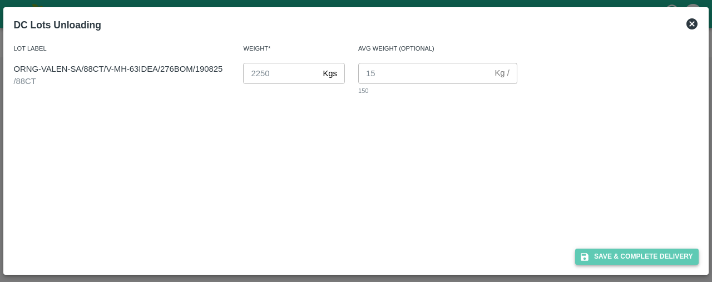
click at [631, 260] on button "Save & Complete Delivery" at bounding box center [637, 257] width 124 height 16
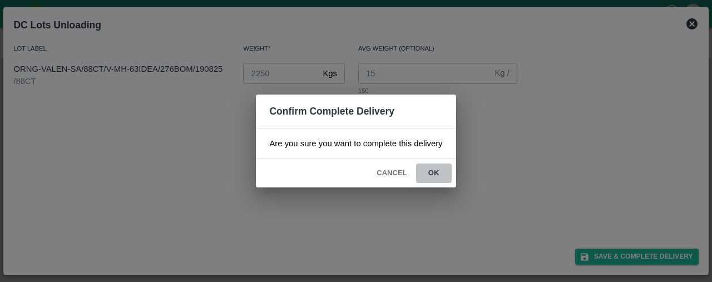
click at [435, 167] on button "ok" at bounding box center [434, 173] width 36 height 19
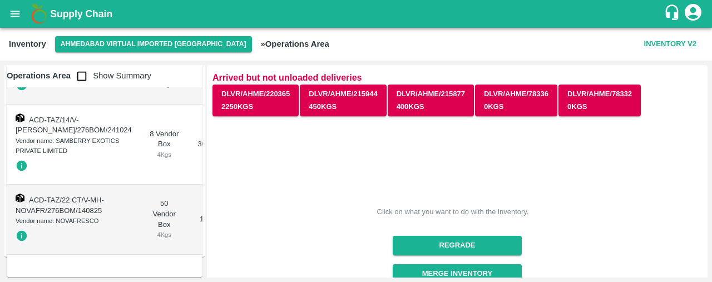
scroll to position [119, 0]
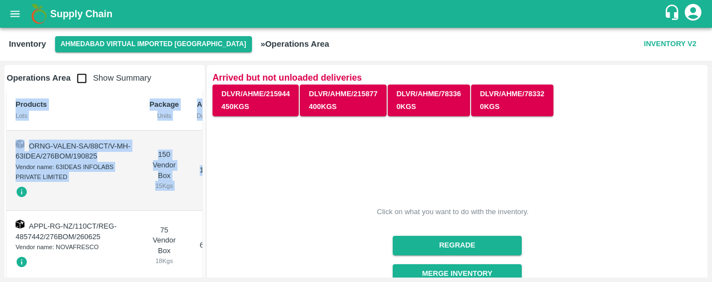
drag, startPoint x: 202, startPoint y: 87, endPoint x: 200, endPoint y: 131, distance: 44.0
click at [200, 131] on div "Operations Area Show Summary Products Lots Package Units Age Days Weight Kgs Ch…" at bounding box center [104, 249] width 200 height 369
click at [188, 150] on td "10" at bounding box center [204, 171] width 32 height 80
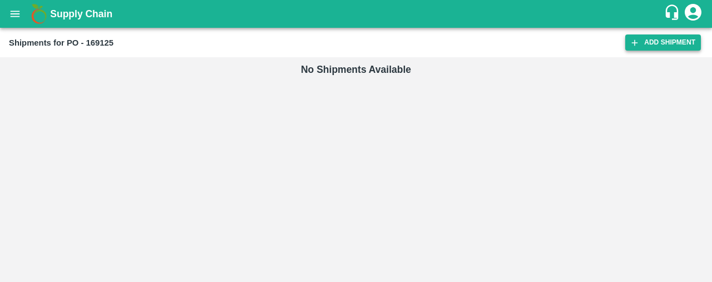
click at [653, 38] on link "Add Shipment" at bounding box center [663, 43] width 76 height 16
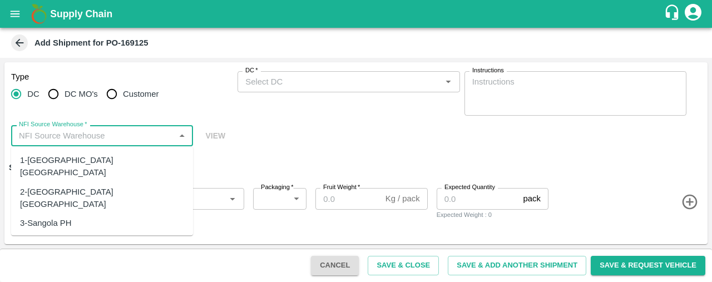
click at [55, 136] on input "NFI Source Warehouse   *" at bounding box center [92, 136] width 157 height 14
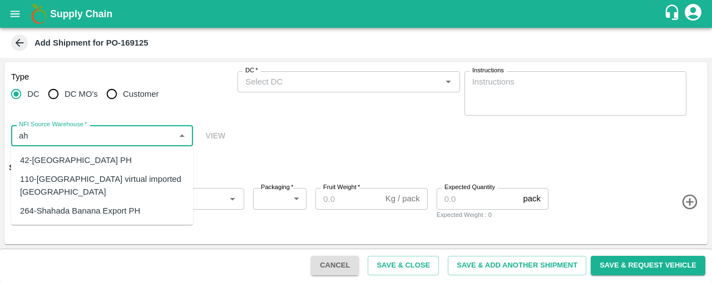
click at [80, 174] on div "110-Ahmedabad virtual imported DC" at bounding box center [102, 186] width 164 height 25
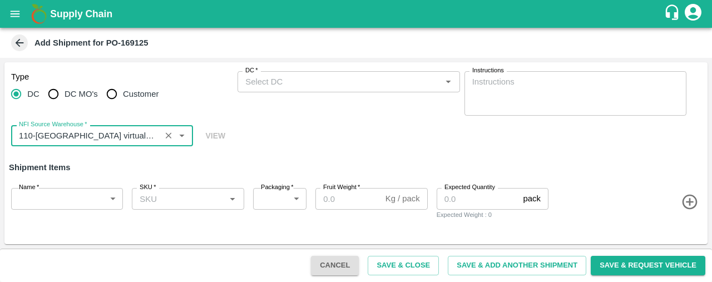
click at [261, 91] on div "DC   *" at bounding box center [349, 81] width 222 height 21
type input "110-Ahmedabad virtual imported DC"
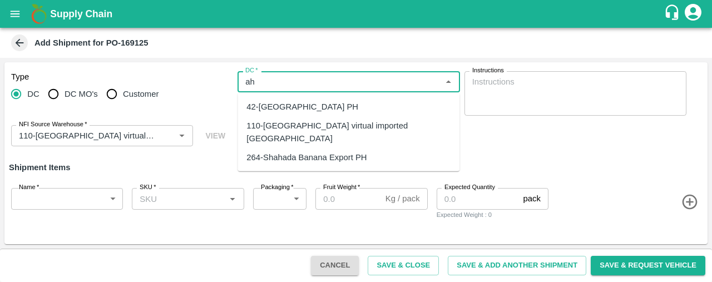
click at [271, 124] on div "110-Ahmedabad virtual imported DC" at bounding box center [349, 132] width 204 height 25
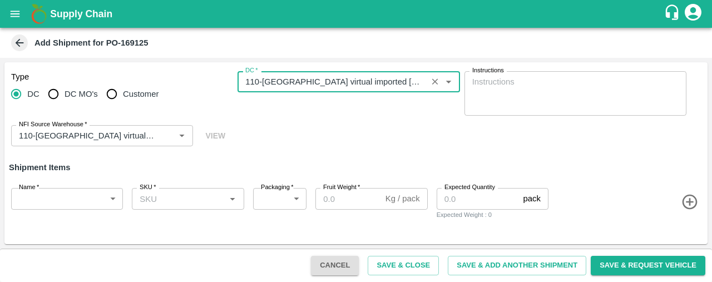
type input "110-Ahmedabad virtual imported DC"
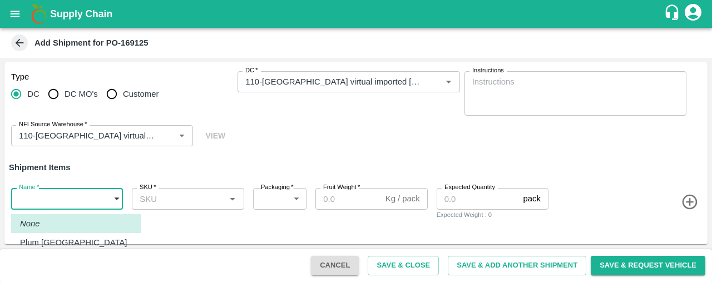
click at [95, 189] on body "Supply Chain Add Shipment for PO-169125 Type DC DC MO's Customer DC   * DC   * …" at bounding box center [356, 141] width 712 height 282
click at [89, 238] on div "Plum China 50 CT" at bounding box center [76, 248] width 112 height 23
type input "1908096"
type input "276"
type input "8"
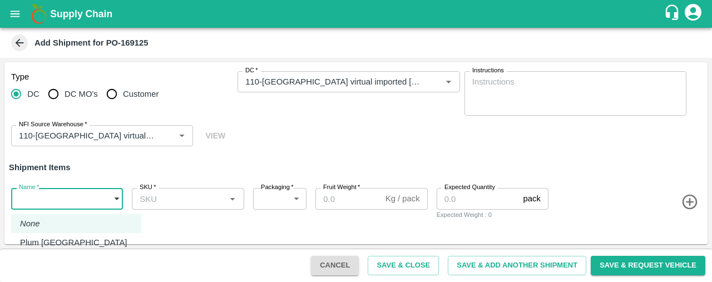
type input "50"
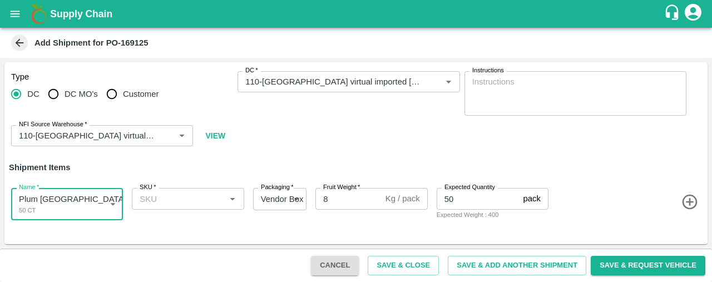
click at [169, 199] on input "SKU   *" at bounding box center [178, 198] width 87 height 14
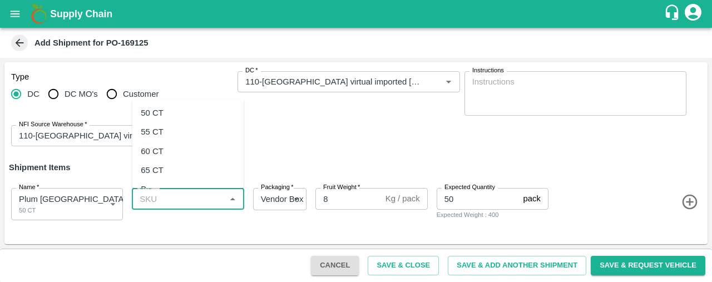
click at [180, 110] on div "50 CT" at bounding box center [188, 113] width 112 height 19
type input "50 CT"
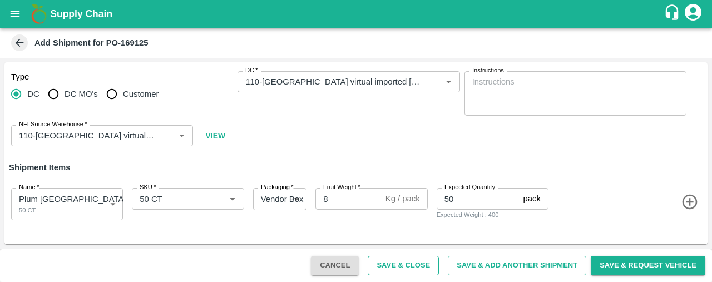
click at [423, 265] on button "Save & Close" at bounding box center [403, 265] width 71 height 19
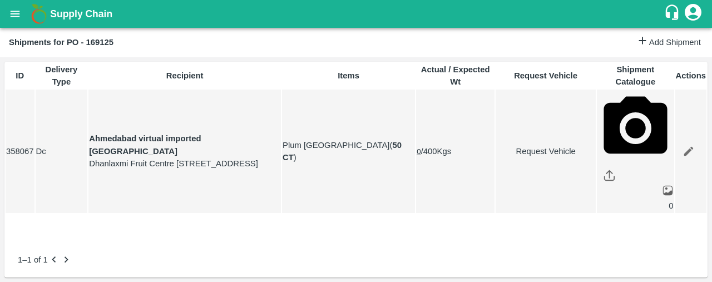
click at [421, 147] on button "0" at bounding box center [419, 151] width 4 height 8
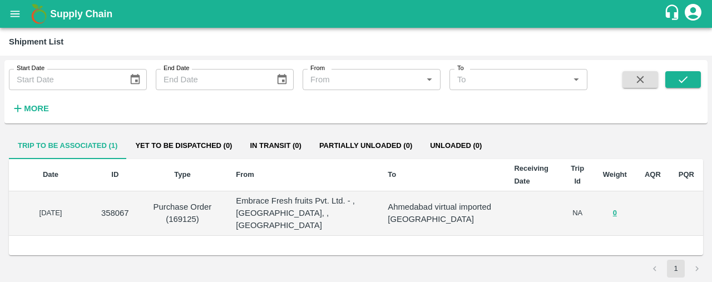
click at [13, 17] on icon "open drawer" at bounding box center [15, 14] width 9 height 6
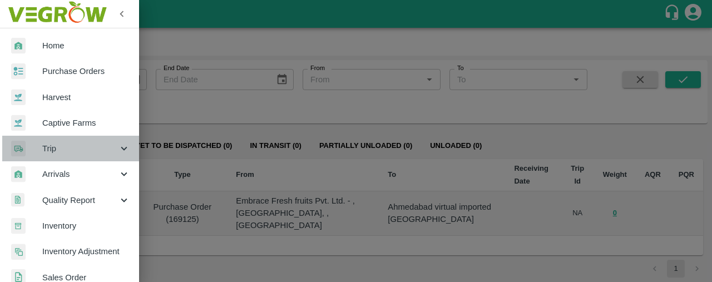
click at [79, 147] on span "Trip" at bounding box center [80, 148] width 76 height 12
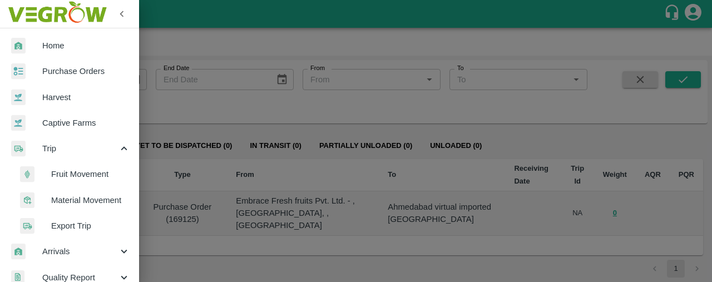
click at [80, 175] on span "Fruit Movement" at bounding box center [90, 174] width 79 height 12
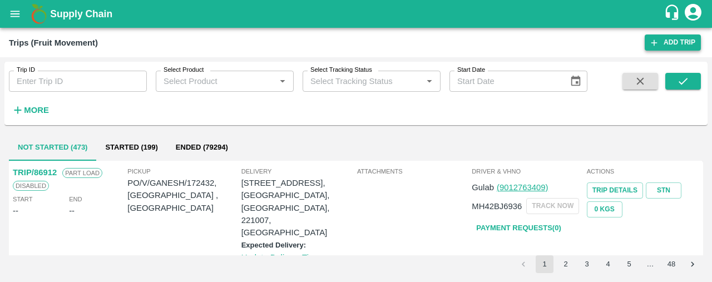
click at [666, 37] on link "Add Trip" at bounding box center [673, 43] width 56 height 16
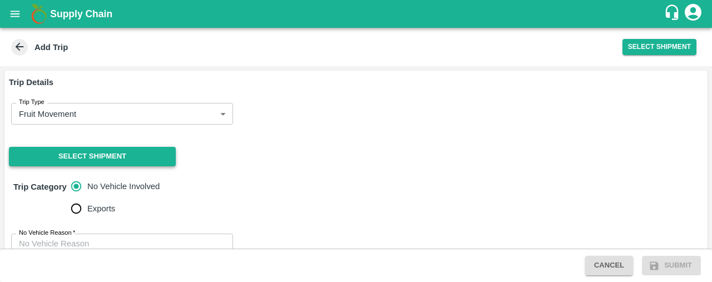
click at [138, 159] on button "Select Shipment" at bounding box center [92, 156] width 167 height 19
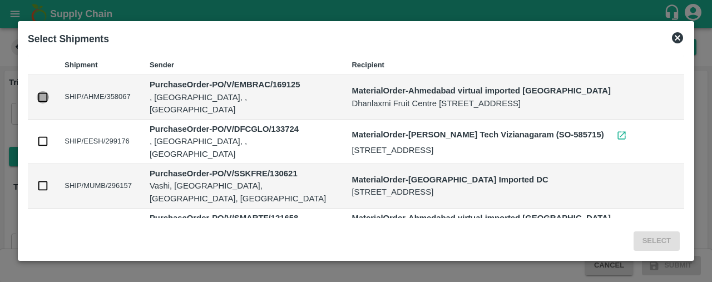
click at [42, 94] on input "checkbox" at bounding box center [43, 97] width 12 height 12
checkbox input "true"
click at [660, 238] on button "Select" at bounding box center [657, 240] width 46 height 19
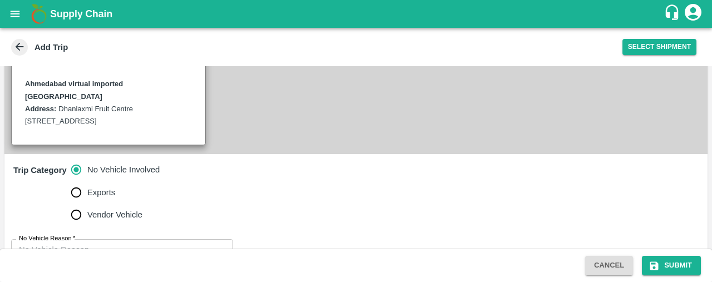
scroll to position [294, 0]
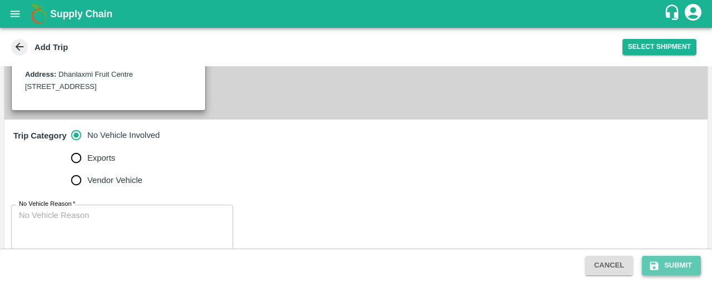
click at [664, 258] on button "Submit" at bounding box center [671, 265] width 59 height 19
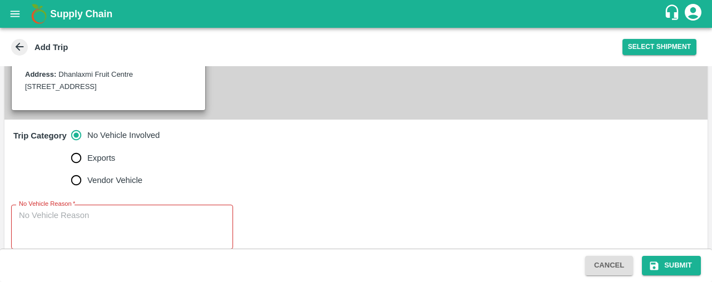
click at [201, 211] on textarea "No Vehicle Reason   *" at bounding box center [122, 227] width 206 height 35
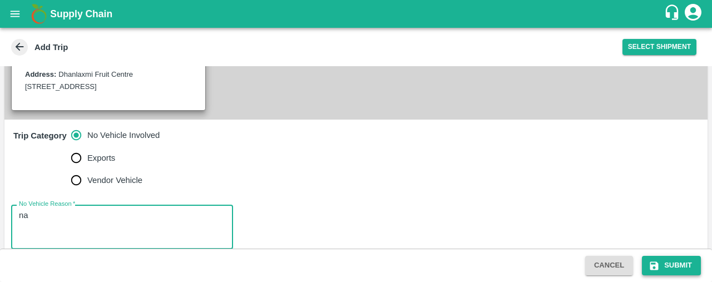
type textarea "na"
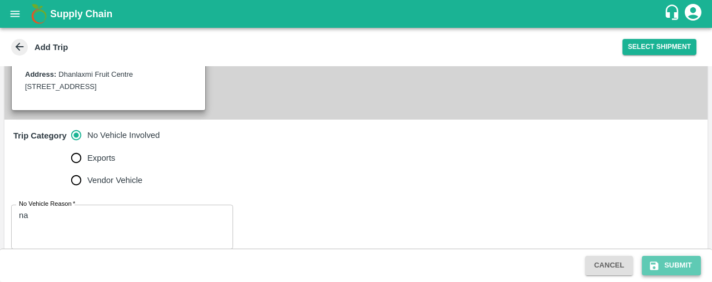
click at [676, 261] on button "Submit" at bounding box center [671, 265] width 59 height 19
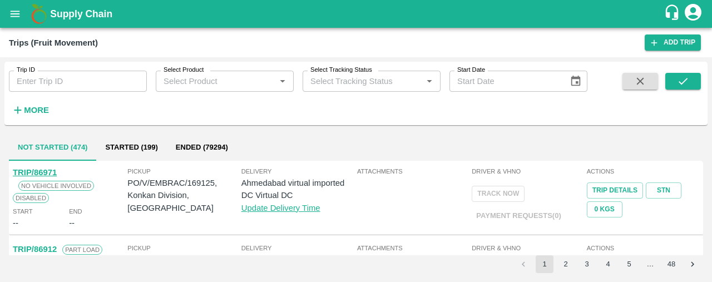
click at [11, 9] on icon "open drawer" at bounding box center [15, 14] width 12 height 12
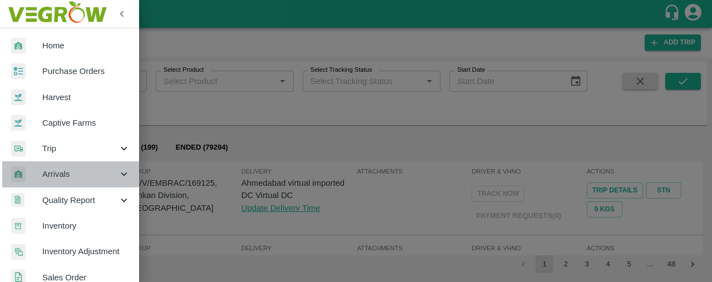
click at [76, 180] on span "Arrivals" at bounding box center [80, 174] width 76 height 12
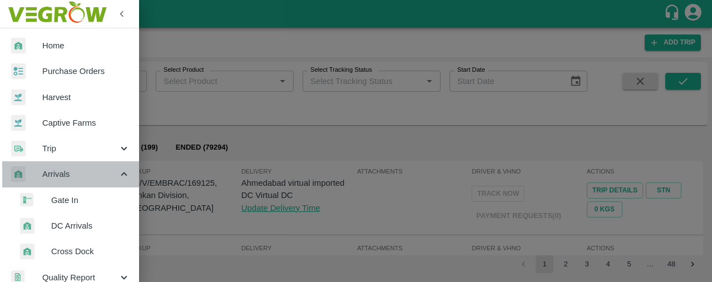
click at [86, 170] on span "Arrivals" at bounding box center [80, 174] width 76 height 12
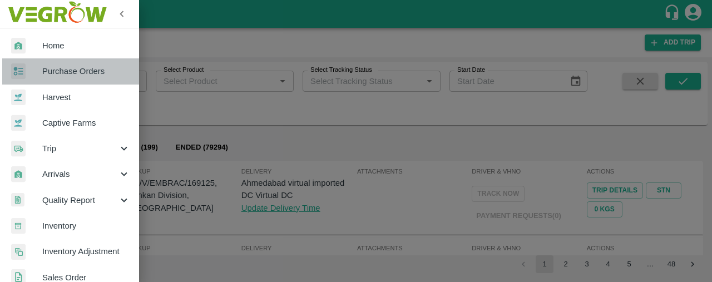
click at [104, 74] on span "Purchase Orders" at bounding box center [86, 71] width 88 height 12
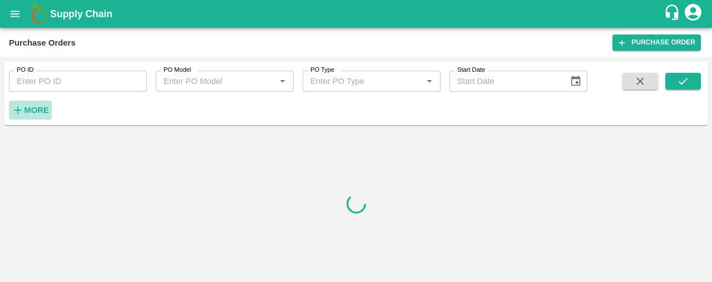
click at [28, 108] on strong "More" at bounding box center [36, 110] width 25 height 9
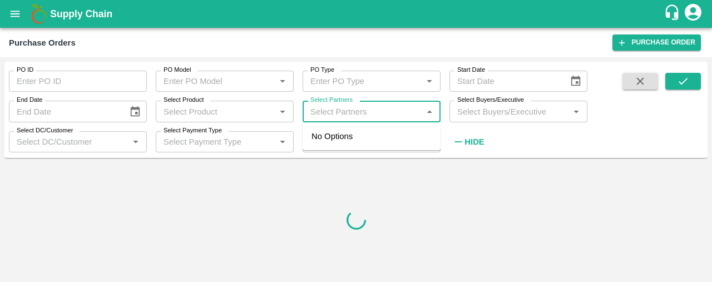
click at [319, 108] on input "Select Partners" at bounding box center [362, 111] width 113 height 14
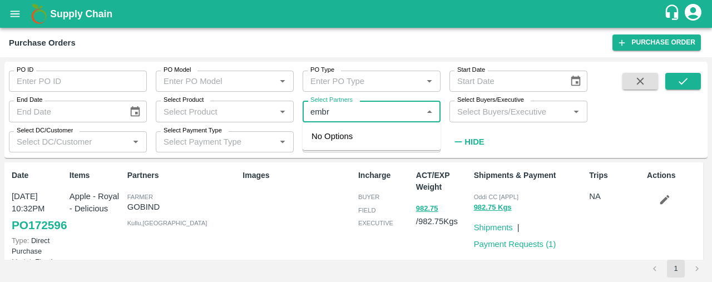
type input "embra"
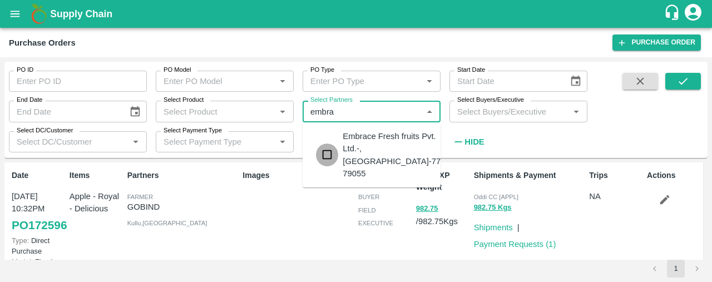
click at [328, 146] on input "checkbox" at bounding box center [327, 155] width 22 height 22
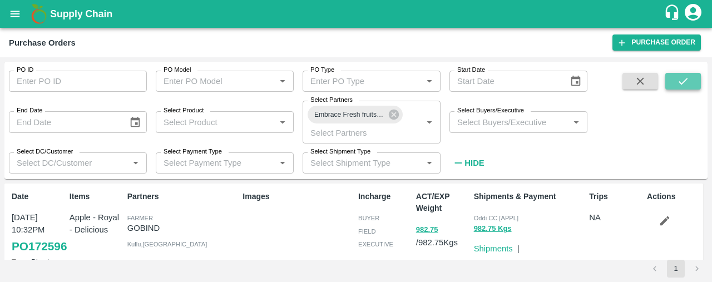
click at [678, 80] on icon "submit" at bounding box center [683, 81] width 12 height 12
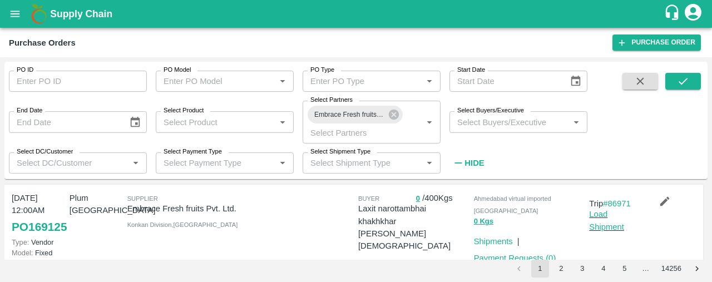
scroll to position [132, 0]
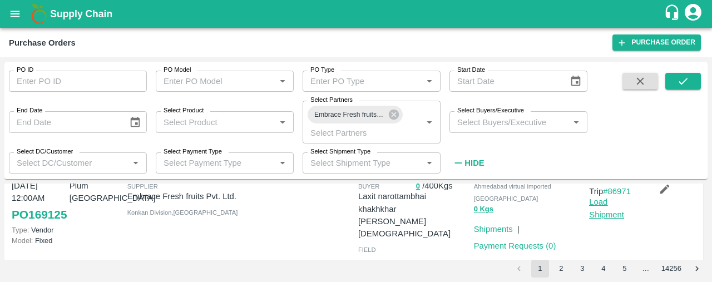
click at [598, 203] on link "Load Shipment" at bounding box center [606, 208] width 35 height 21
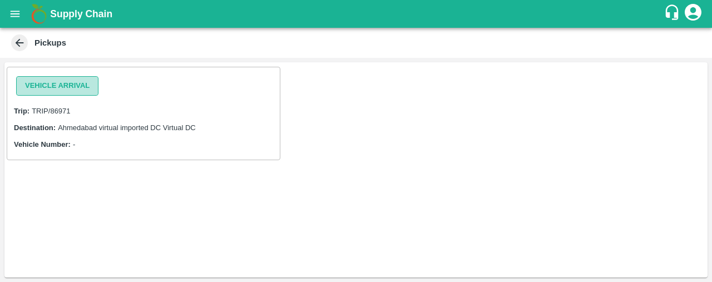
click at [68, 80] on button "Vehicle Arrival" at bounding box center [57, 85] width 82 height 19
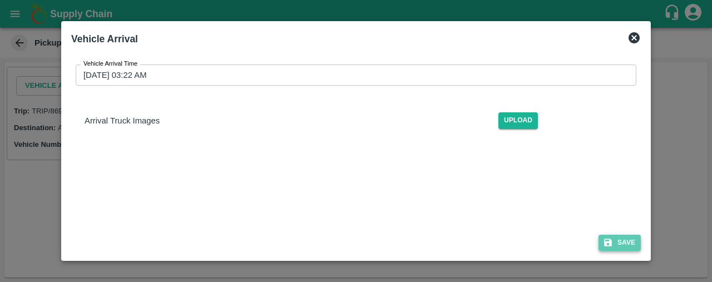
click at [619, 248] on button "Save" at bounding box center [620, 243] width 42 height 16
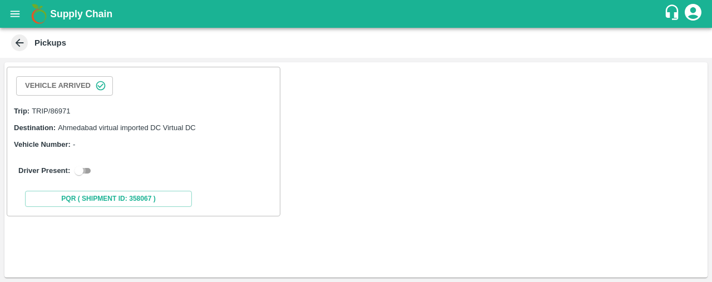
click at [81, 171] on input "checkbox" at bounding box center [79, 170] width 40 height 13
checkbox input "true"
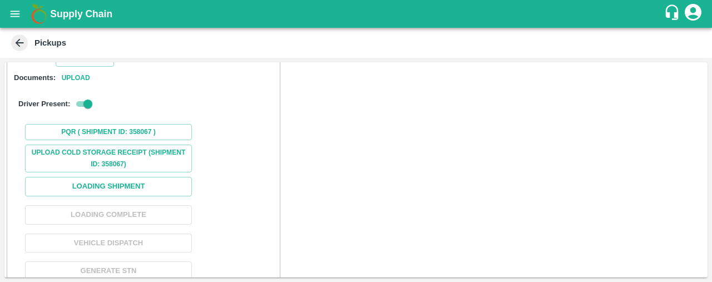
scroll to position [121, 0]
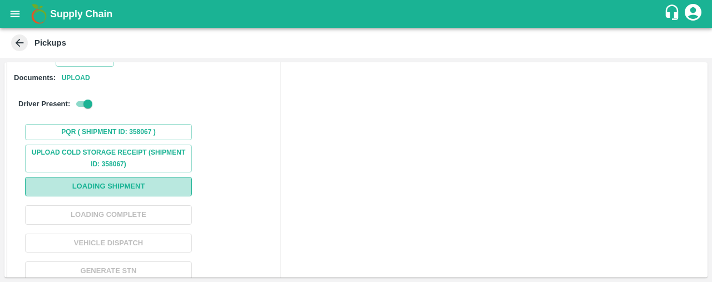
click at [141, 177] on button "Loading Shipment" at bounding box center [108, 186] width 167 height 19
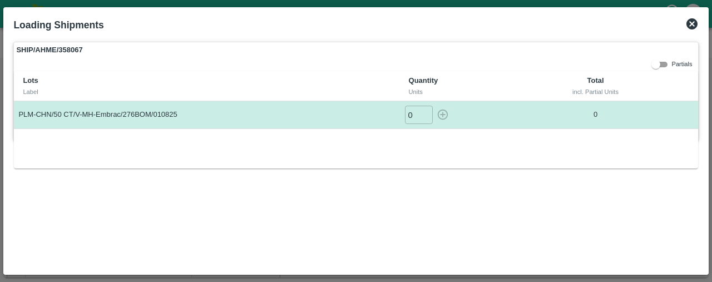
click at [414, 112] on input "0" at bounding box center [419, 115] width 28 height 18
click at [444, 110] on icon "button" at bounding box center [442, 115] width 11 height 11
type input "0"
click at [693, 23] on icon at bounding box center [692, 23] width 11 height 11
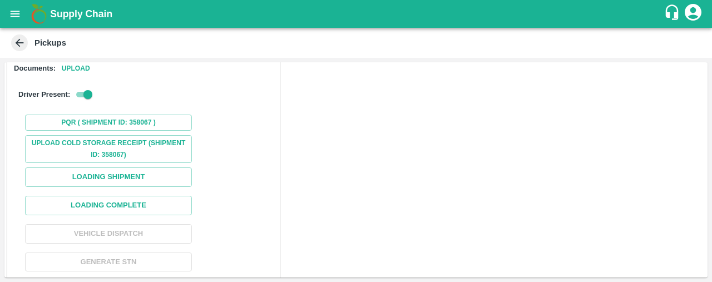
scroll to position [152, 0]
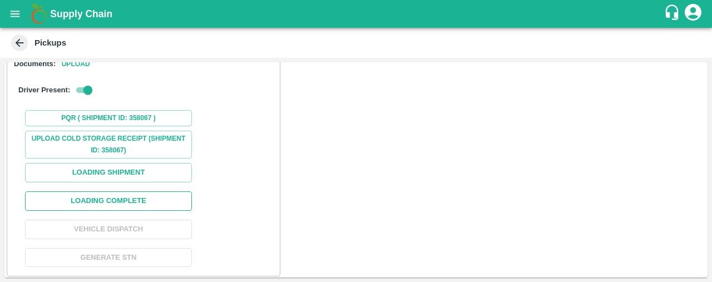
click at [172, 200] on button "Loading Complete" at bounding box center [108, 200] width 167 height 19
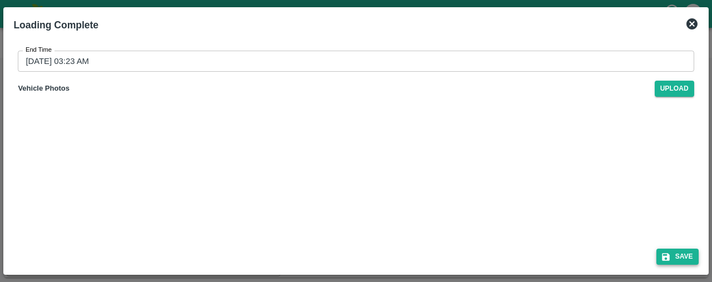
click at [673, 259] on button "Save" at bounding box center [678, 257] width 42 height 16
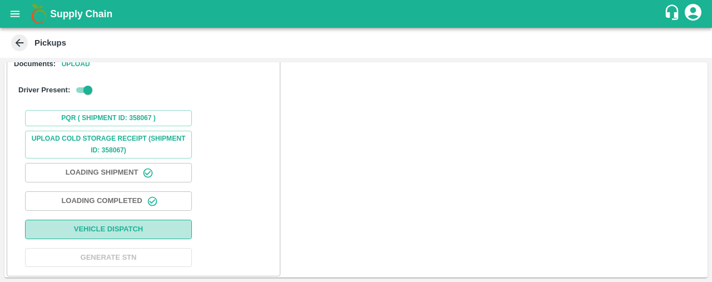
click at [185, 223] on button "Vehicle Dispatch" at bounding box center [108, 229] width 167 height 19
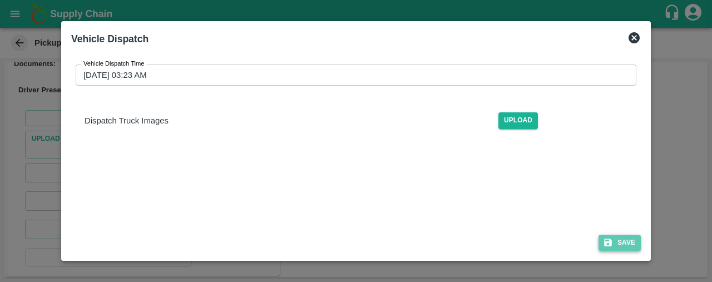
click at [628, 245] on button "Save" at bounding box center [620, 243] width 42 height 16
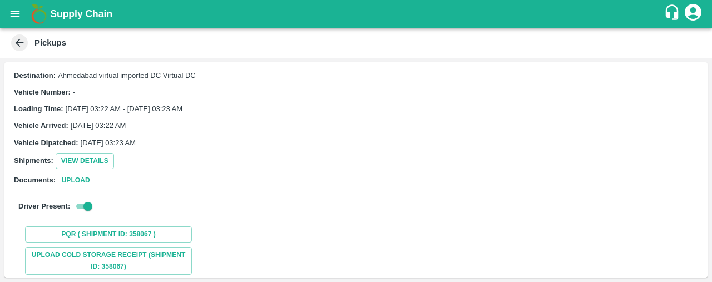
scroll to position [0, 0]
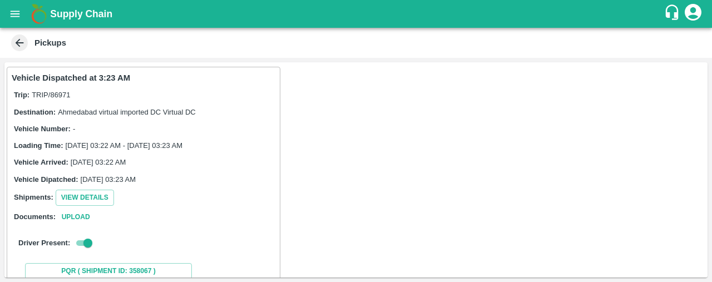
click at [583, 125] on div "Vehicle Dispatched at 3:23 AM Trip: TRIP/86971 Destination: Ahmedabad virtual i…" at bounding box center [355, 169] width 703 height 215
click at [16, 12] on icon "open drawer" at bounding box center [15, 14] width 12 height 12
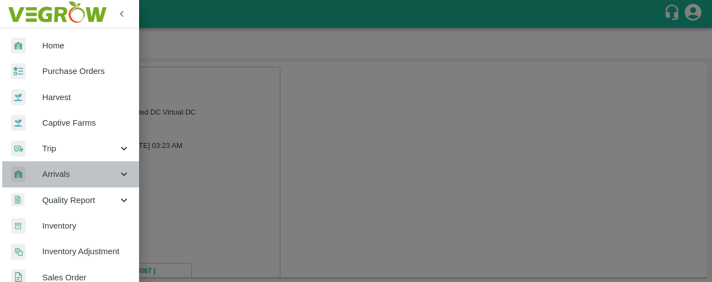
click at [80, 171] on span "Arrivals" at bounding box center [80, 174] width 76 height 12
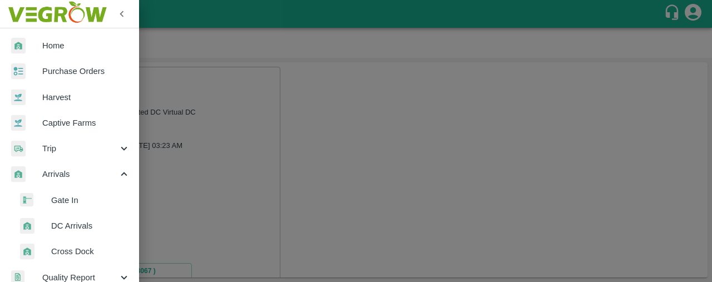
click at [85, 198] on span "Gate In" at bounding box center [90, 200] width 79 height 12
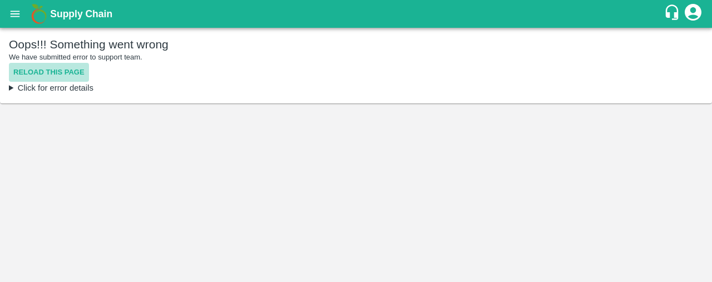
click at [51, 67] on button "Reload this page" at bounding box center [49, 72] width 80 height 19
click at [19, 15] on icon "open drawer" at bounding box center [15, 14] width 12 height 12
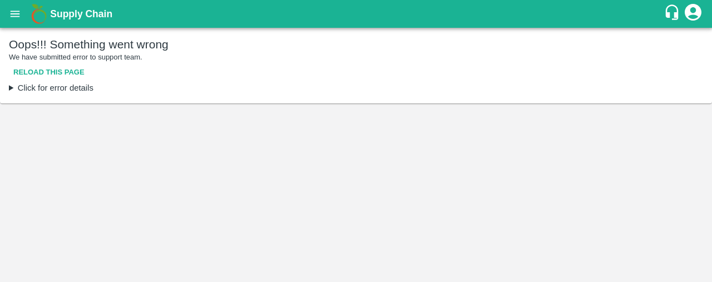
click at [13, 12] on icon "open drawer" at bounding box center [15, 14] width 9 height 6
click at [55, 74] on button "Reload this page" at bounding box center [49, 72] width 80 height 19
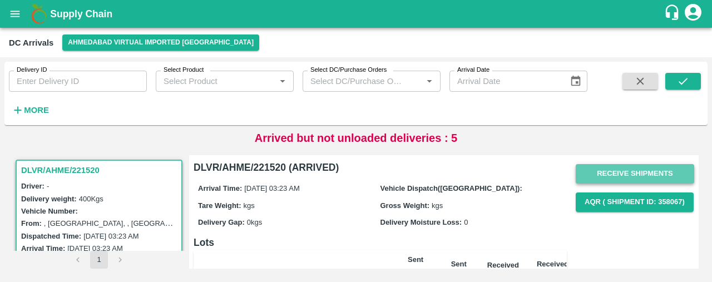
click at [655, 173] on button "Receive Shipments" at bounding box center [635, 173] width 119 height 19
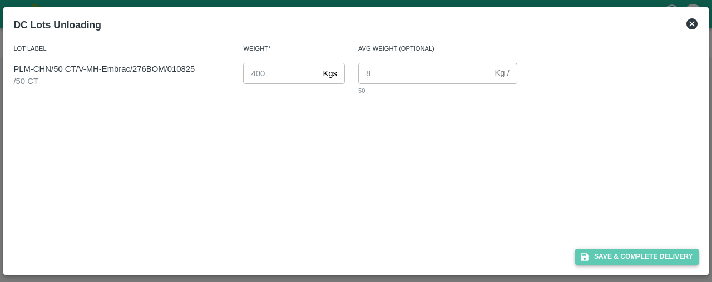
click at [625, 253] on button "Save & Complete Delivery" at bounding box center [637, 257] width 124 height 16
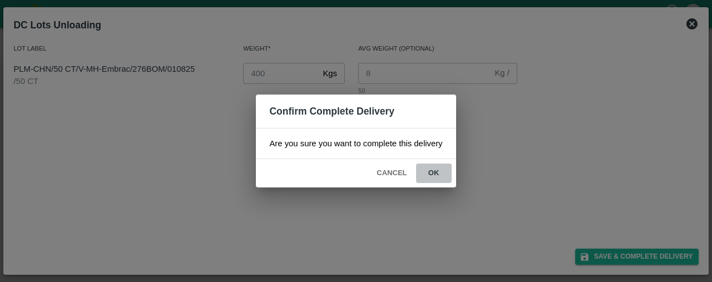
click at [437, 169] on button "ok" at bounding box center [434, 173] width 36 height 19
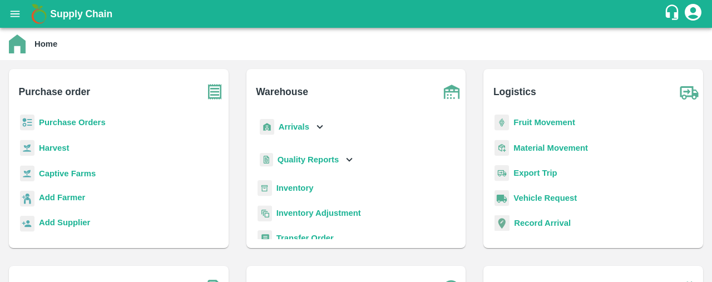
click at [293, 190] on b "Inventory" at bounding box center [295, 188] width 37 height 9
